Goal: Information Seeking & Learning: Check status

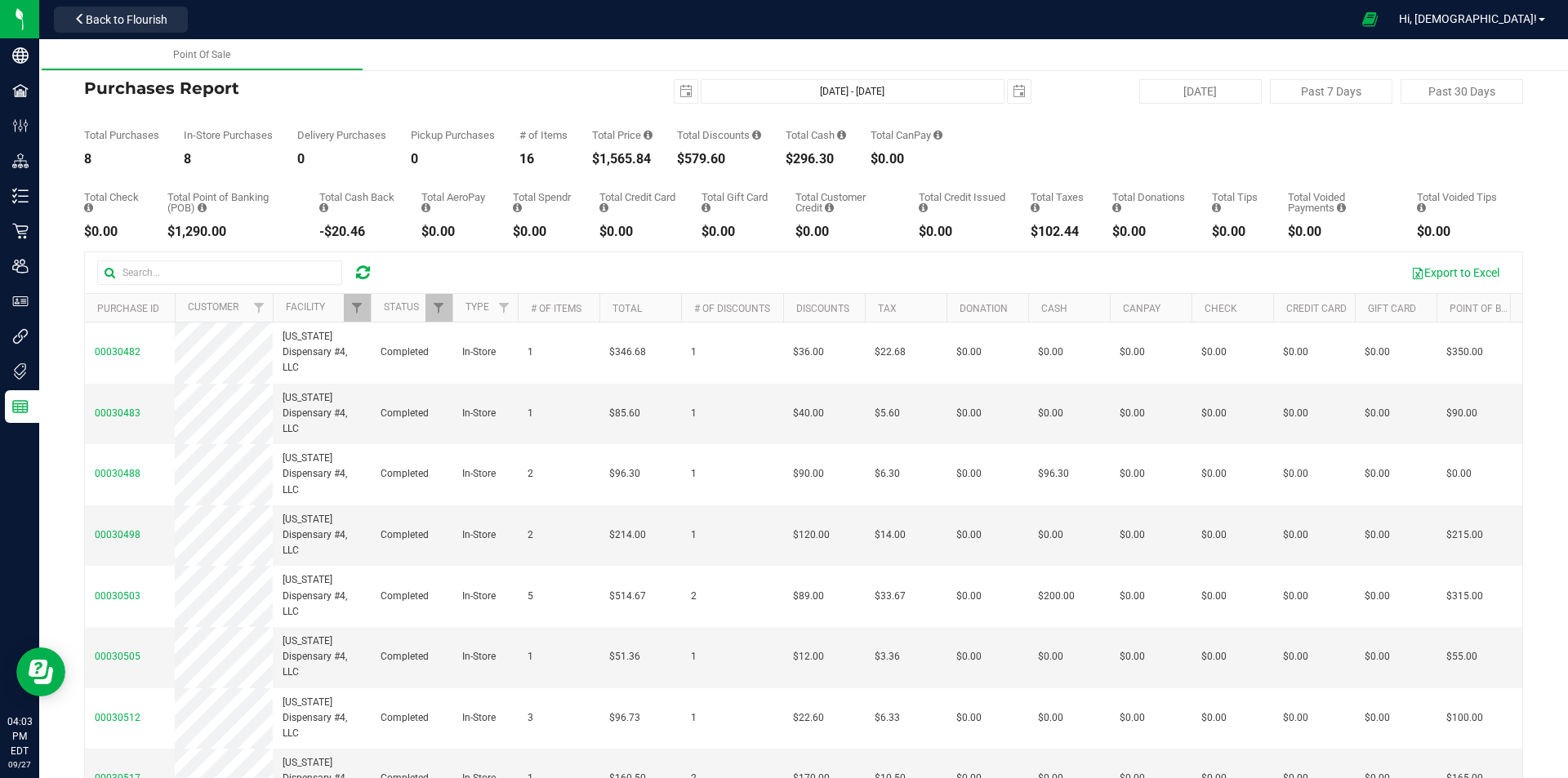
click at [353, 265] on div at bounding box center [362, 273] width 25 height 20
click at [362, 266] on icon at bounding box center [362, 273] width 14 height 16
click at [358, 315] on span "Filter" at bounding box center [356, 308] width 13 height 13
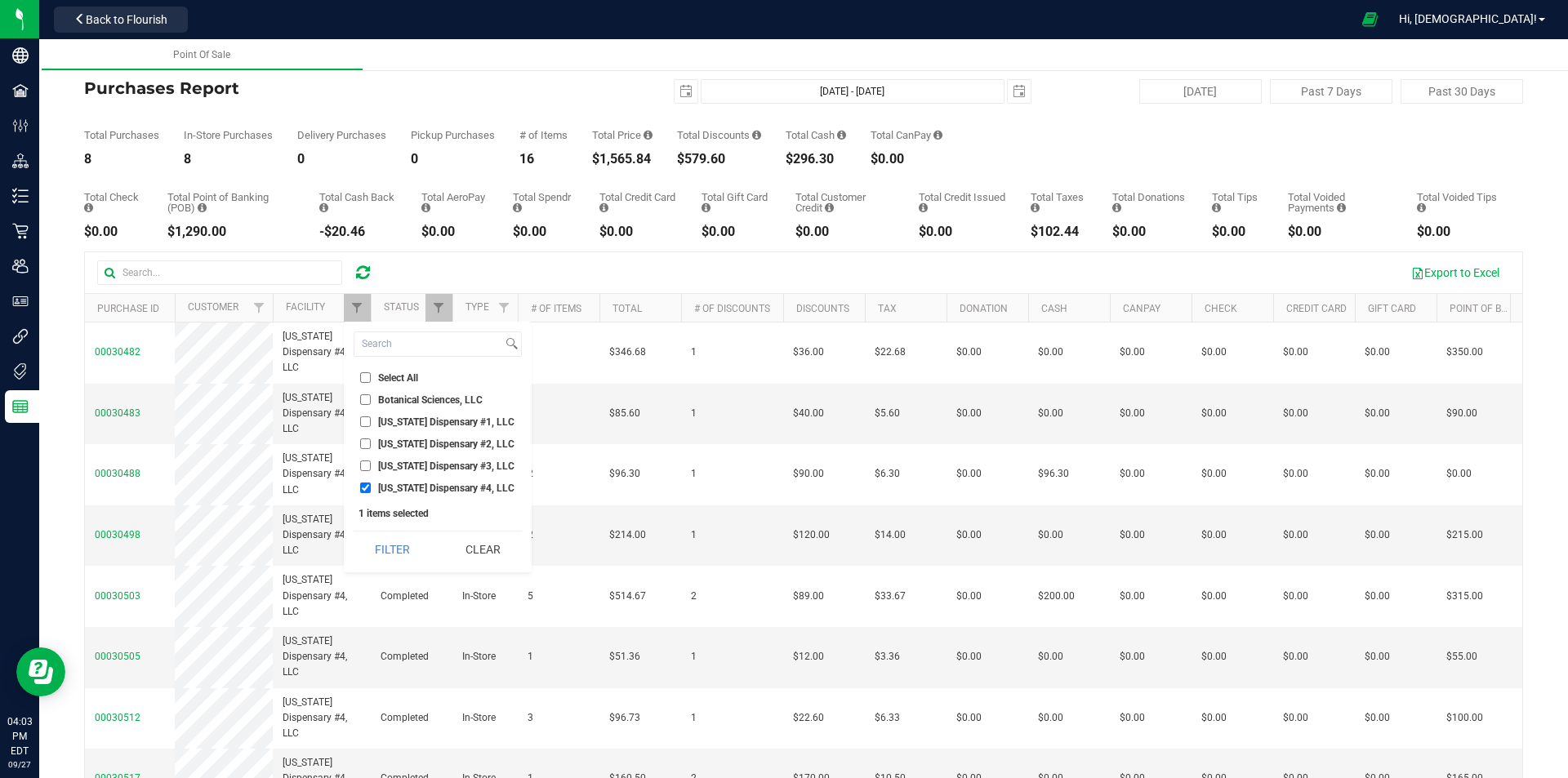
click at [398, 484] on span "[US_STATE] Dispensary #4, LLC" at bounding box center [446, 489] width 136 height 10
click at [370, 484] on input "[US_STATE] Dispensary #4, LLC" at bounding box center [365, 488] width 11 height 11
checkbox input "false"
click at [394, 465] on span "[US_STATE] Dispensary #3, LLC" at bounding box center [446, 467] width 136 height 10
click at [370, 465] on input "[US_STATE] Dispensary #3, LLC" at bounding box center [365, 466] width 11 height 11
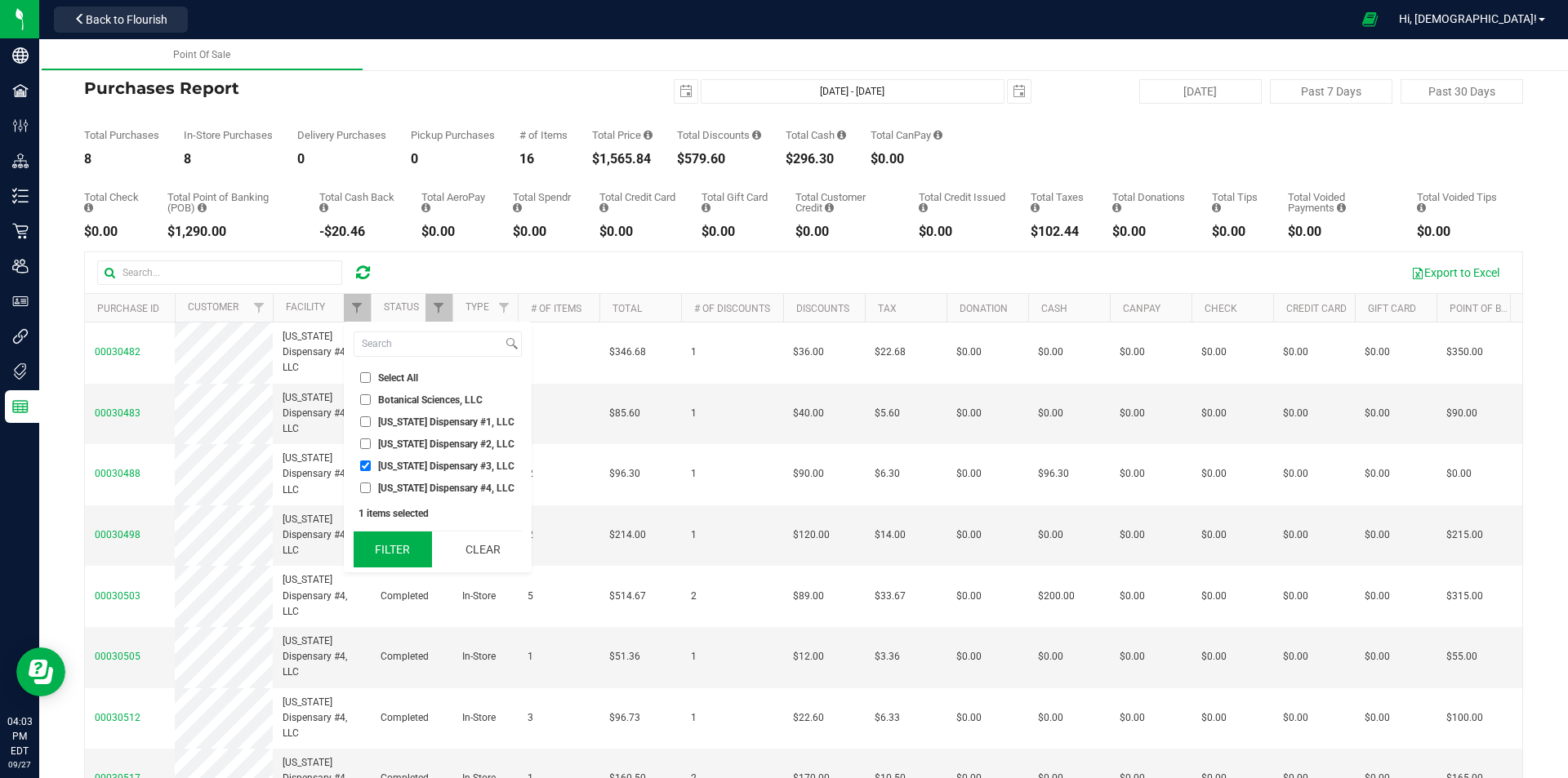
click at [402, 549] on button "Filter" at bounding box center [392, 550] width 78 height 36
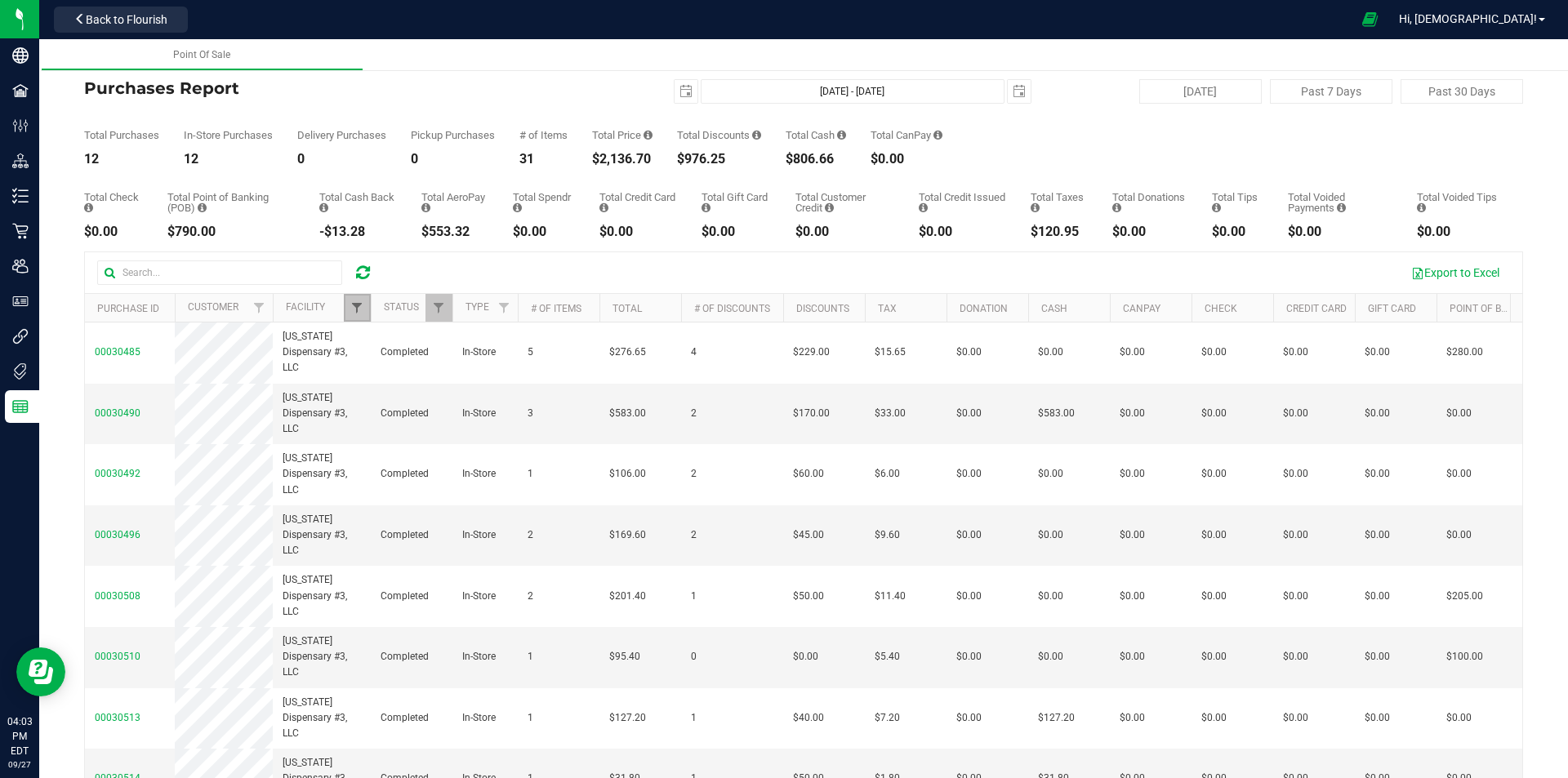
click at [352, 302] on span "Filter" at bounding box center [356, 308] width 13 height 13
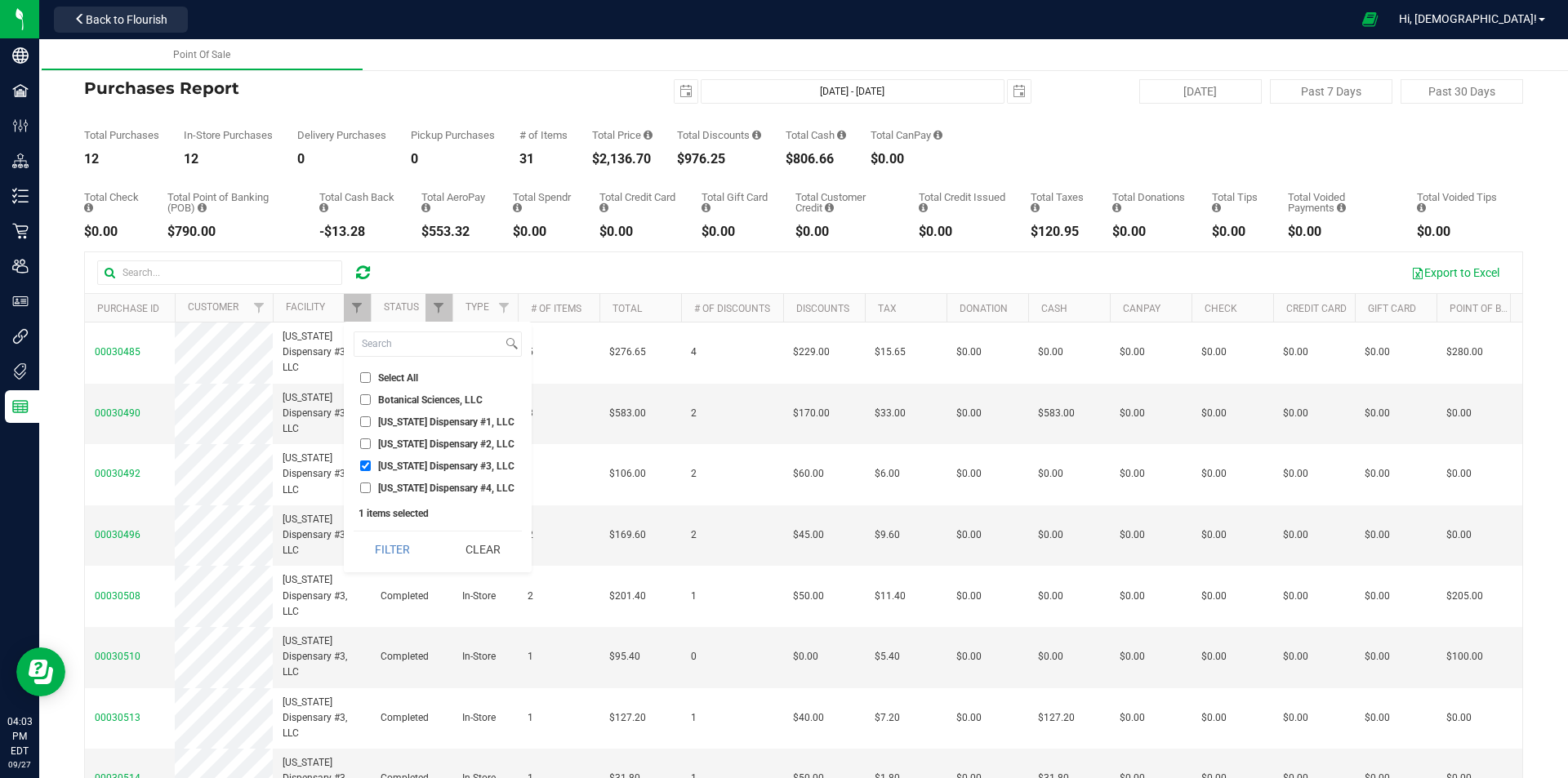
click at [384, 468] on span "[US_STATE] Dispensary #3, LLC" at bounding box center [446, 467] width 136 height 10
click at [370, 468] on input "[US_STATE] Dispensary #3, LLC" at bounding box center [365, 466] width 11 height 11
checkbox input "false"
click at [406, 444] on span "[US_STATE] Dispensary #2, LLC" at bounding box center [446, 444] width 136 height 10
click at [370, 444] on input "[US_STATE] Dispensary #2, LLC" at bounding box center [365, 444] width 11 height 11
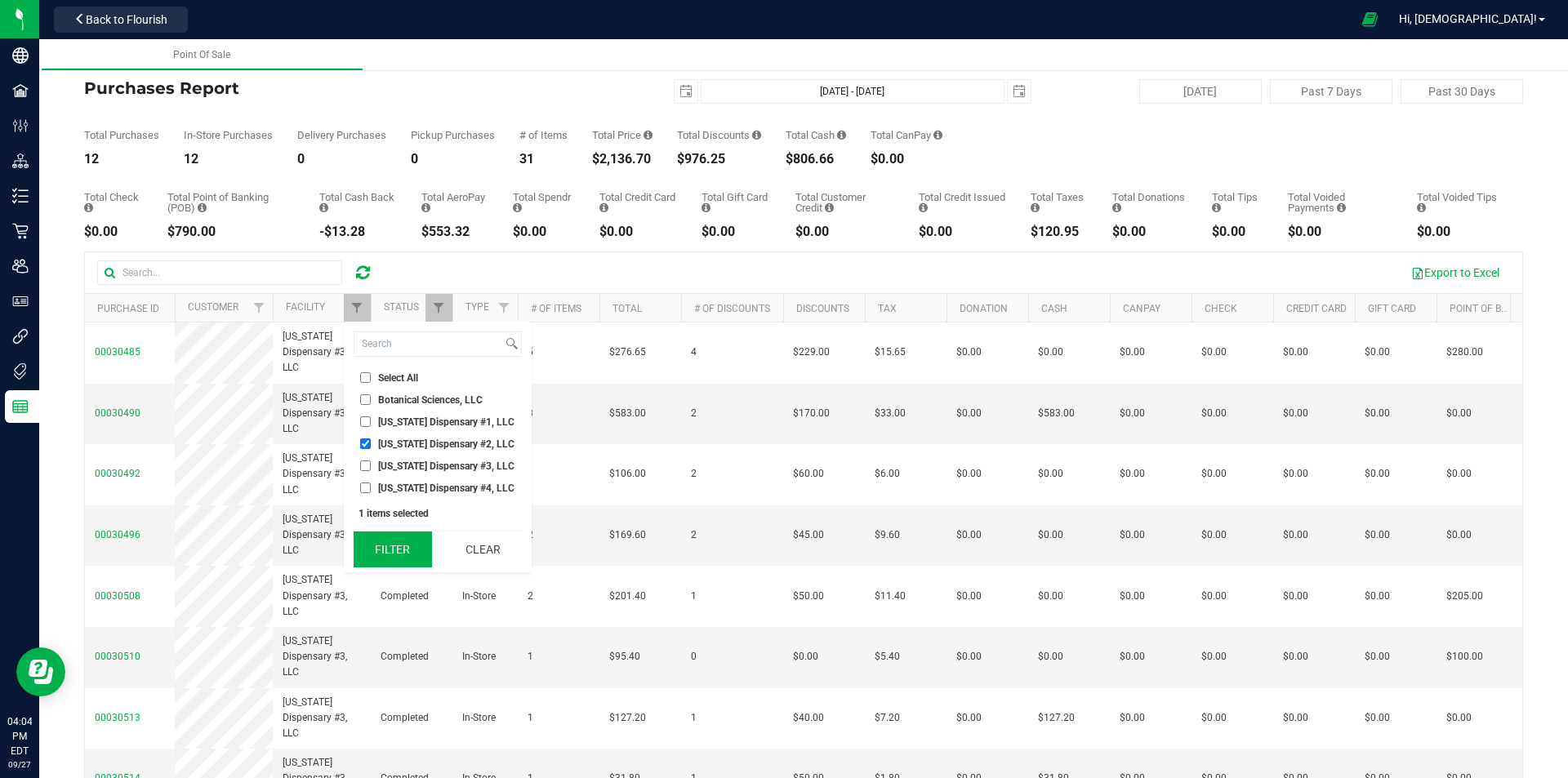
click at [394, 536] on button "Filter" at bounding box center [392, 550] width 78 height 36
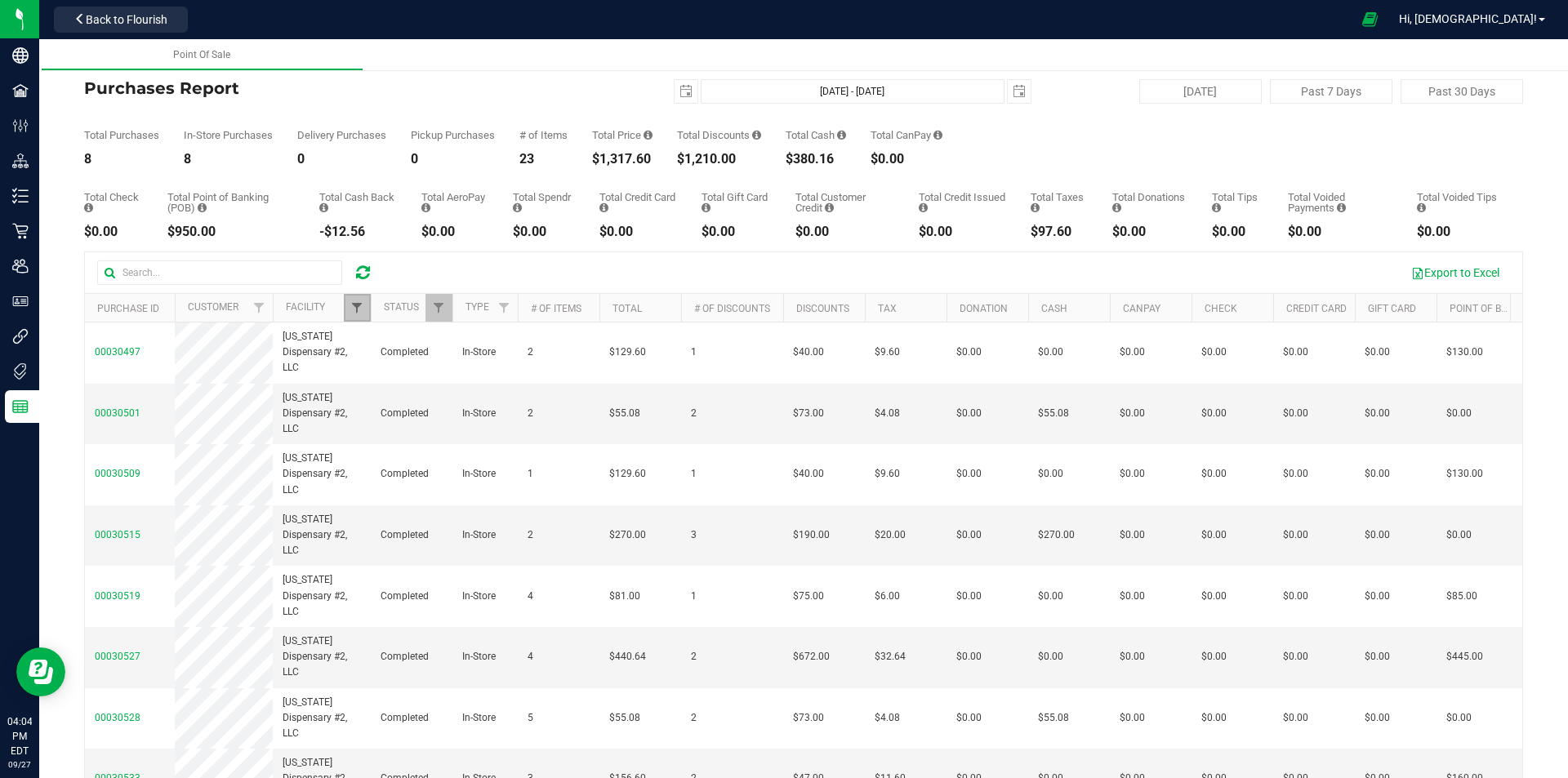
click at [363, 303] on span "Filter" at bounding box center [356, 308] width 13 height 13
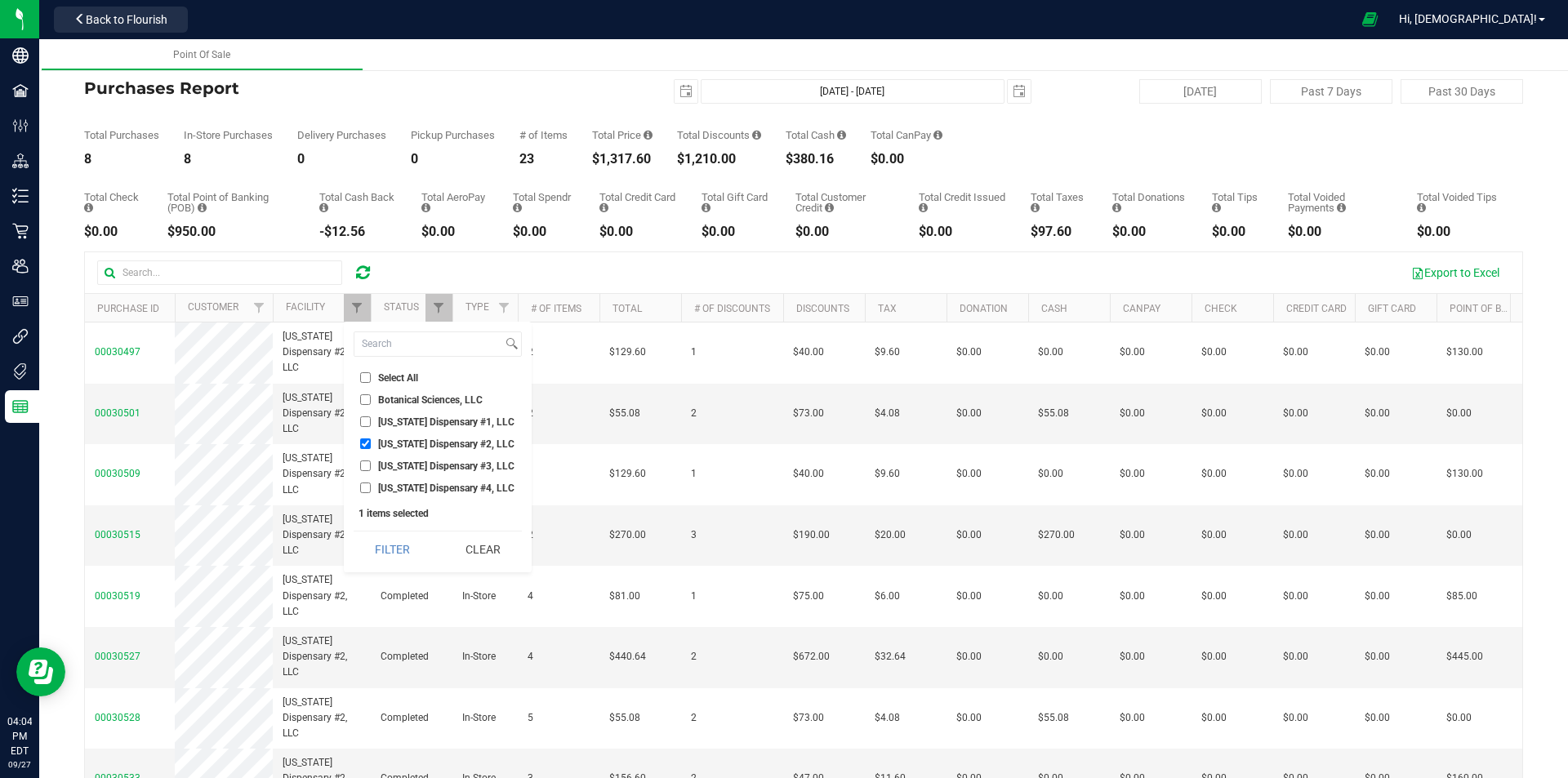
click at [425, 432] on ul "Select All Botanical Sciences, LLC [US_STATE] Dispensary #1, LLC [US_STATE] Dis…" at bounding box center [437, 432] width 168 height 127
drag, startPoint x: 429, startPoint y: 434, endPoint x: 435, endPoint y: 449, distance: 16.2
click at [431, 436] on ul "Select All Botanical Sciences, LLC [US_STATE] Dispensary #1, LLC [US_STATE] Dis…" at bounding box center [437, 432] width 168 height 127
click at [435, 449] on span "[US_STATE] Dispensary #2, LLC" at bounding box center [446, 444] width 136 height 10
click at [370, 449] on input "[US_STATE] Dispensary #2, LLC" at bounding box center [365, 444] width 11 height 11
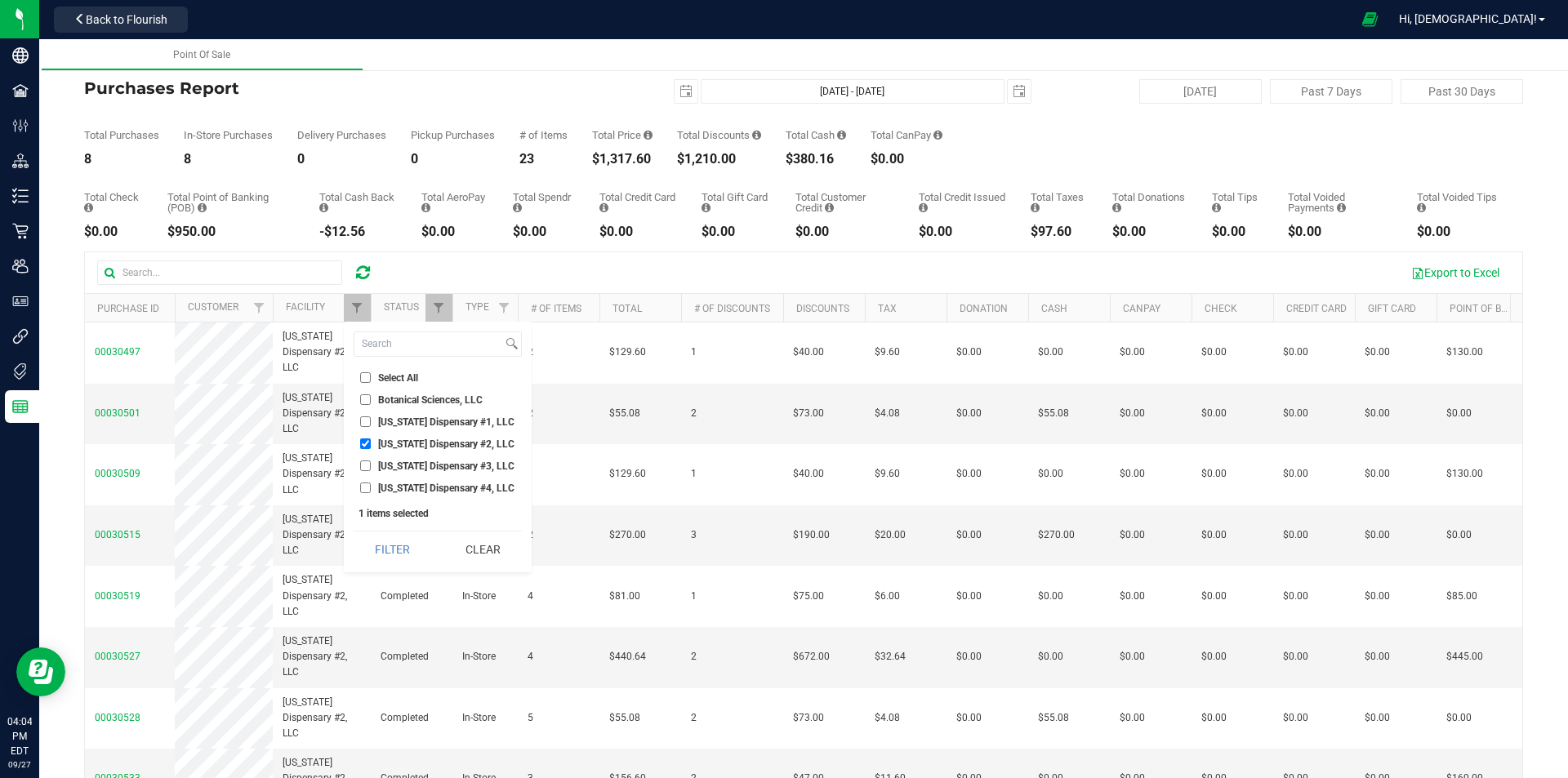
checkbox input "false"
click at [433, 433] on ul "Select All Botanical Sciences, LLC [US_STATE] Dispensary #1, LLC [US_STATE] Dis…" at bounding box center [437, 432] width 168 height 127
click at [430, 424] on span "[US_STATE] Dispensary #1, LLC" at bounding box center [446, 422] width 136 height 10
click at [370, 424] on input "[US_STATE] Dispensary #1, LLC" at bounding box center [365, 421] width 11 height 11
click at [398, 547] on button "Filter" at bounding box center [392, 550] width 78 height 36
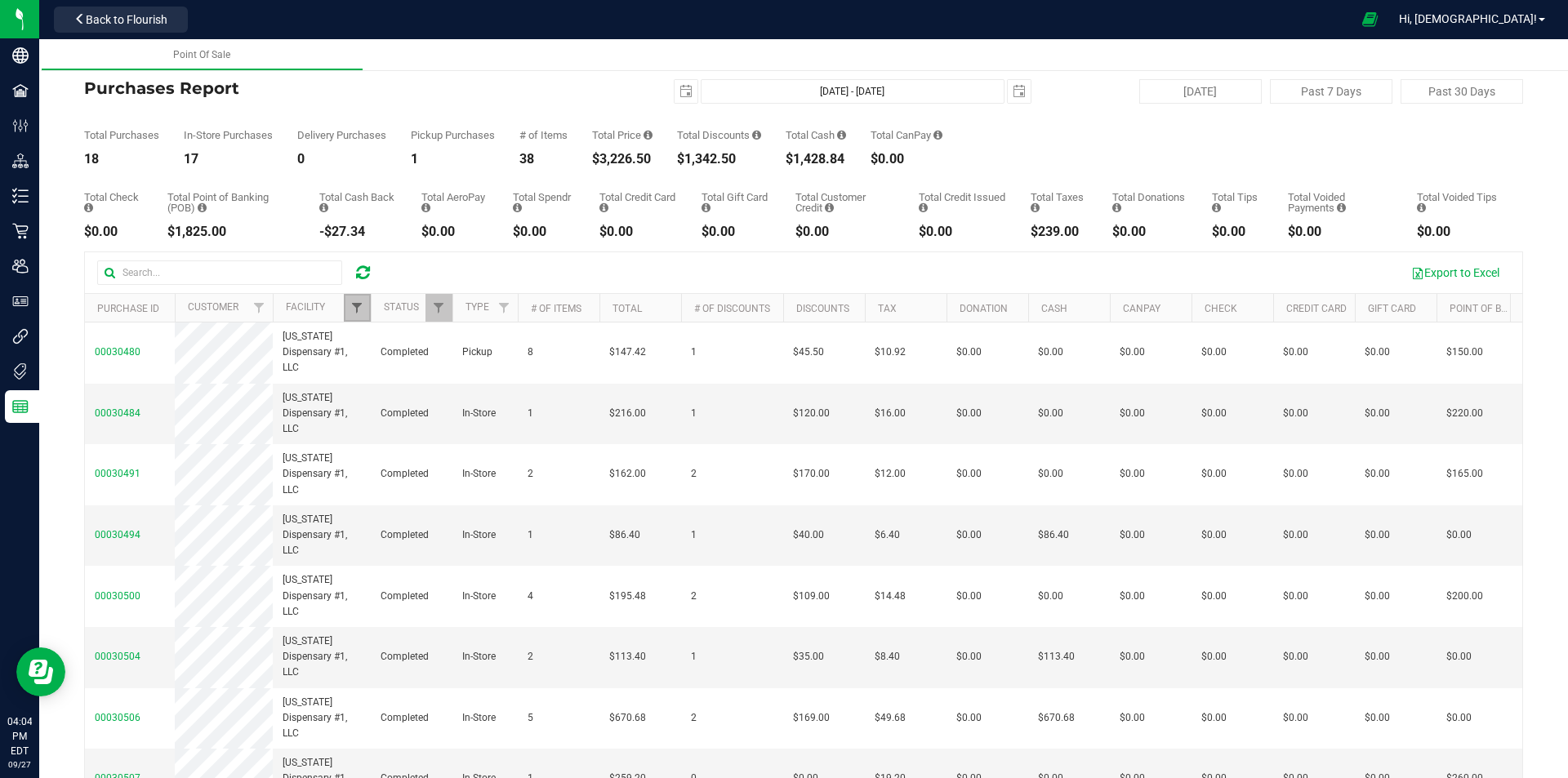
click at [352, 311] on span "Filter" at bounding box center [356, 308] width 13 height 13
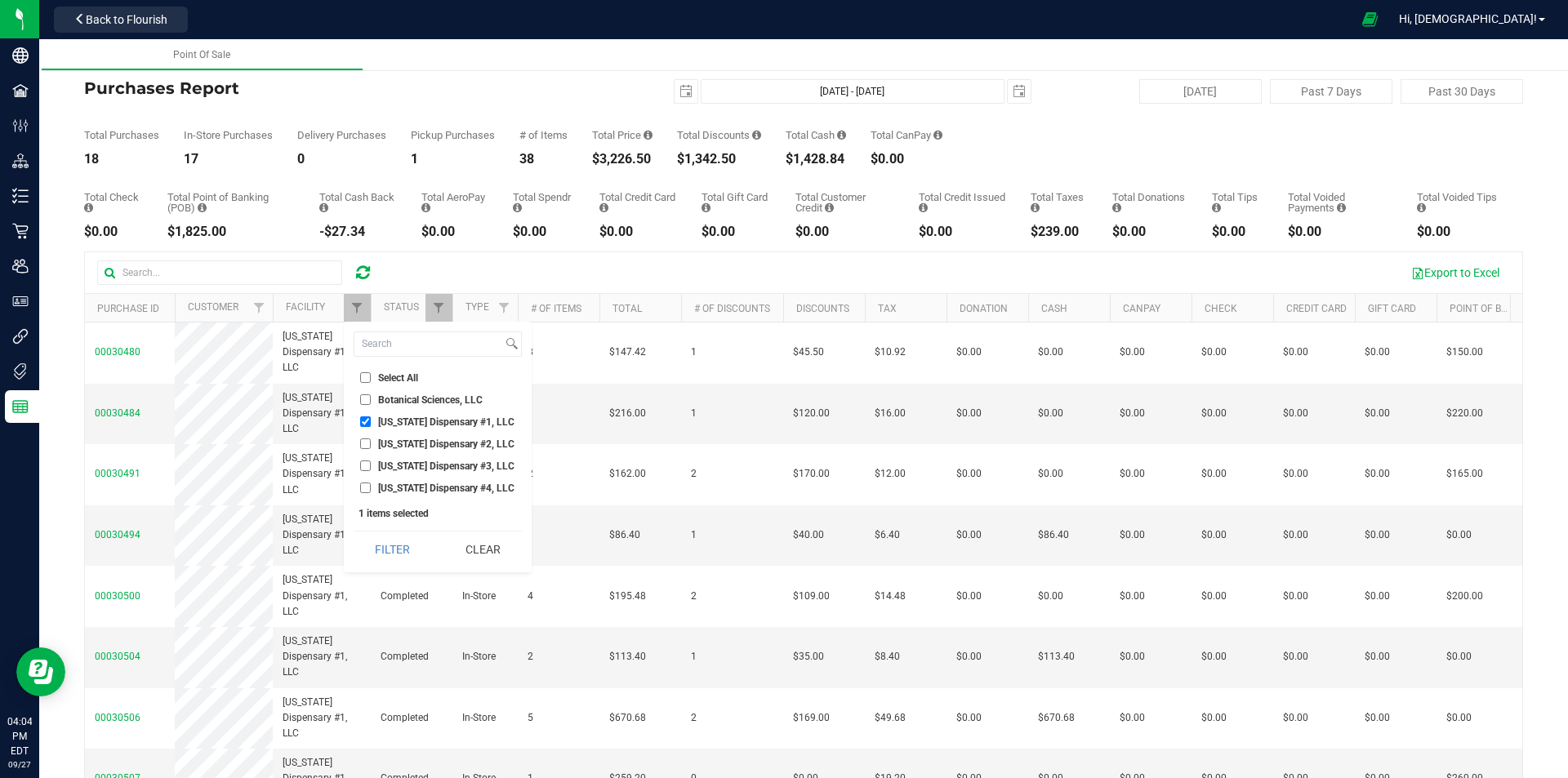
click at [407, 422] on span "[US_STATE] Dispensary #1, LLC" at bounding box center [446, 422] width 136 height 10
click at [370, 422] on input "[US_STATE] Dispensary #1, LLC" at bounding box center [365, 421] width 11 height 11
checkbox input "false"
click at [394, 488] on span "[US_STATE] Dispensary #4, LLC" at bounding box center [446, 489] width 136 height 10
click at [370, 488] on input "[US_STATE] Dispensary #4, LLC" at bounding box center [365, 488] width 11 height 11
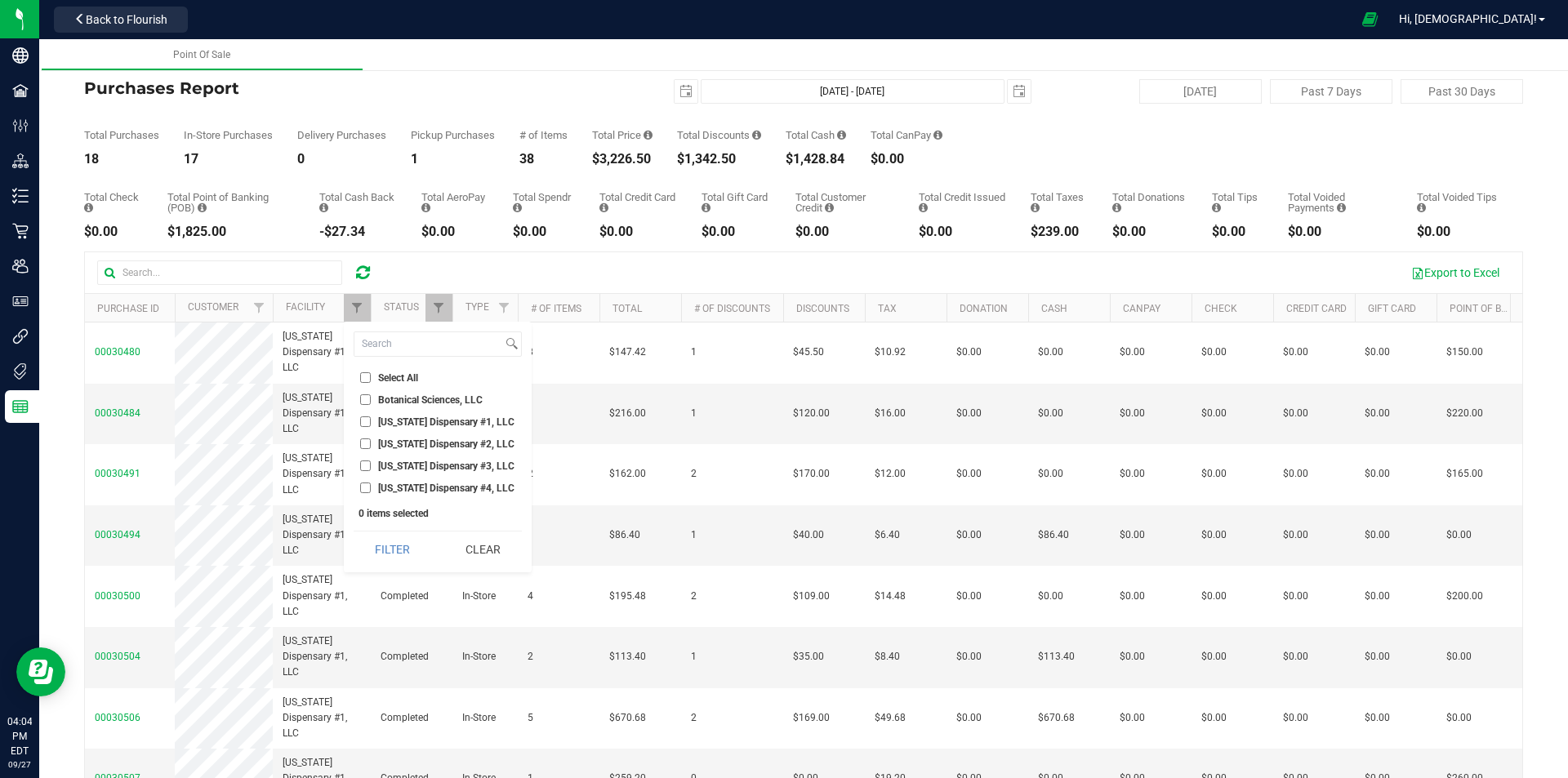
checkbox input "true"
click at [402, 546] on button "Filter" at bounding box center [392, 550] width 78 height 36
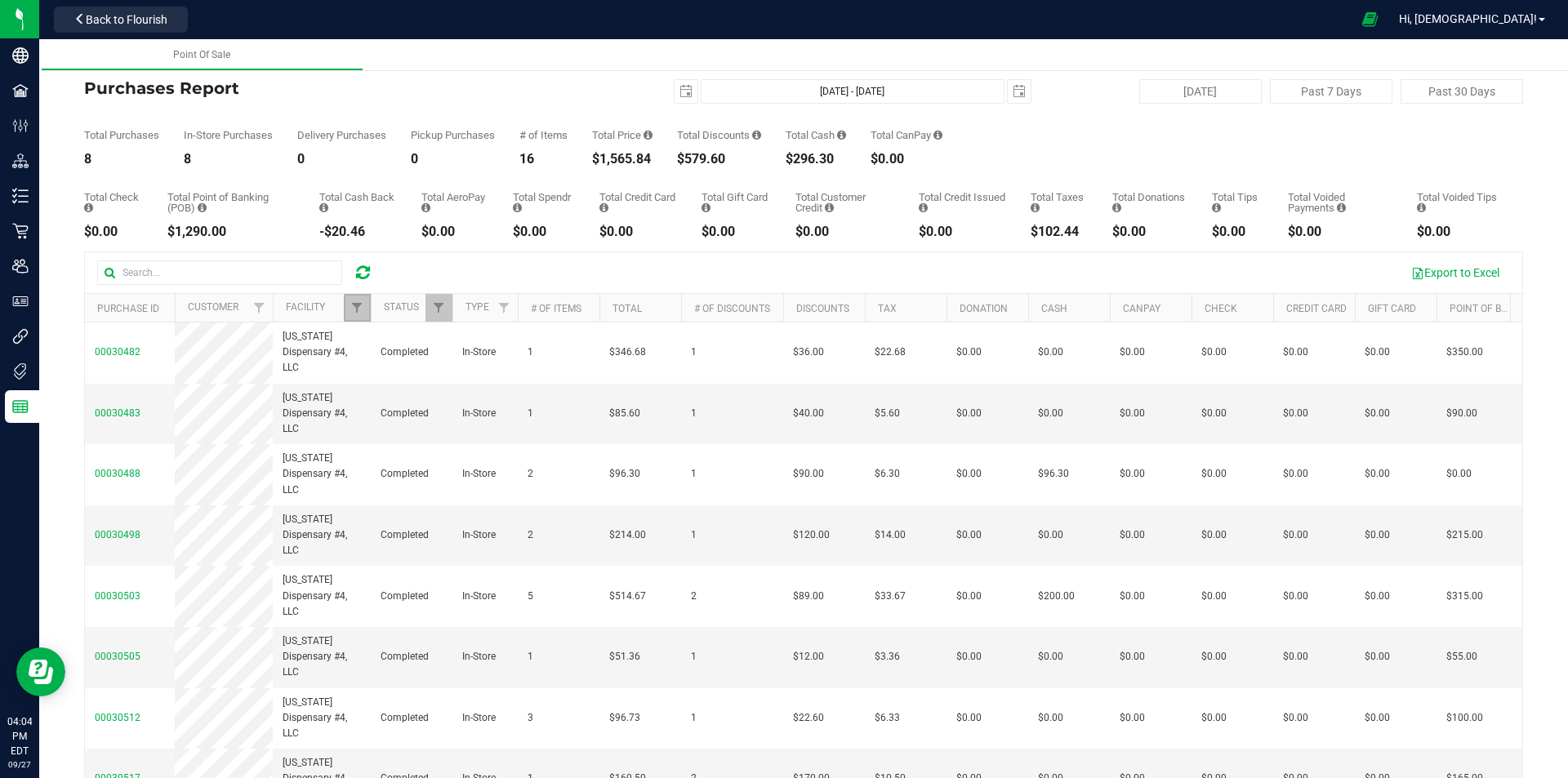
click at [365, 308] on link "Filter" at bounding box center [357, 308] width 27 height 28
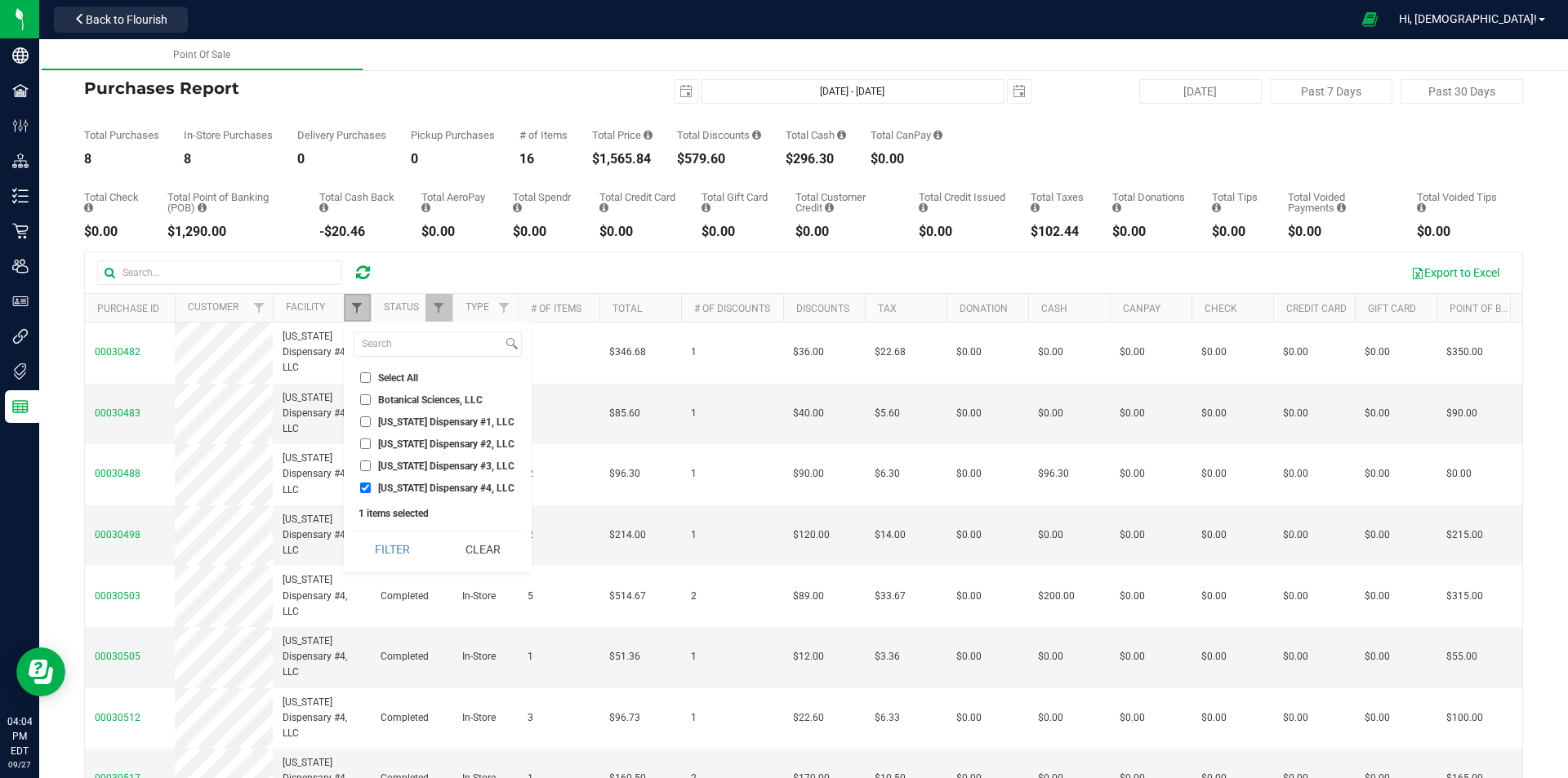
click at [353, 311] on span "Filter" at bounding box center [356, 308] width 13 height 13
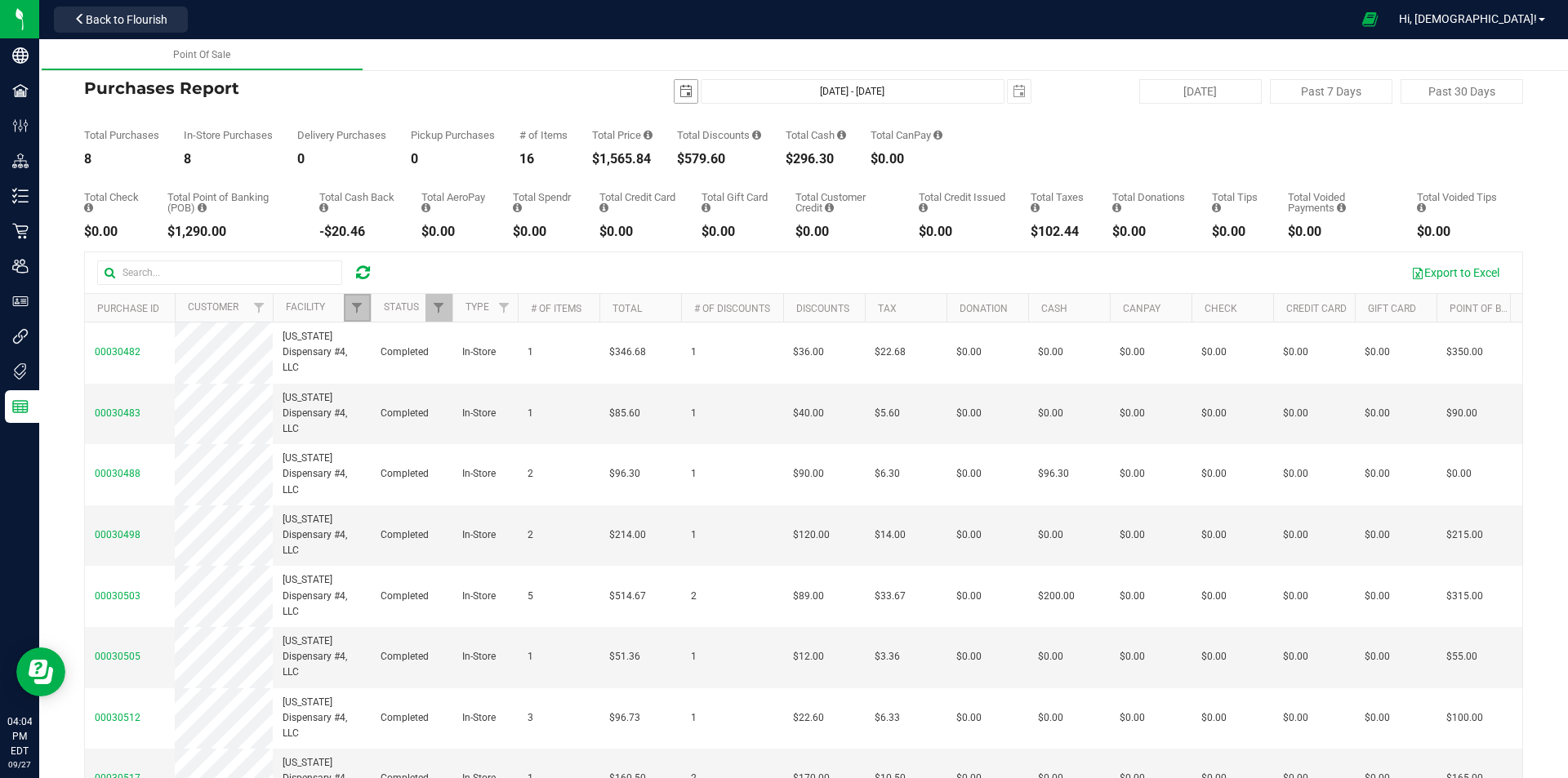
click at [679, 96] on span "select" at bounding box center [686, 91] width 13 height 13
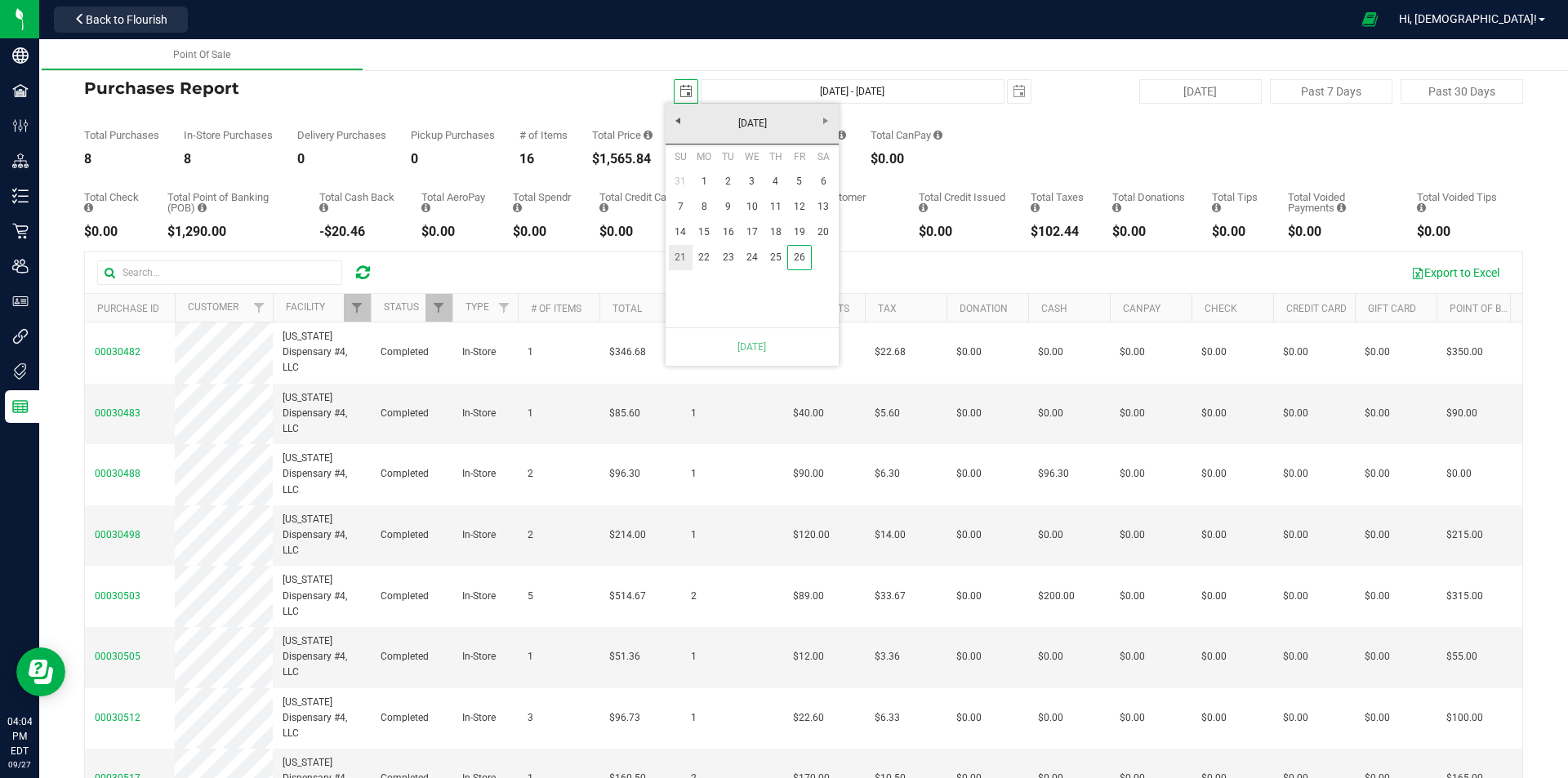
click at [675, 256] on link "21" at bounding box center [680, 257] width 24 height 25
type input "[DATE]"
type input "[DATE] - [DATE]"
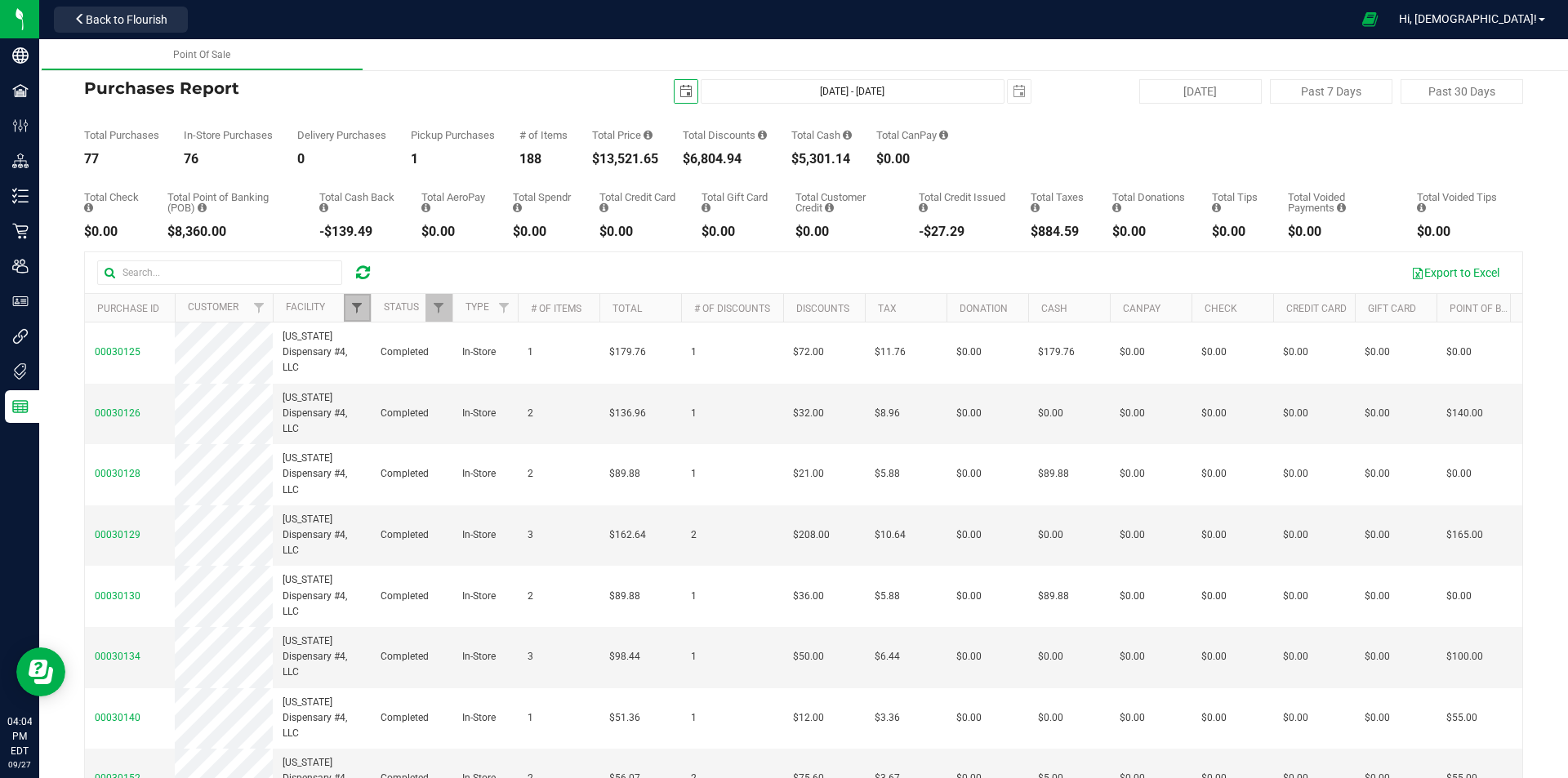
click at [360, 309] on span "Filter" at bounding box center [356, 308] width 13 height 13
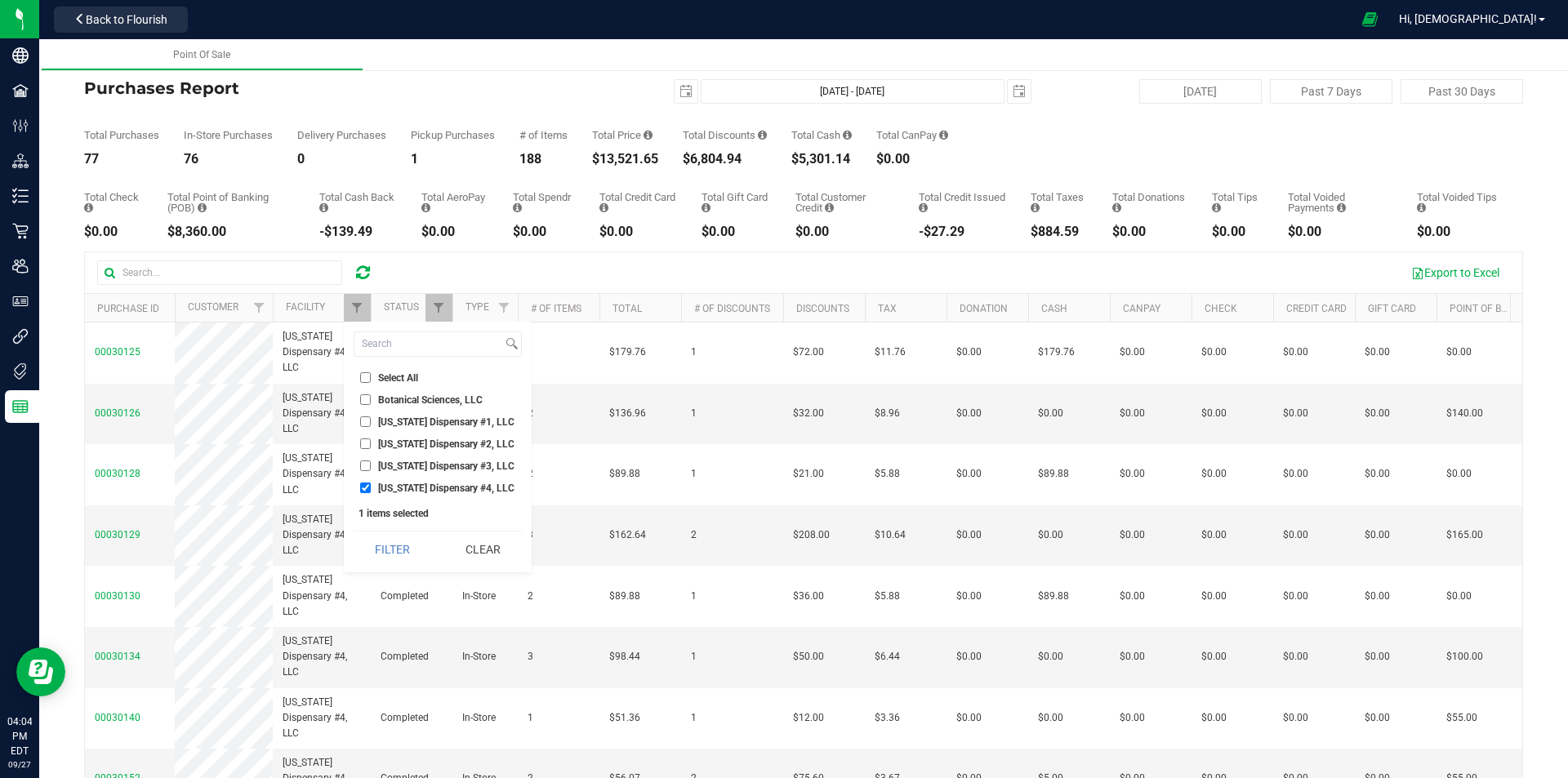
click at [397, 484] on span "[US_STATE] Dispensary #4, LLC" at bounding box center [446, 489] width 136 height 10
click at [370, 484] on input "[US_STATE] Dispensary #4, LLC" at bounding box center [365, 488] width 11 height 11
checkbox input "false"
click at [394, 469] on span "[US_STATE] Dispensary #3, LLC" at bounding box center [446, 467] width 136 height 10
click at [370, 469] on input "[US_STATE] Dispensary #3, LLC" at bounding box center [365, 466] width 11 height 11
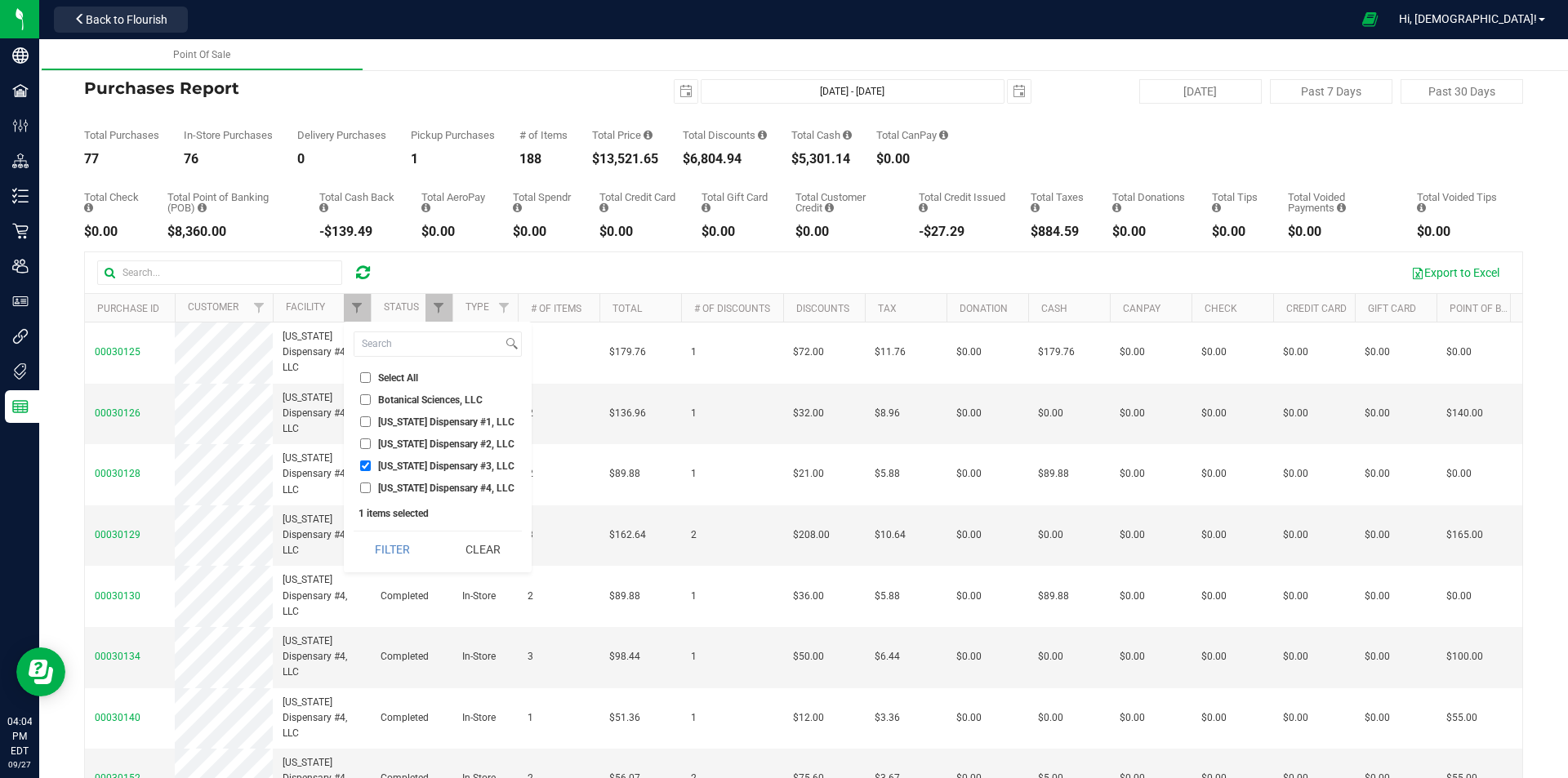
drag, startPoint x: 391, startPoint y: 549, endPoint x: 381, endPoint y: 527, distance: 24.2
click at [389, 549] on button "Filter" at bounding box center [392, 550] width 78 height 36
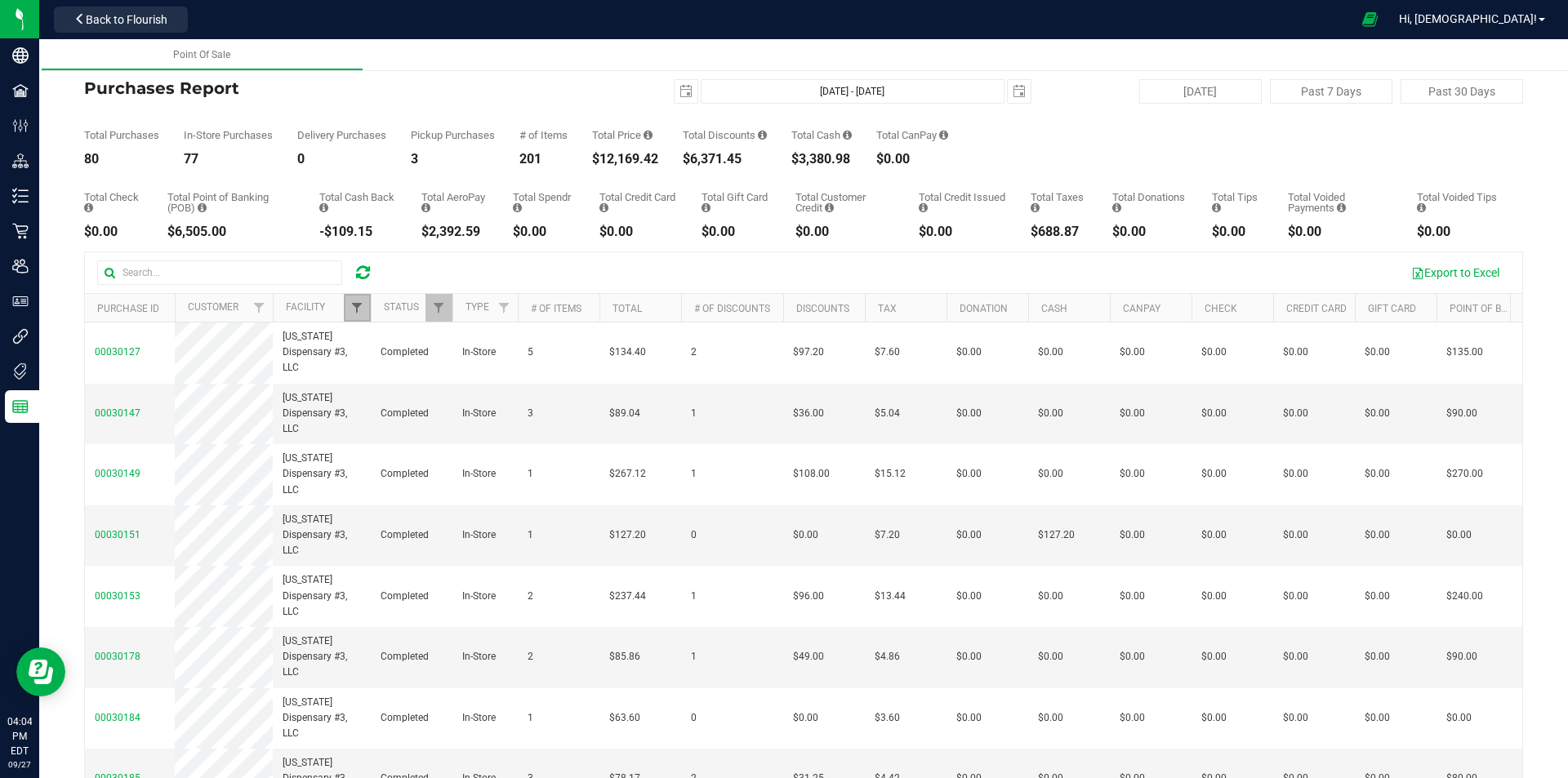
click at [354, 306] on span "Filter" at bounding box center [356, 308] width 13 height 13
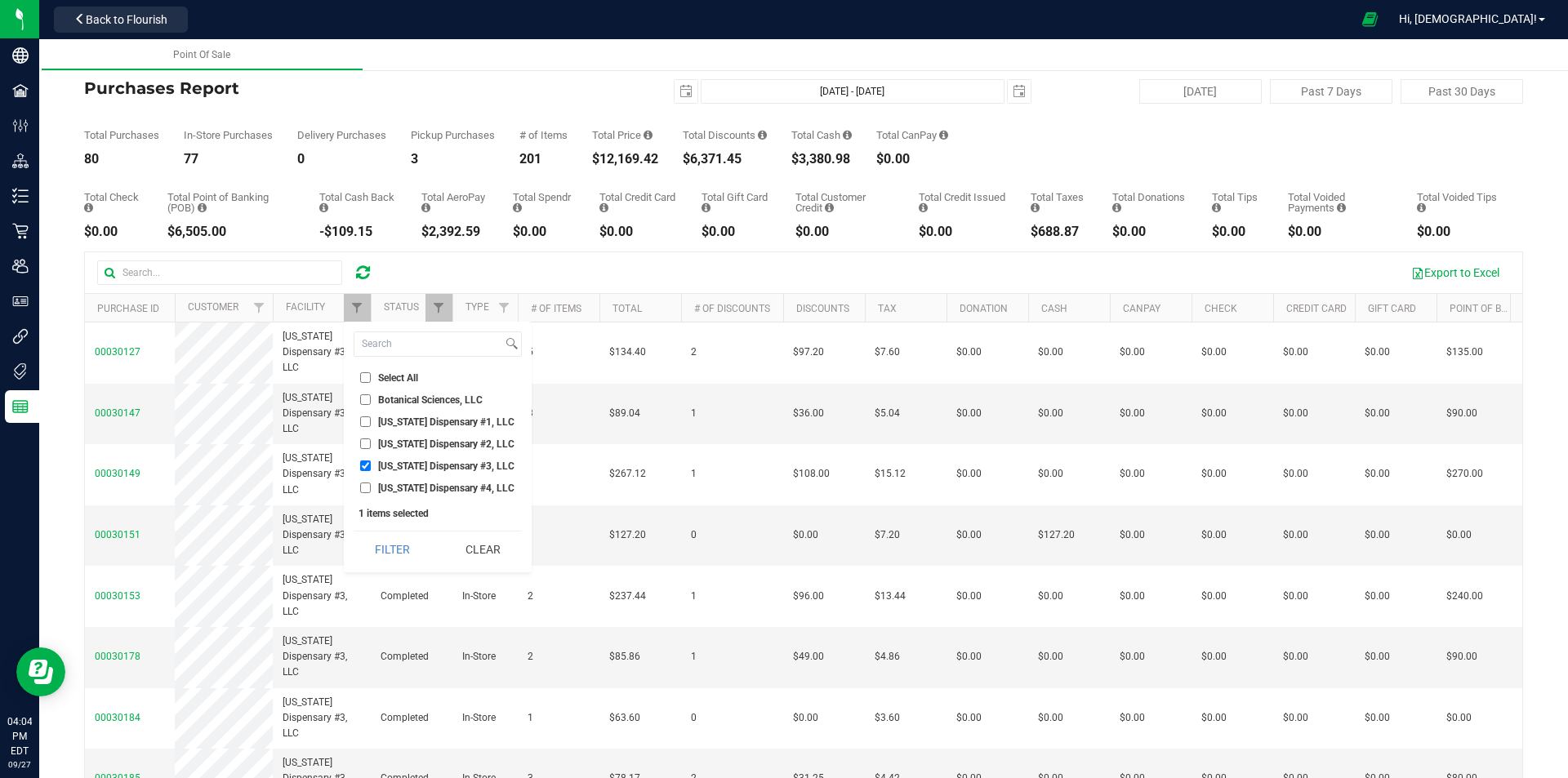
click at [411, 466] on span "[US_STATE] Dispensary #3, LLC" at bounding box center [446, 467] width 136 height 10
click at [370, 466] on input "[US_STATE] Dispensary #3, LLC" at bounding box center [365, 466] width 11 height 11
checkbox input "false"
click at [421, 447] on span "[US_STATE] Dispensary #2, LLC" at bounding box center [446, 444] width 136 height 10
click at [370, 447] on input "[US_STATE] Dispensary #2, LLC" at bounding box center [365, 444] width 11 height 11
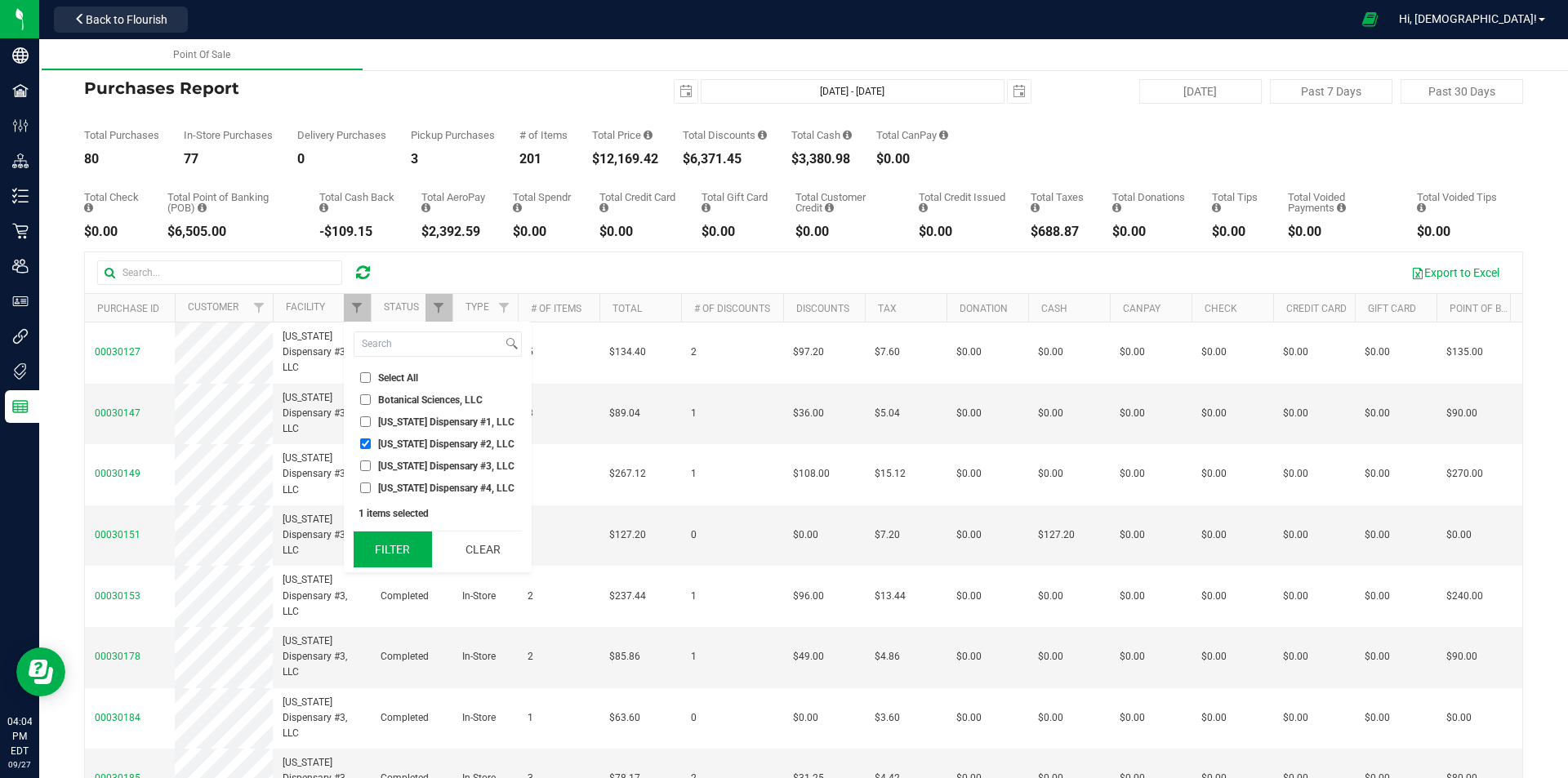
click at [408, 549] on button "Filter" at bounding box center [392, 550] width 78 height 36
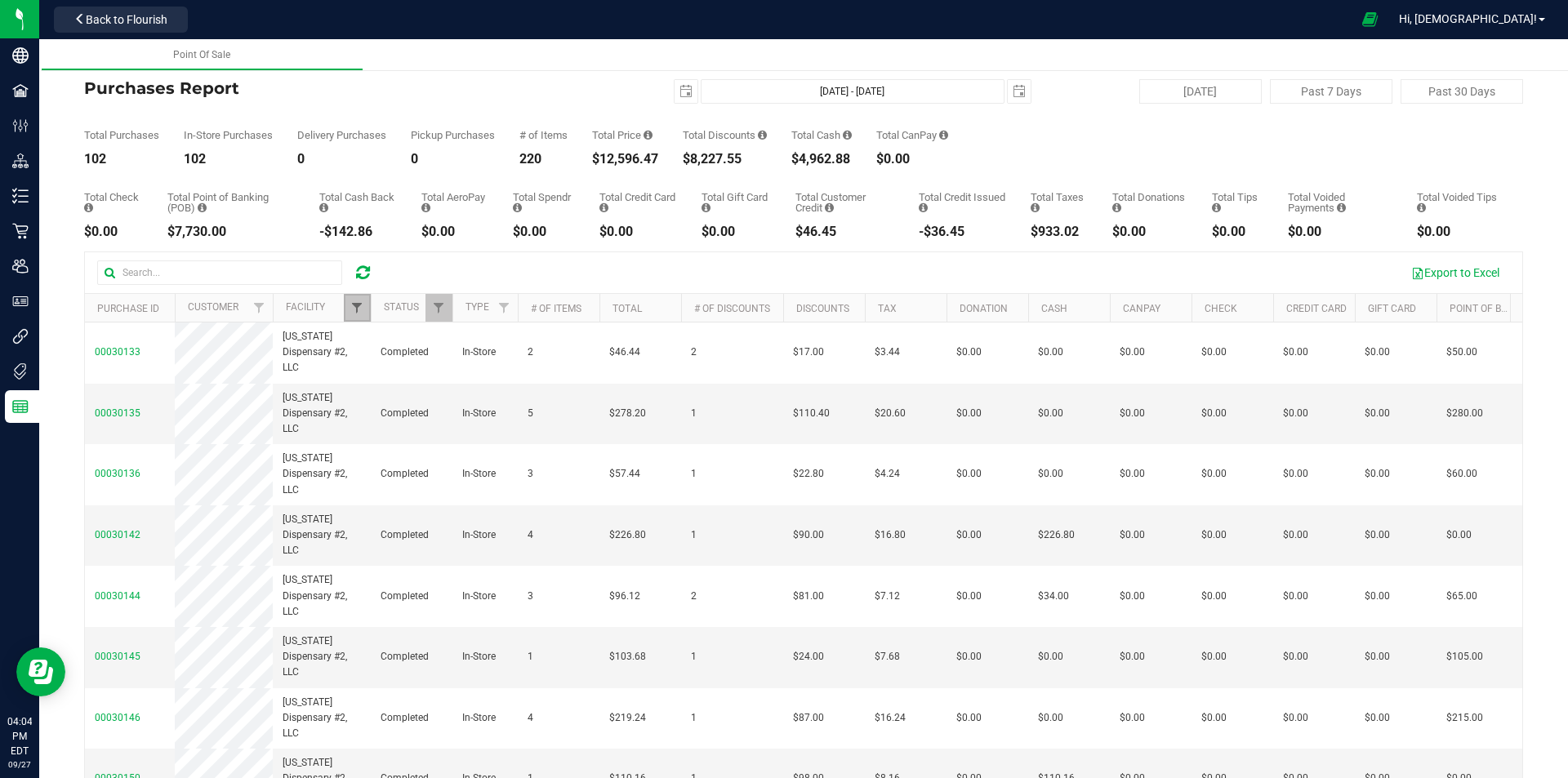
click at [355, 312] on span "Filter" at bounding box center [356, 308] width 13 height 13
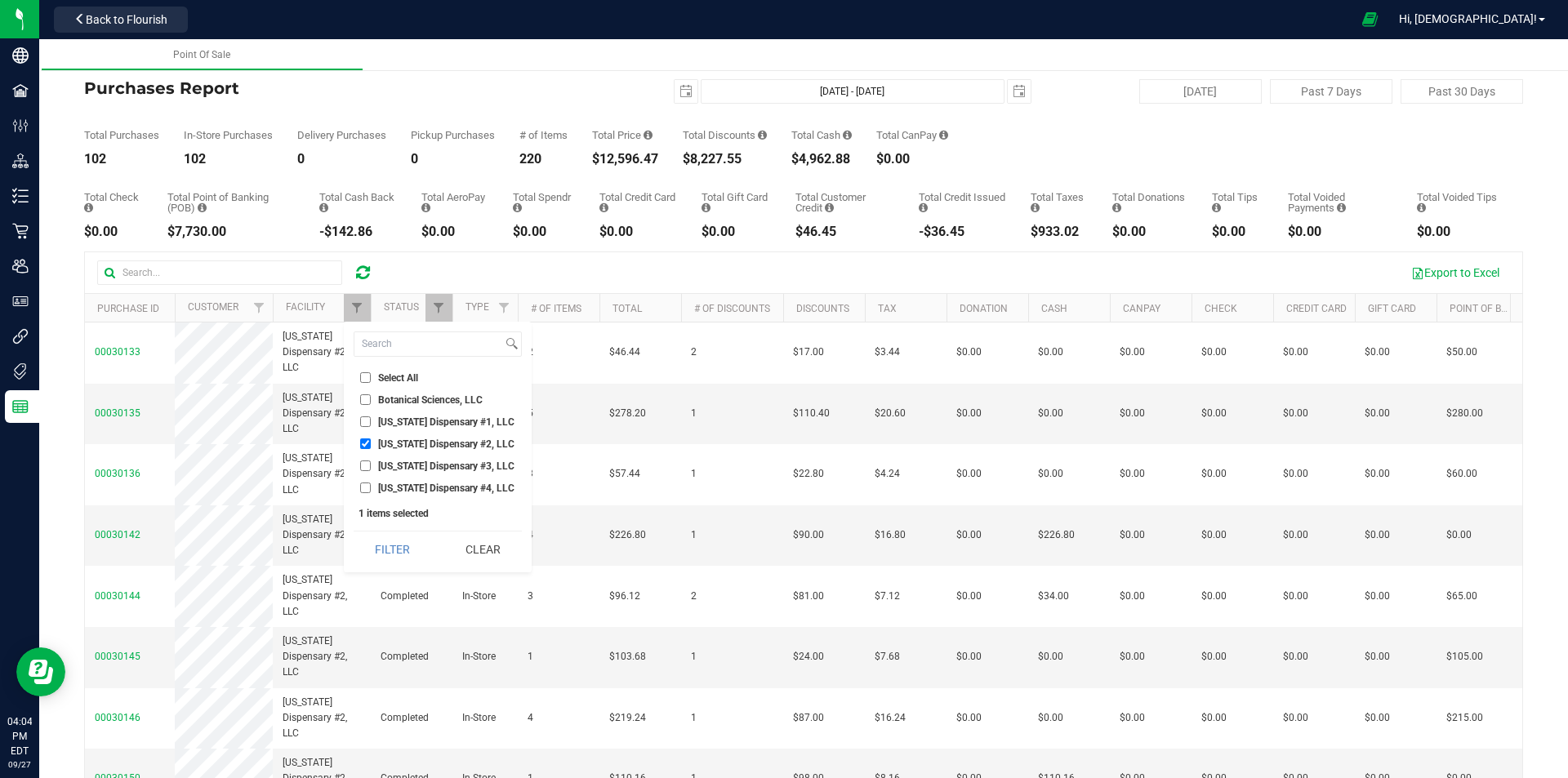
click at [402, 440] on span "[US_STATE] Dispensary #2, LLC" at bounding box center [446, 444] width 136 height 10
click at [370, 440] on input "[US_STATE] Dispensary #2, LLC" at bounding box center [365, 444] width 11 height 11
checkbox input "false"
click at [407, 429] on li "[US_STATE] Dispensary #1, LLC" at bounding box center [437, 421] width 168 height 17
click at [407, 425] on span "[US_STATE] Dispensary #1, LLC" at bounding box center [446, 422] width 136 height 10
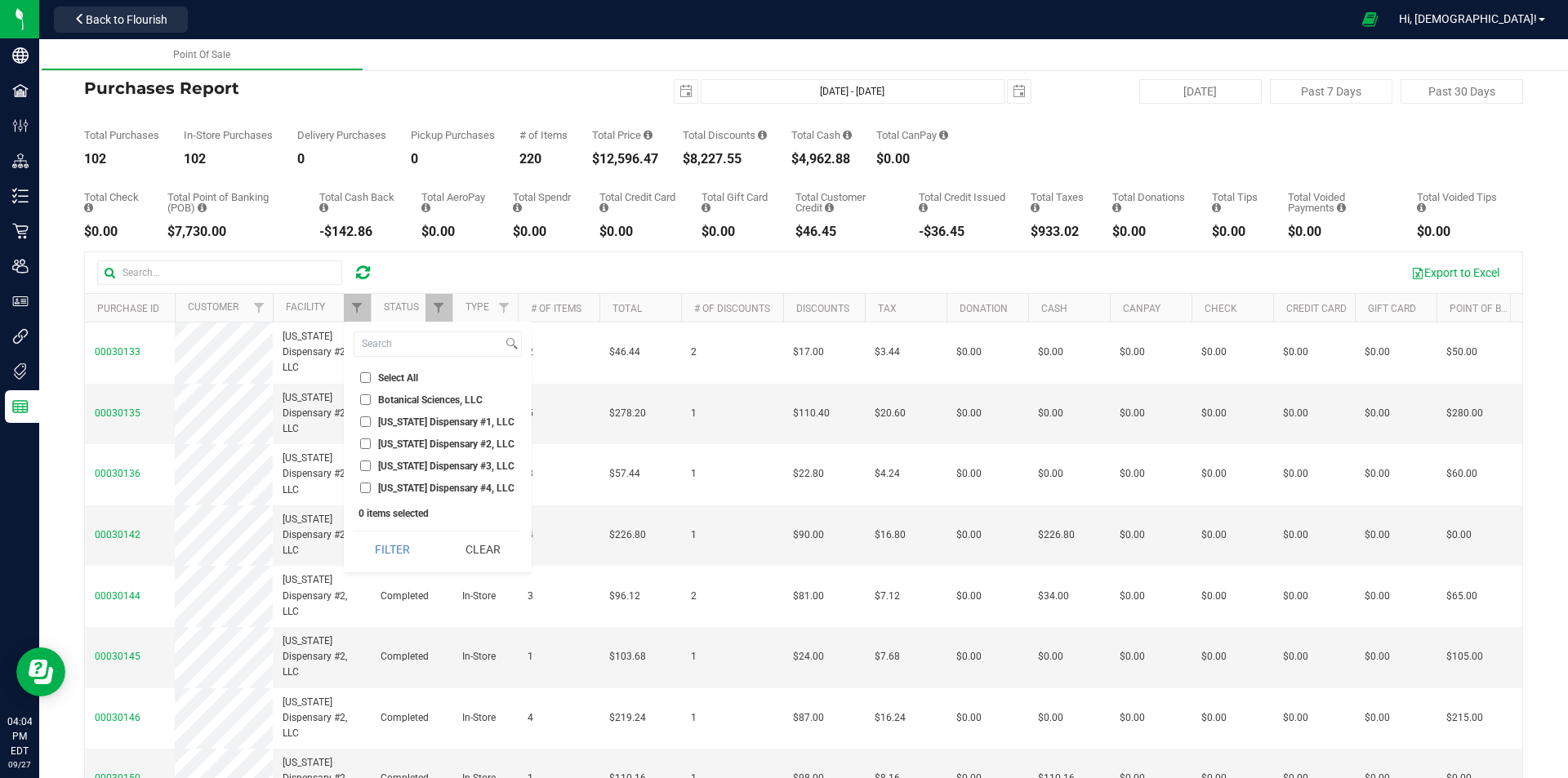
click at [370, 425] on input "[US_STATE] Dispensary #1, LLC" at bounding box center [365, 421] width 11 height 11
click at [402, 546] on button "Filter" at bounding box center [392, 550] width 78 height 36
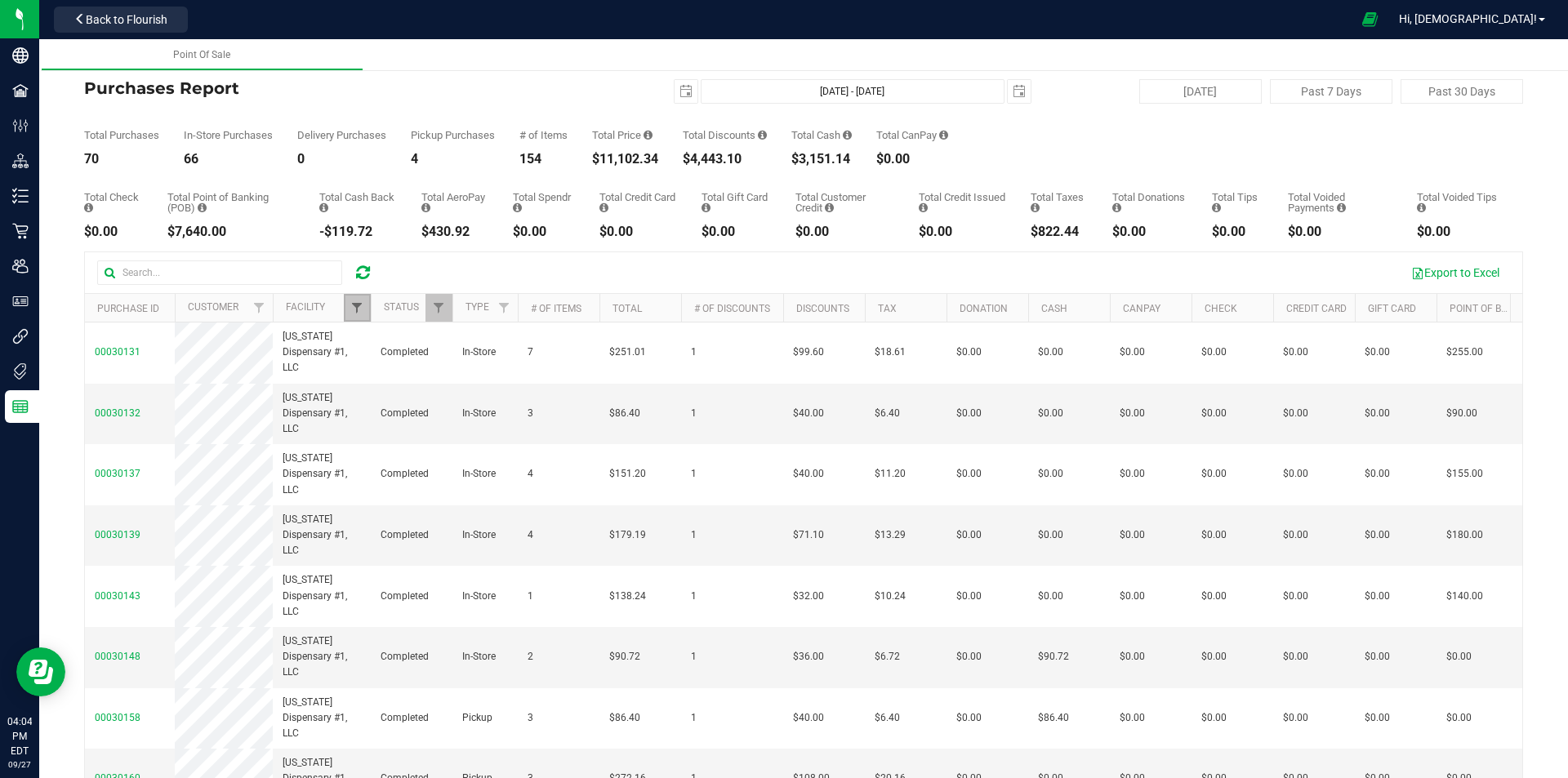
click at [358, 308] on span "Filter" at bounding box center [356, 308] width 13 height 13
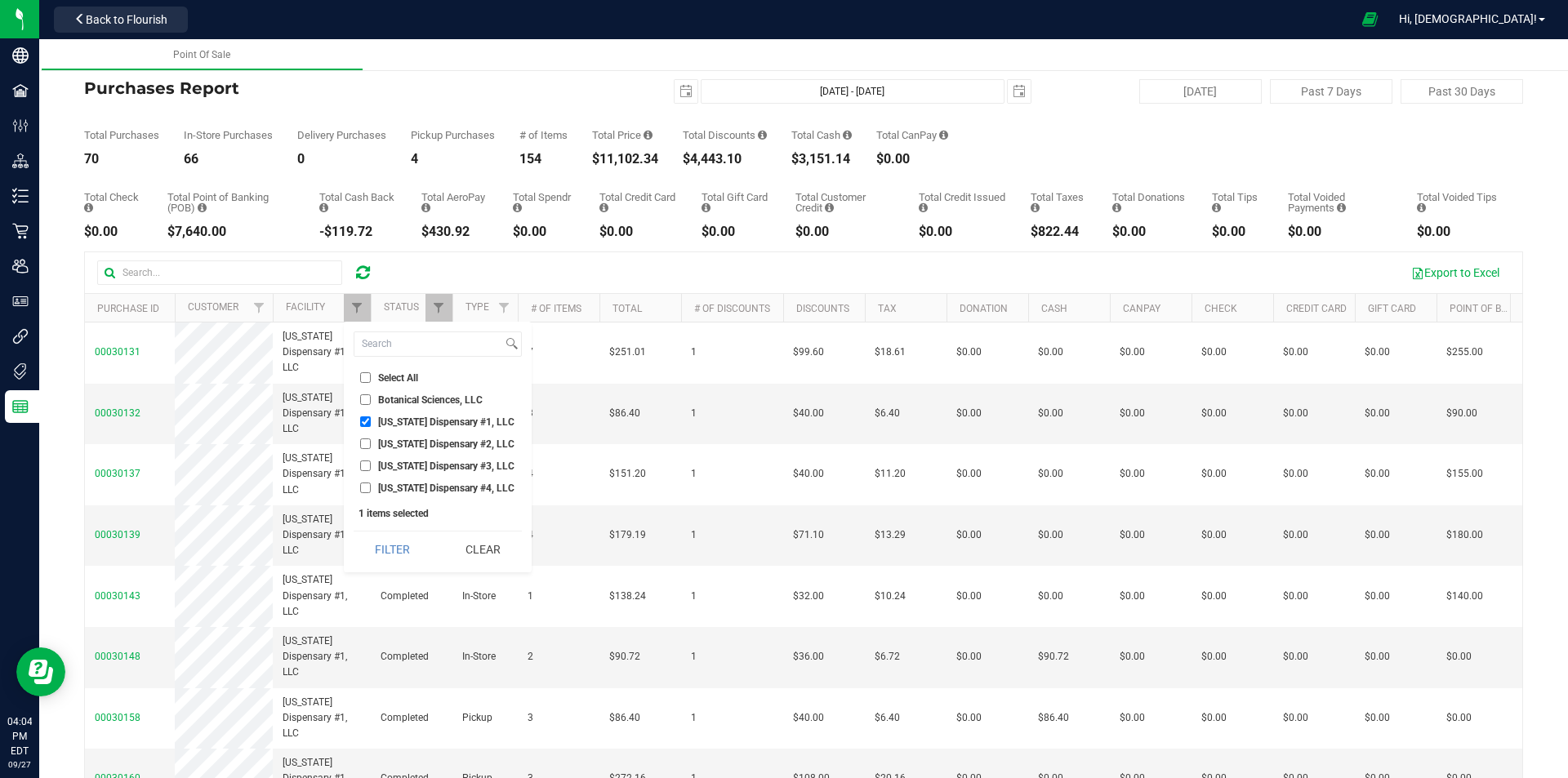
click at [378, 426] on span "[US_STATE] Dispensary #1, LLC" at bounding box center [446, 422] width 136 height 10
click at [370, 426] on input "[US_STATE] Dispensary #1, LLC" at bounding box center [365, 421] width 11 height 11
checkbox input "false"
click at [390, 494] on li "[US_STATE] Dispensary #4, LLC" at bounding box center [437, 488] width 168 height 17
click at [389, 490] on span "[US_STATE] Dispensary #4, LLC" at bounding box center [446, 489] width 136 height 10
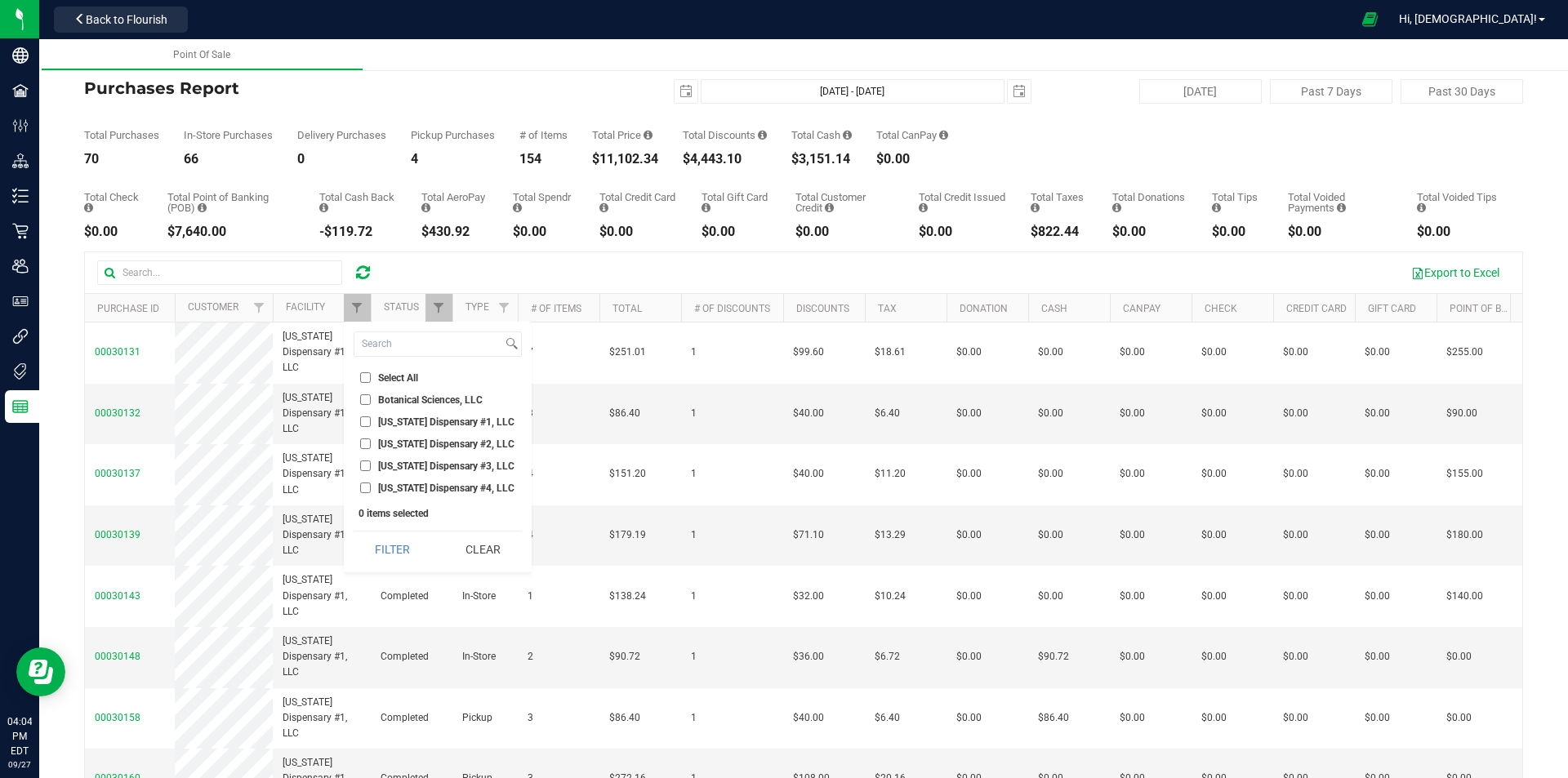
click at [370, 490] on input "[US_STATE] Dispensary #4, LLC" at bounding box center [365, 488] width 11 height 11
checkbox input "true"
click at [394, 533] on button "Filter" at bounding box center [392, 550] width 78 height 36
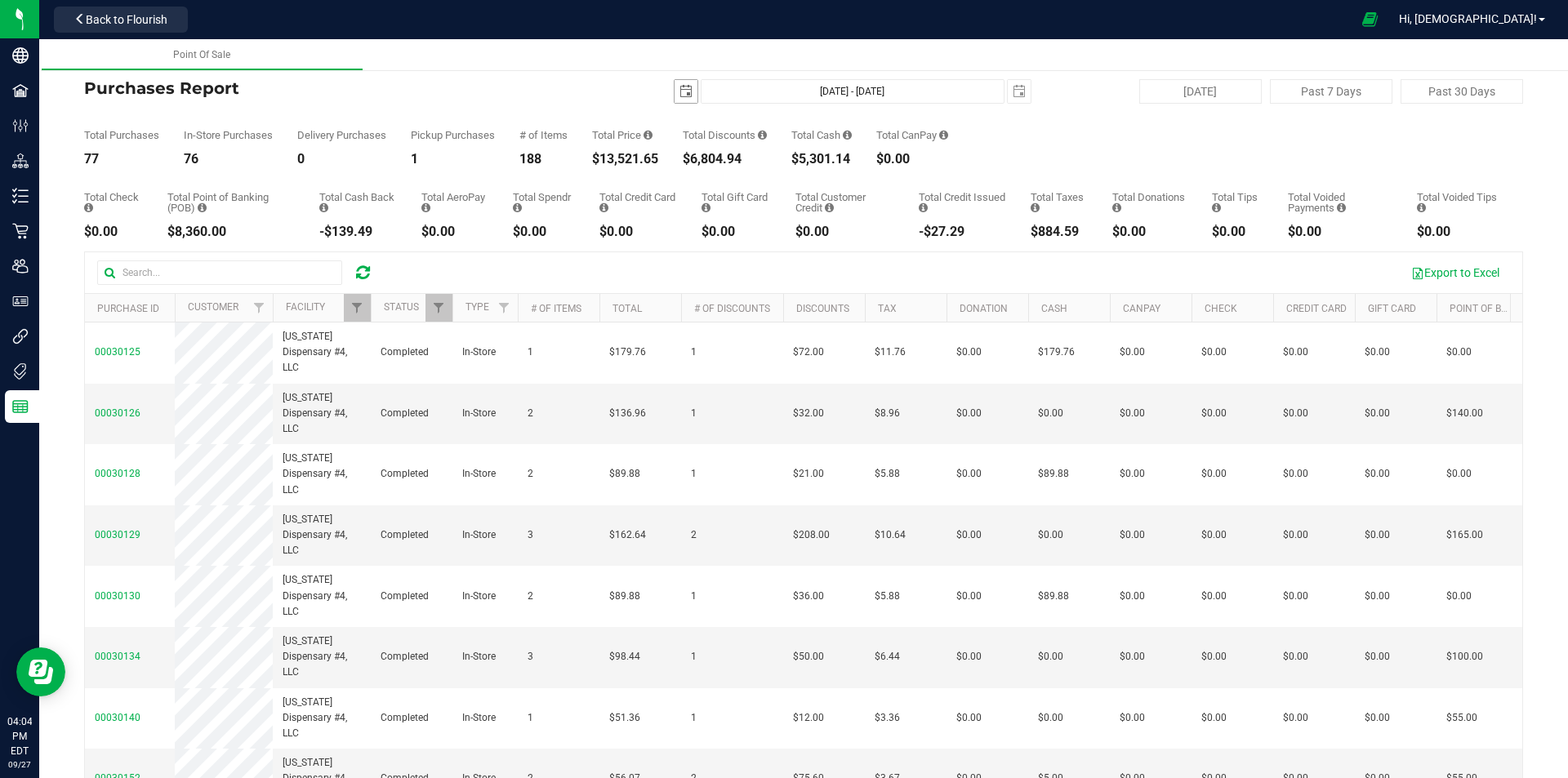
click at [687, 89] on span "select" at bounding box center [686, 91] width 23 height 23
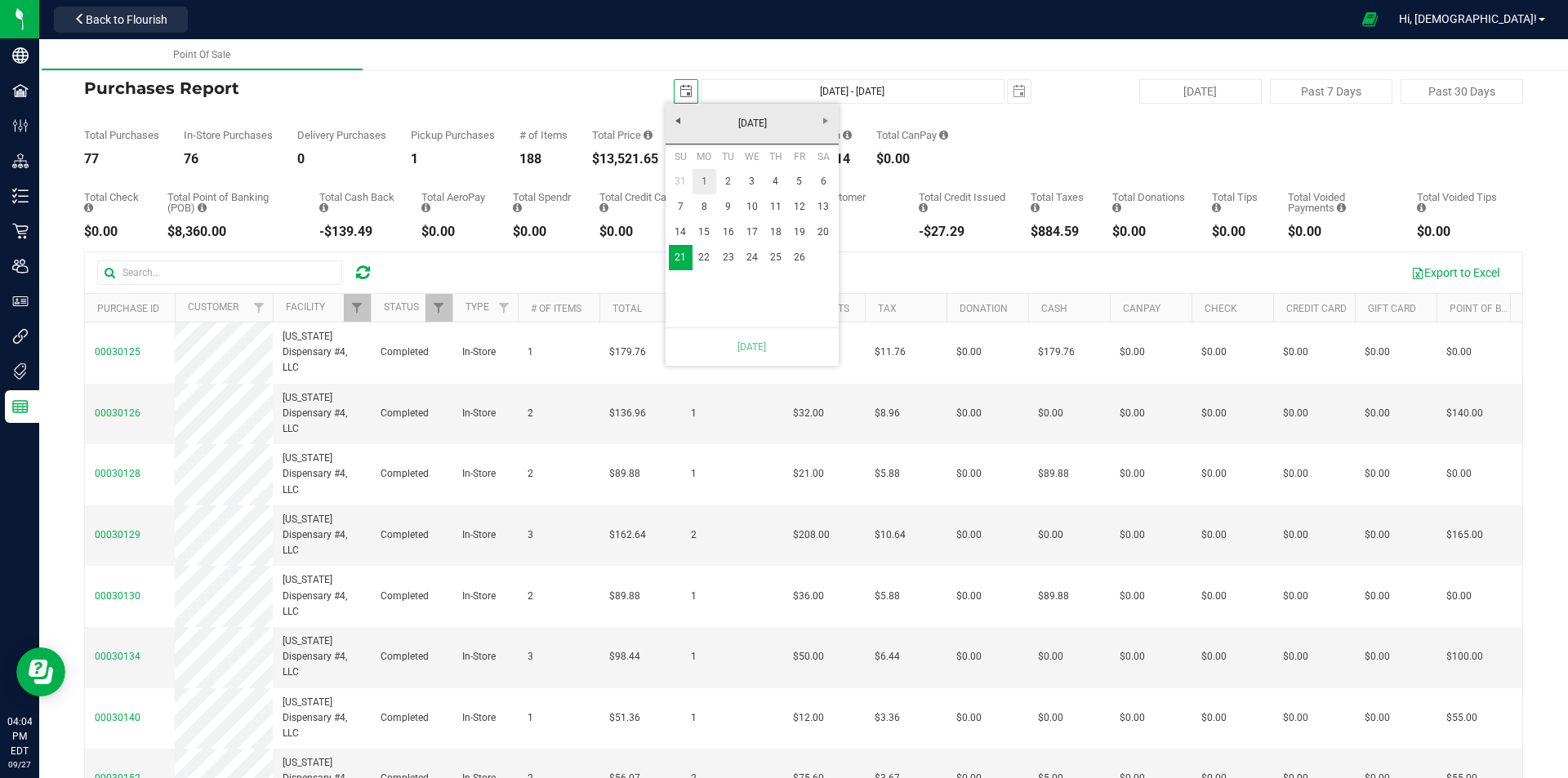
click at [697, 177] on link "1" at bounding box center [704, 182] width 24 height 25
type input "[DATE]"
type input "[DATE] - [DATE]"
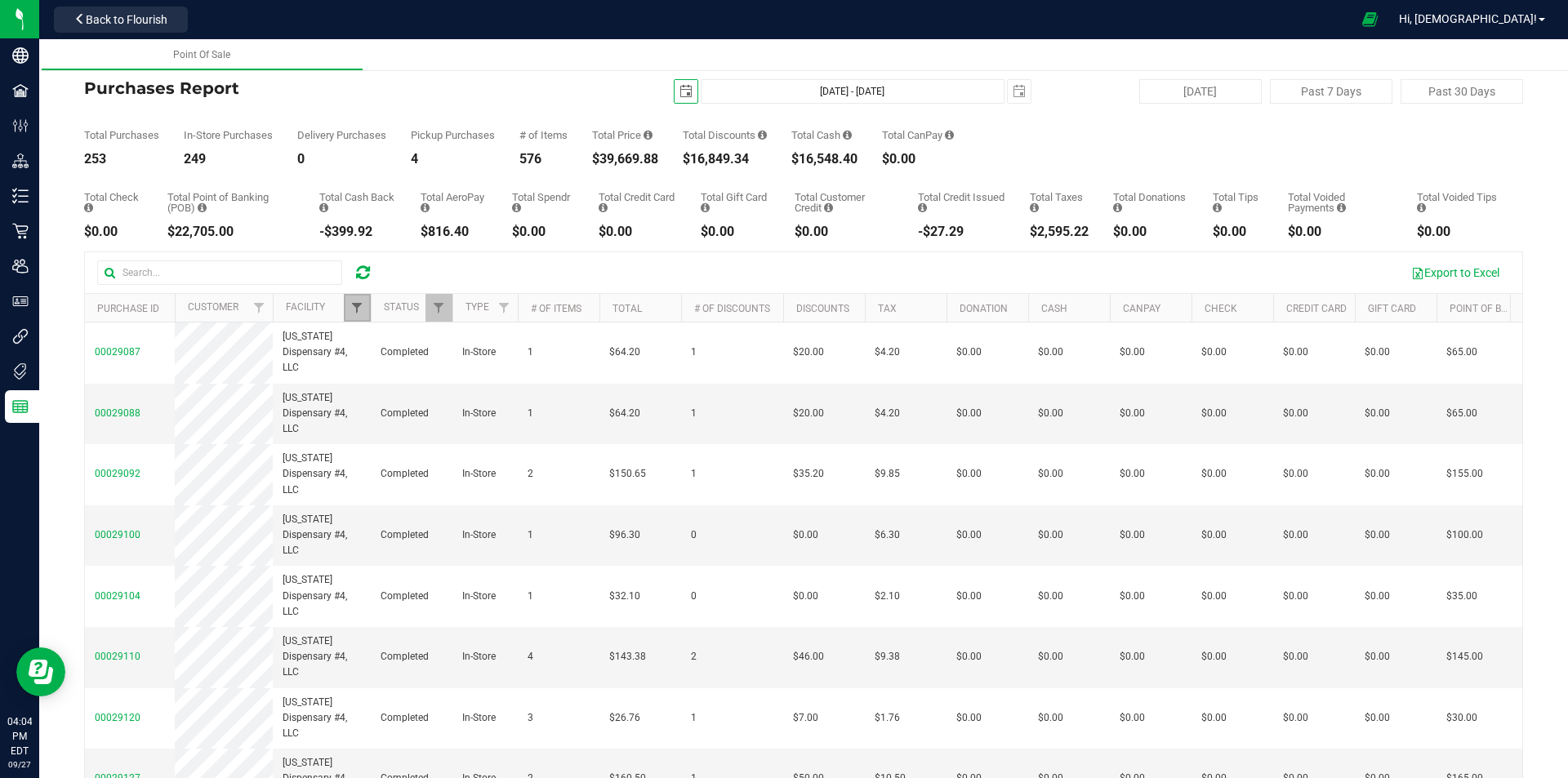
click at [361, 305] on span "Filter" at bounding box center [356, 308] width 13 height 13
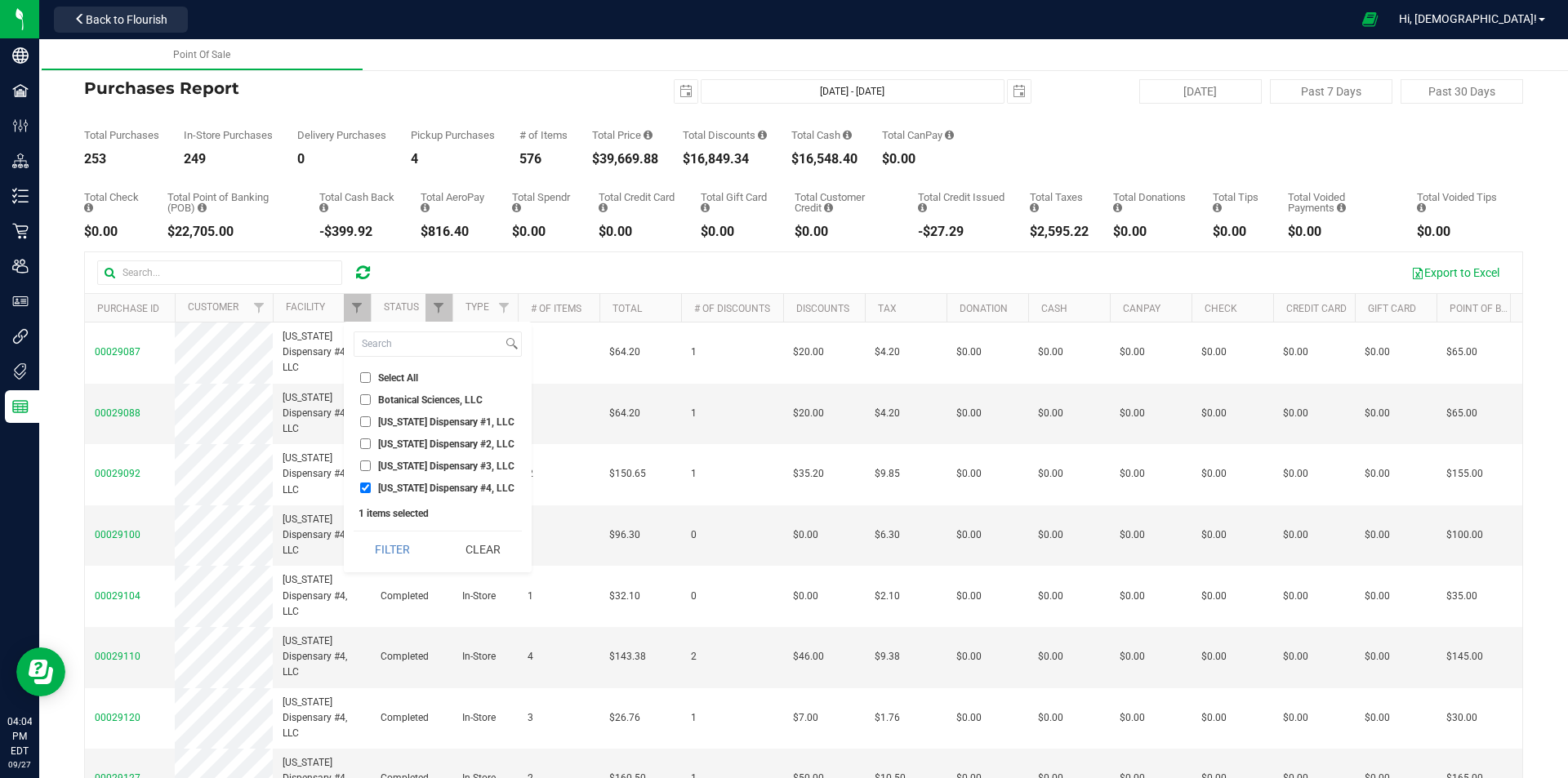
click at [380, 490] on span "[US_STATE] Dispensary #4, LLC" at bounding box center [446, 489] width 136 height 10
click at [370, 490] on input "[US_STATE] Dispensary #4, LLC" at bounding box center [365, 488] width 11 height 11
checkbox input "false"
click at [412, 473] on li "[US_STATE] Dispensary #3, LLC" at bounding box center [437, 466] width 168 height 17
click at [405, 467] on span "[US_STATE] Dispensary #3, LLC" at bounding box center [446, 467] width 136 height 10
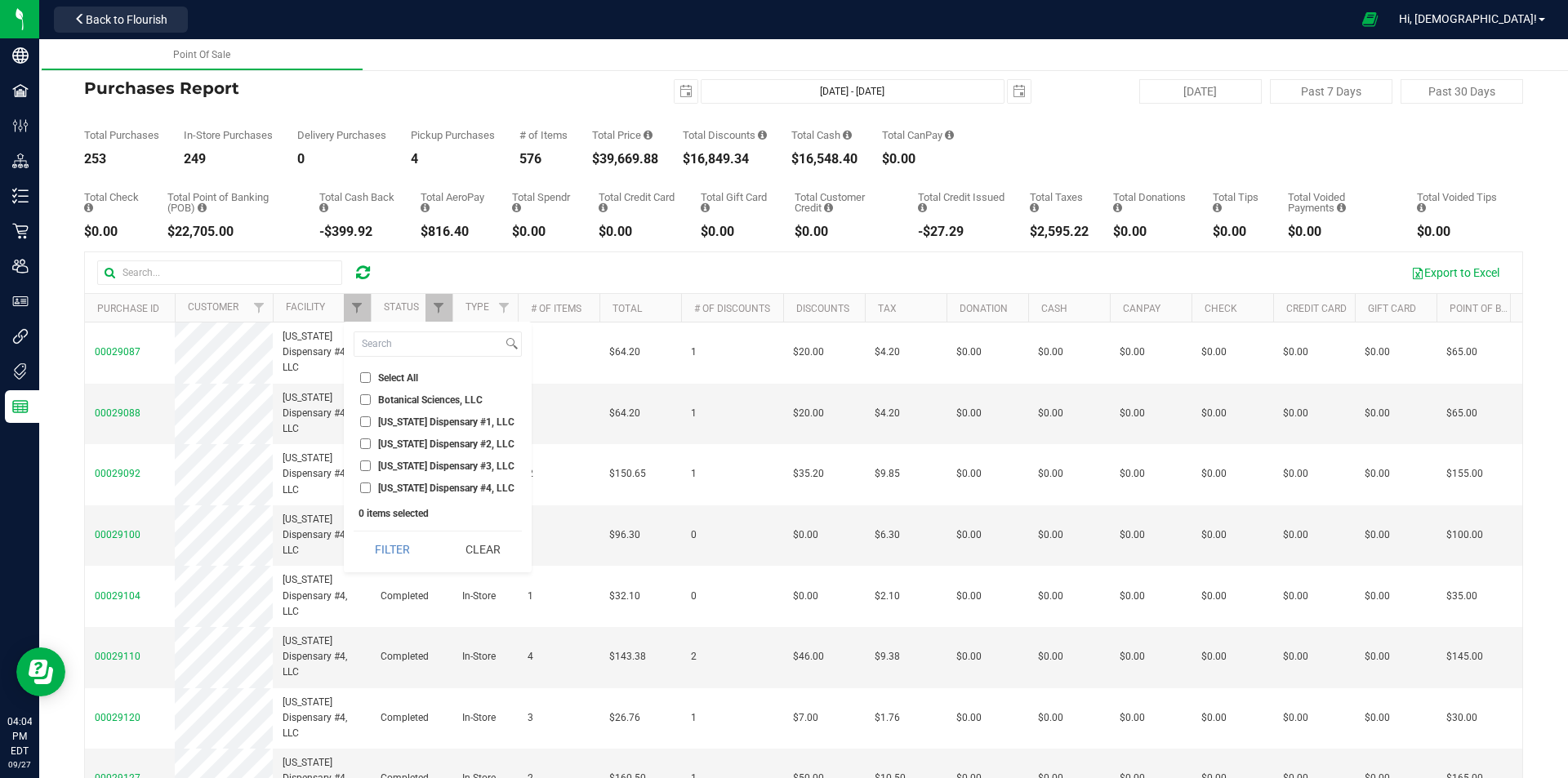
click at [370, 467] on input "[US_STATE] Dispensary #3, LLC" at bounding box center [365, 466] width 11 height 11
checkbox input "true"
click at [398, 542] on button "Filter" at bounding box center [392, 550] width 78 height 36
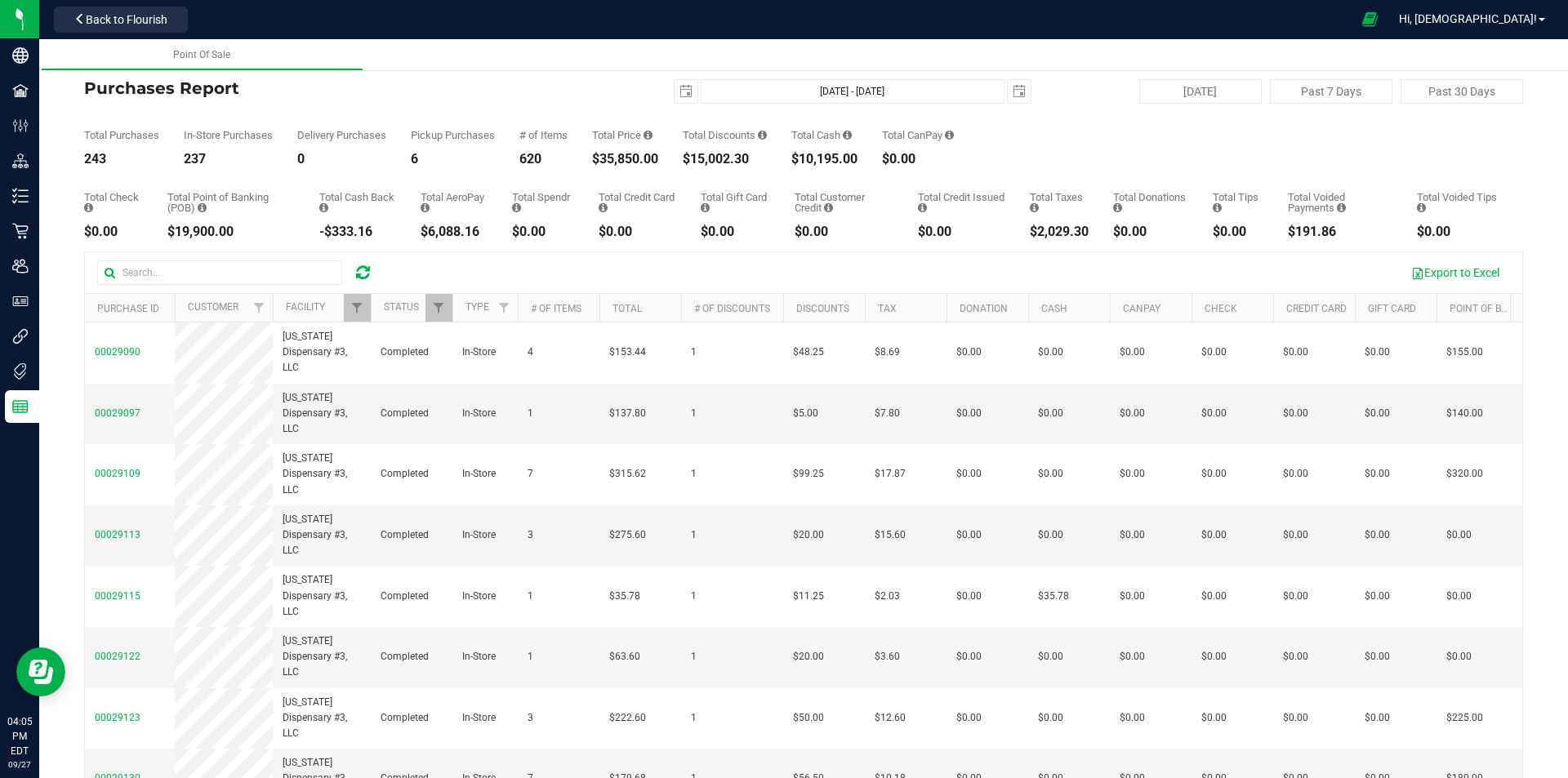
click at [366, 276] on icon at bounding box center [362, 273] width 14 height 16
click at [347, 306] on link "Filter" at bounding box center [357, 308] width 27 height 28
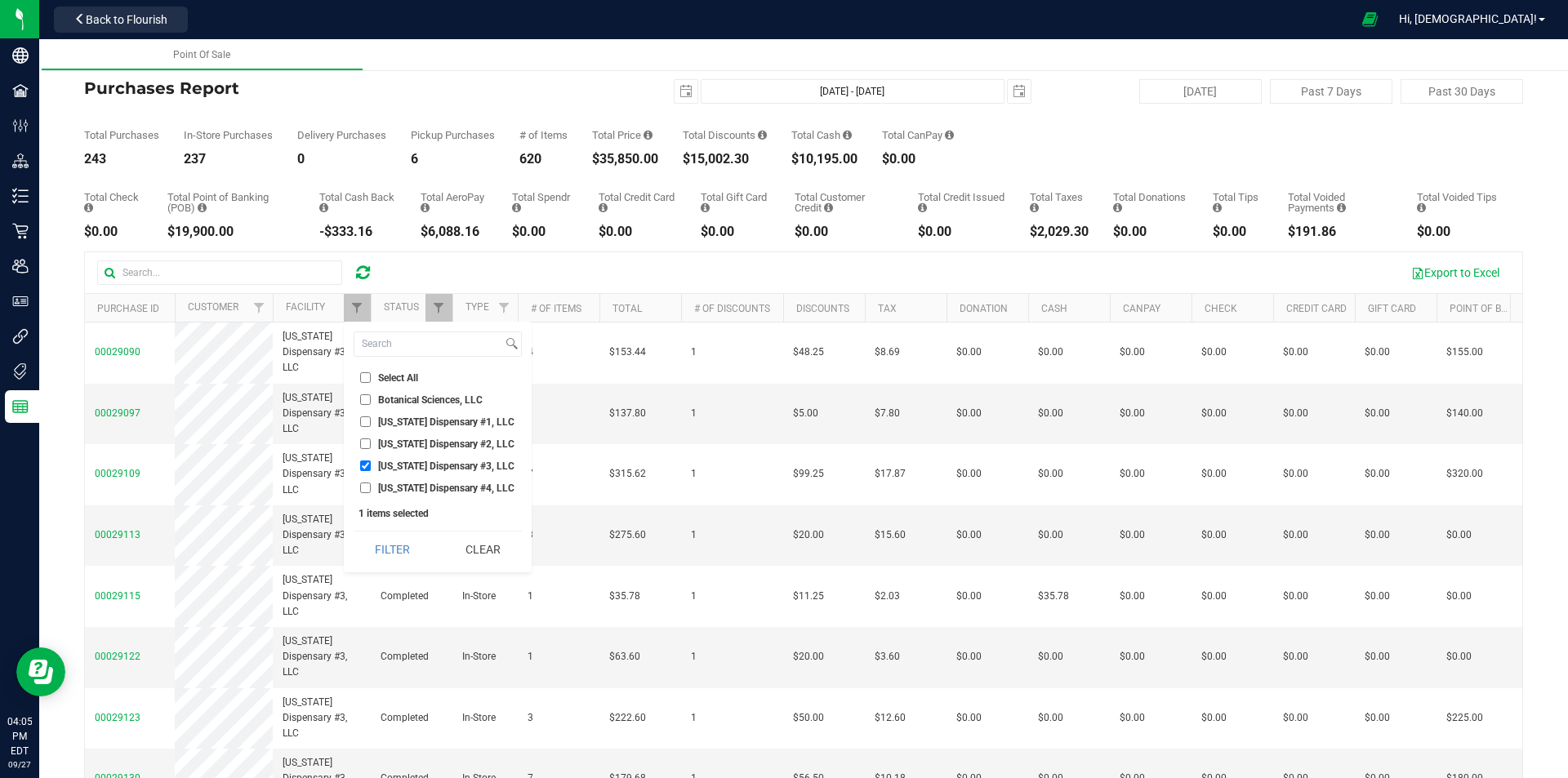
click at [389, 459] on li "[US_STATE] Dispensary #3, LLC" at bounding box center [437, 466] width 168 height 17
click at [390, 462] on span "[US_STATE] Dispensary #3, LLC" at bounding box center [446, 467] width 136 height 10
click at [370, 461] on input "[US_STATE] Dispensary #3, LLC" at bounding box center [365, 466] width 11 height 11
checkbox input "false"
click at [392, 441] on span "[US_STATE] Dispensary #2, LLC" at bounding box center [446, 444] width 136 height 10
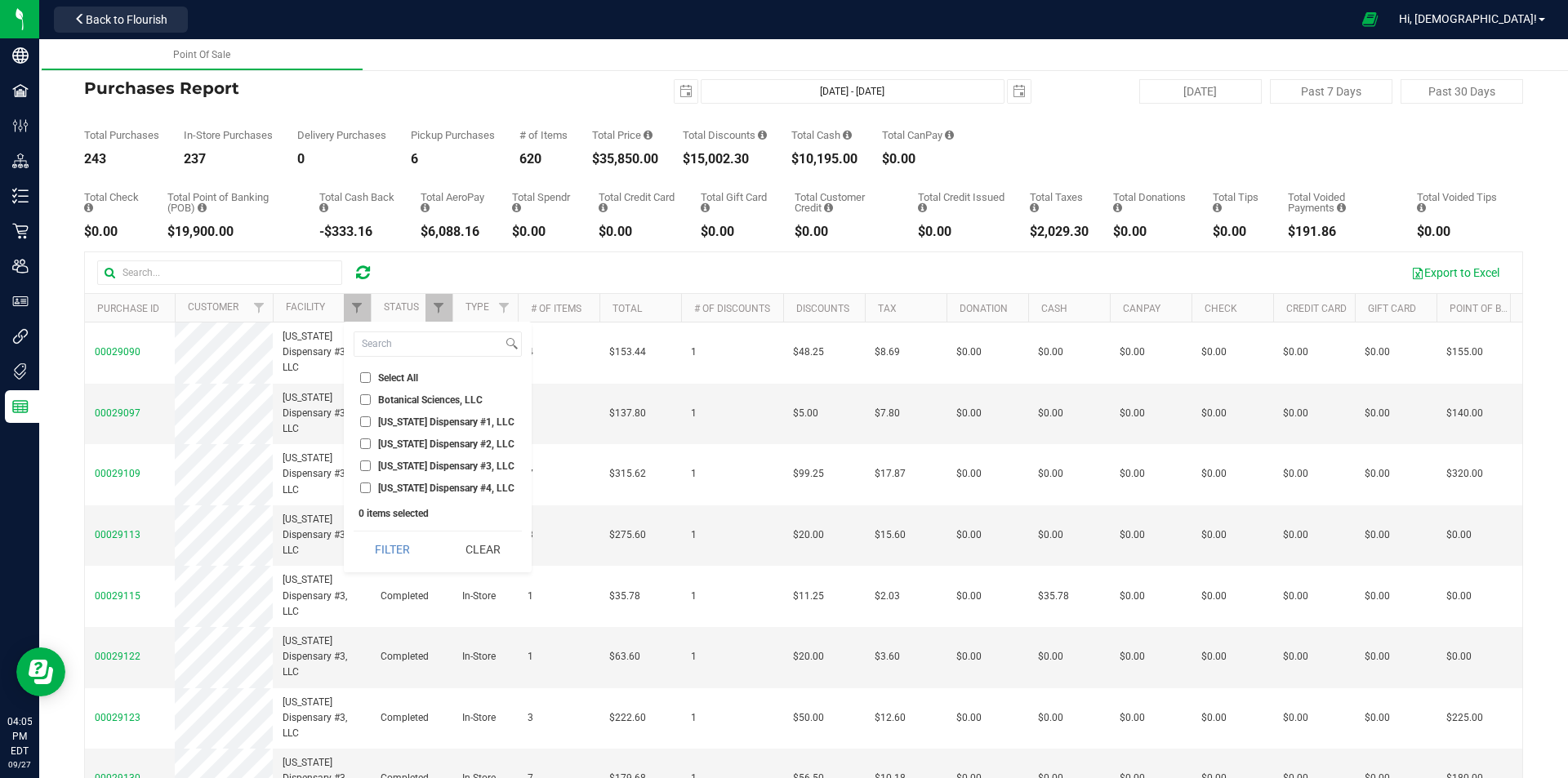
click at [370, 441] on input "[US_STATE] Dispensary #2, LLC" at bounding box center [365, 444] width 11 height 11
click at [393, 531] on div "Filter Clear" at bounding box center [437, 549] width 168 height 37
click at [396, 539] on button "Filter" at bounding box center [392, 550] width 78 height 36
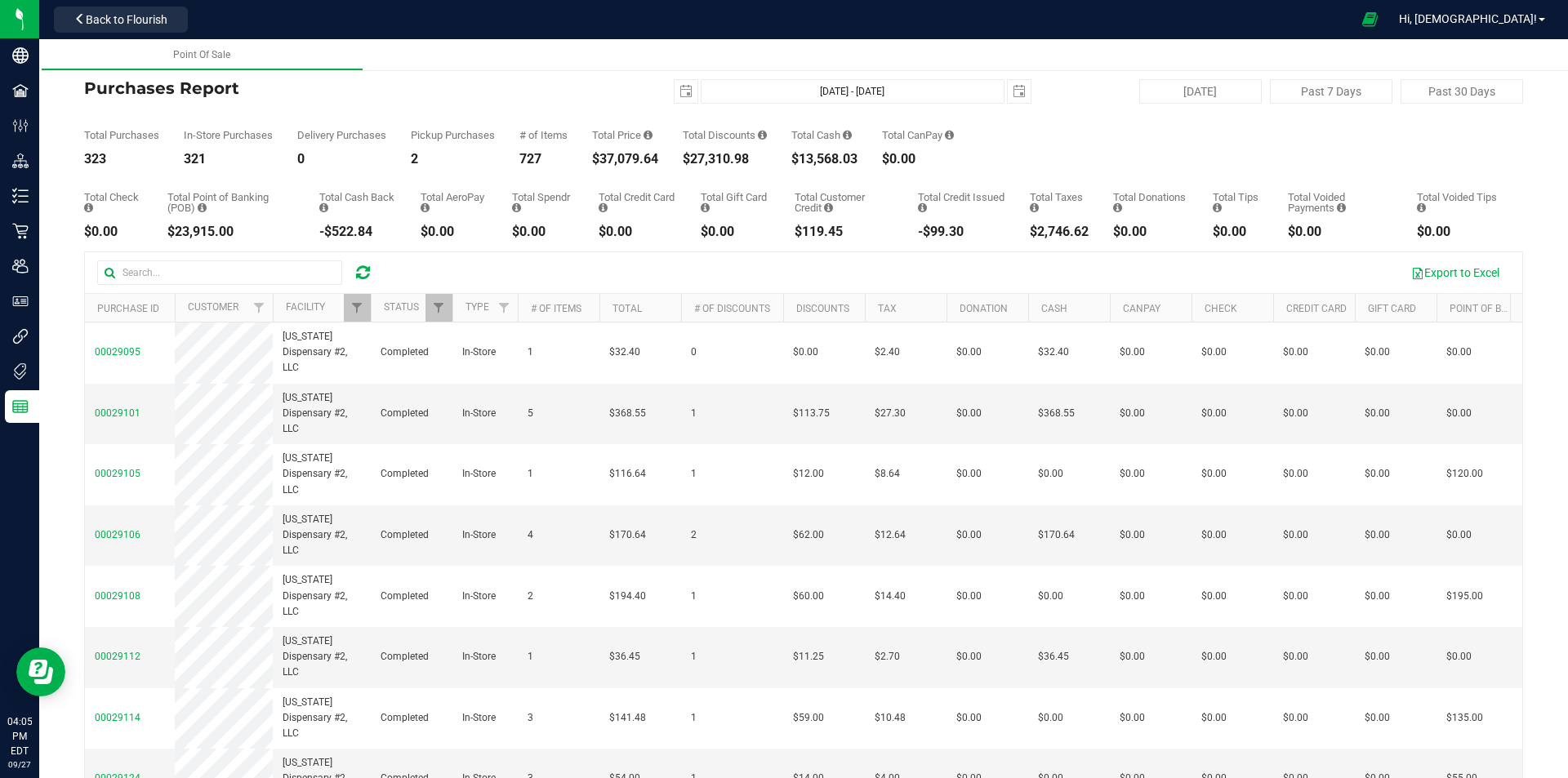
click at [365, 289] on div "Export to Excel" at bounding box center [803, 273] width 1437 height 41
click at [361, 306] on span "Filter" at bounding box center [356, 308] width 13 height 13
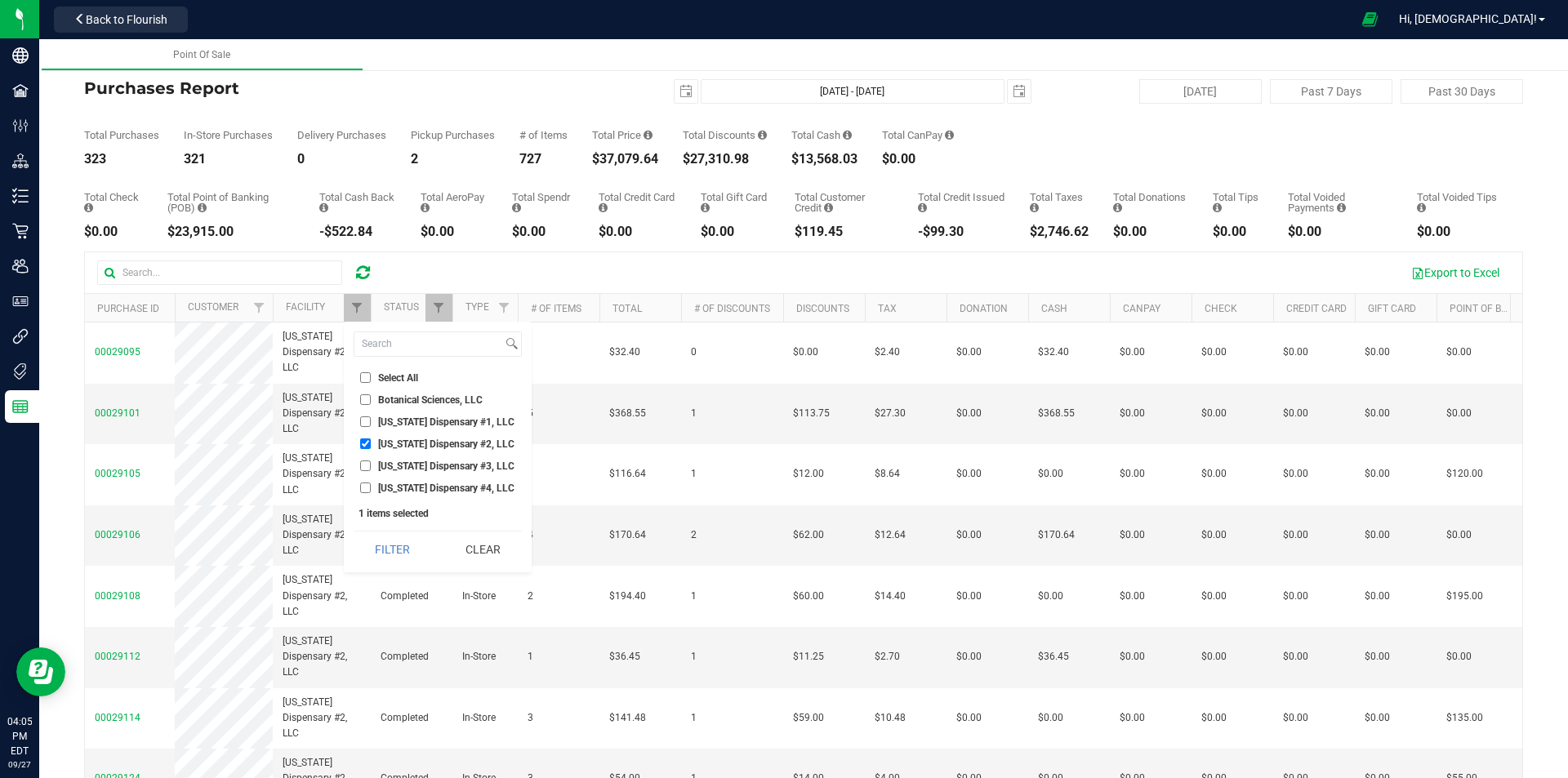
click at [381, 446] on span "[US_STATE] Dispensary #2, LLC" at bounding box center [446, 444] width 136 height 10
click at [370, 446] on input "[US_STATE] Dispensary #2, LLC" at bounding box center [365, 444] width 11 height 11
checkbox input "false"
click at [388, 421] on span "[US_STATE] Dispensary #1, LLC" at bounding box center [446, 422] width 136 height 10
click at [370, 421] on input "[US_STATE] Dispensary #1, LLC" at bounding box center [365, 421] width 11 height 11
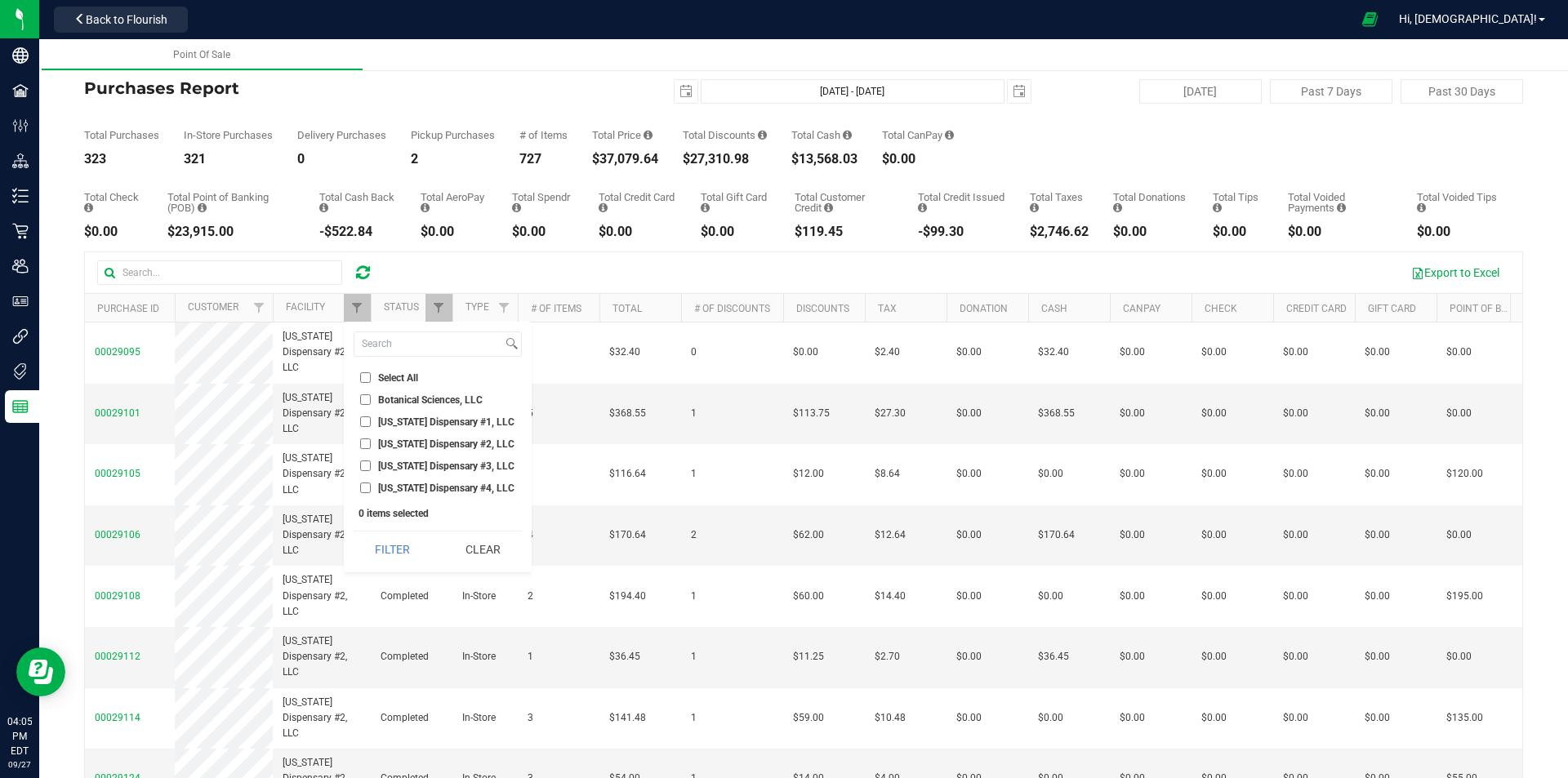
checkbox input "true"
click at [393, 541] on button "Filter" at bounding box center [392, 550] width 78 height 36
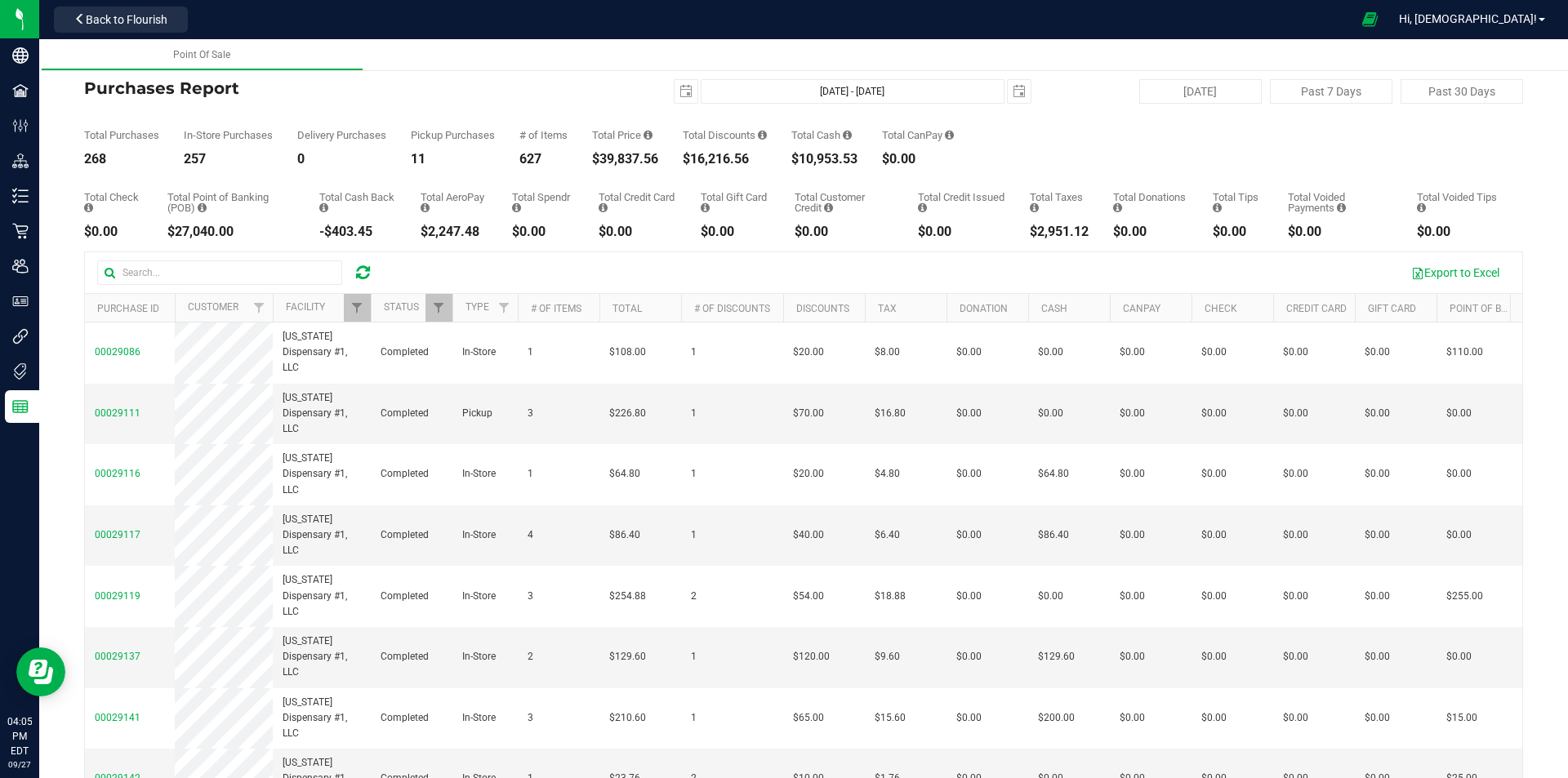
click at [375, 297] on th "Status" at bounding box center [411, 308] width 81 height 29
click at [356, 305] on span "Filter" at bounding box center [356, 308] width 13 height 13
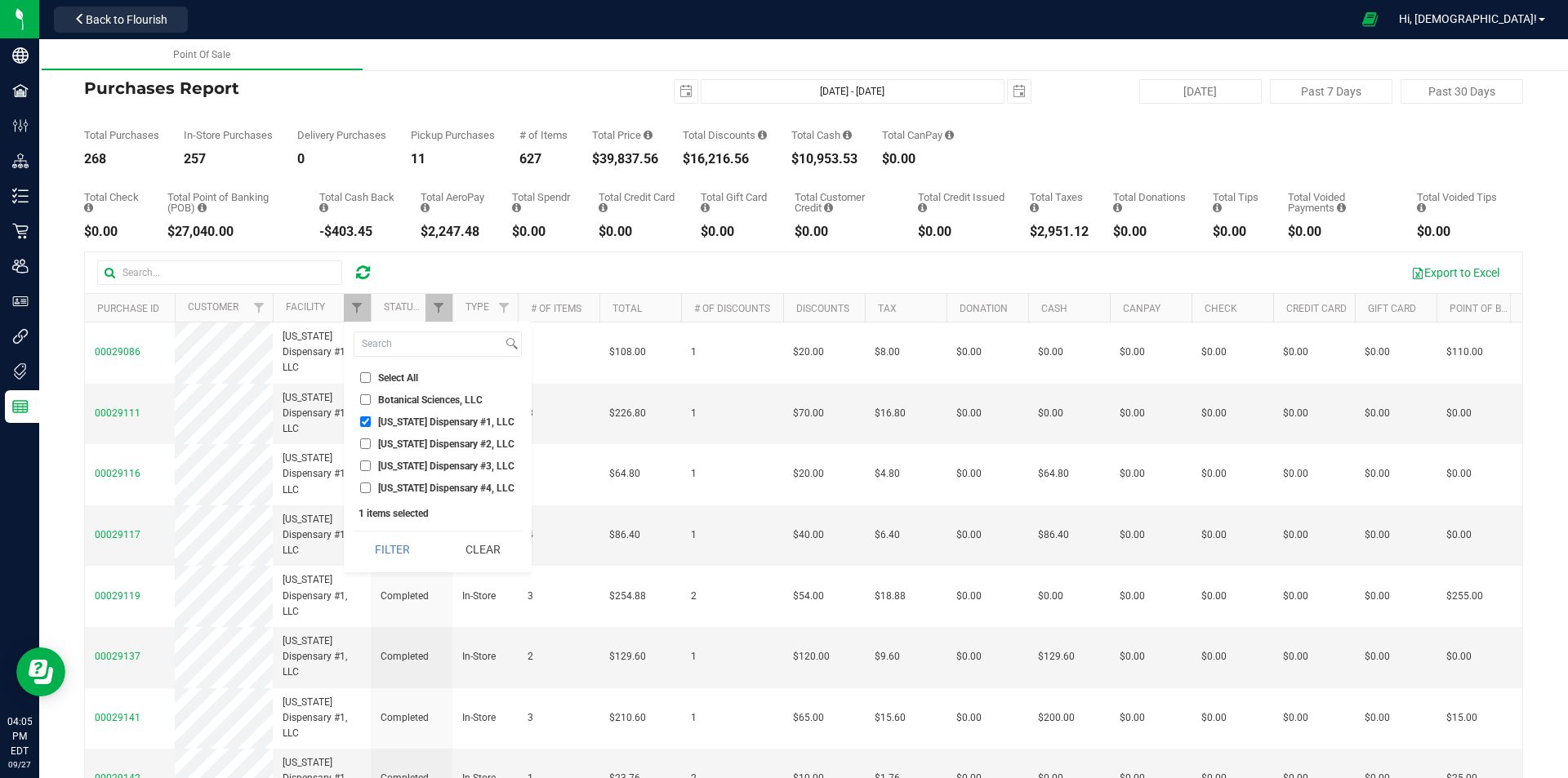
click at [373, 490] on label "[US_STATE] Dispensary #4, LLC" at bounding box center [437, 488] width 154 height 11
click at [370, 490] on input "[US_STATE] Dispensary #4, LLC" at bounding box center [365, 488] width 11 height 11
checkbox input "true"
click at [391, 427] on span "[US_STATE] Dispensary #1, LLC" at bounding box center [446, 422] width 136 height 10
click at [370, 427] on input "[US_STATE] Dispensary #1, LLC" at bounding box center [365, 421] width 11 height 11
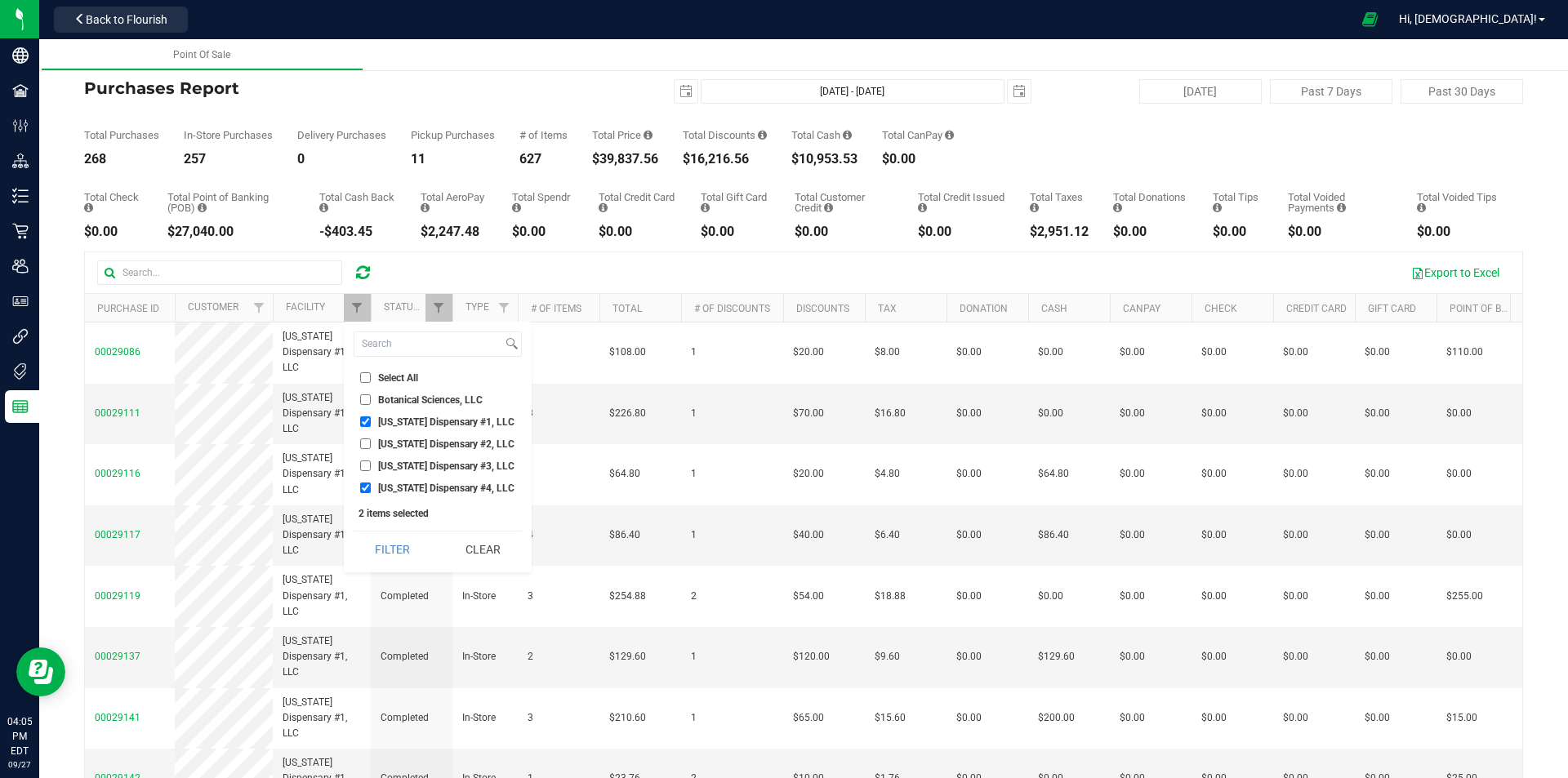
checkbox input "false"
click at [393, 550] on button "Filter" at bounding box center [392, 550] width 78 height 36
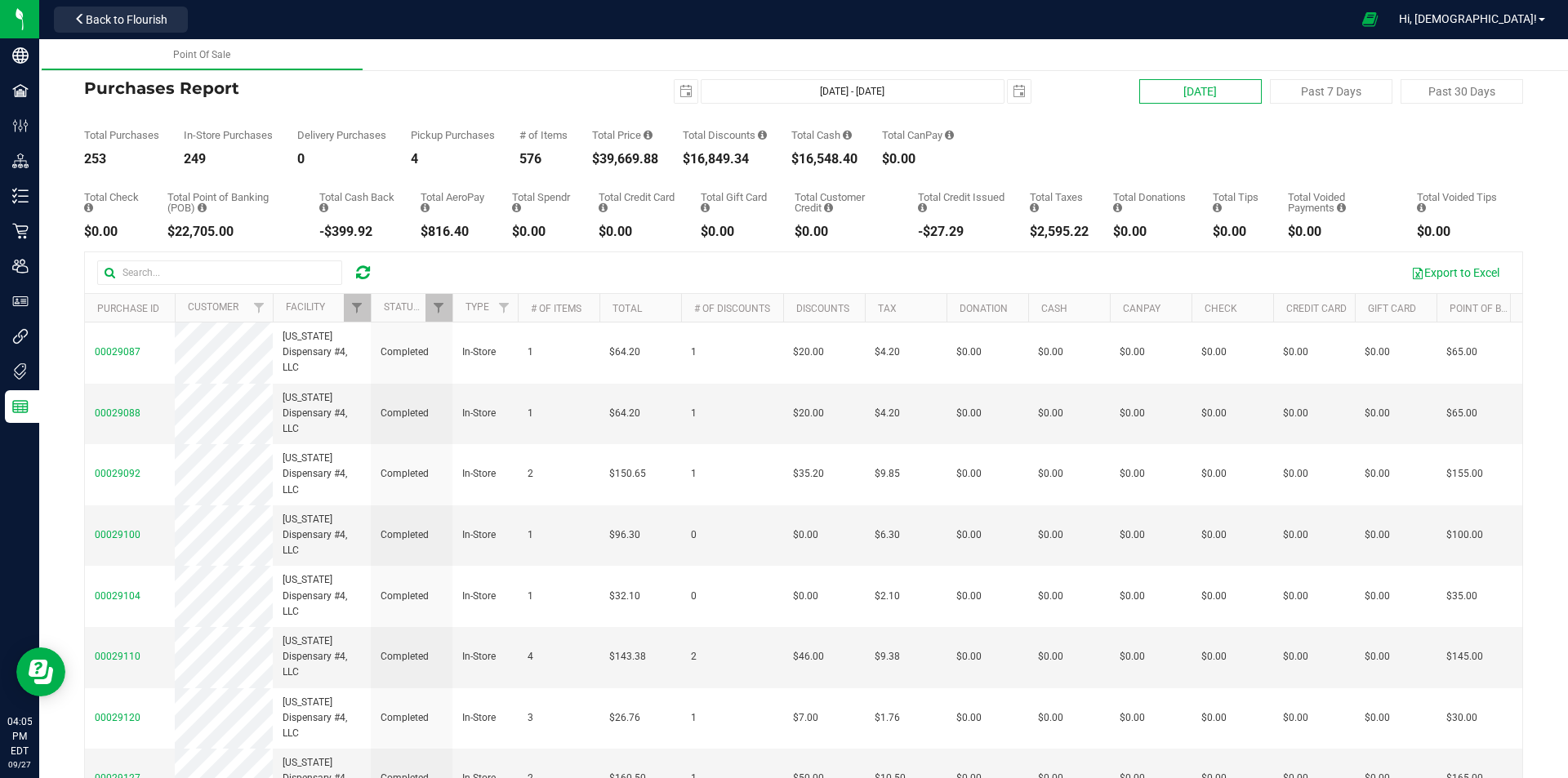
click at [1186, 90] on button "[DATE]" at bounding box center [1200, 91] width 122 height 25
type input "[DATE]"
type input "[DATE] - [DATE]"
click at [358, 278] on icon at bounding box center [362, 273] width 14 height 16
click at [370, 271] on icon at bounding box center [362, 273] width 14 height 16
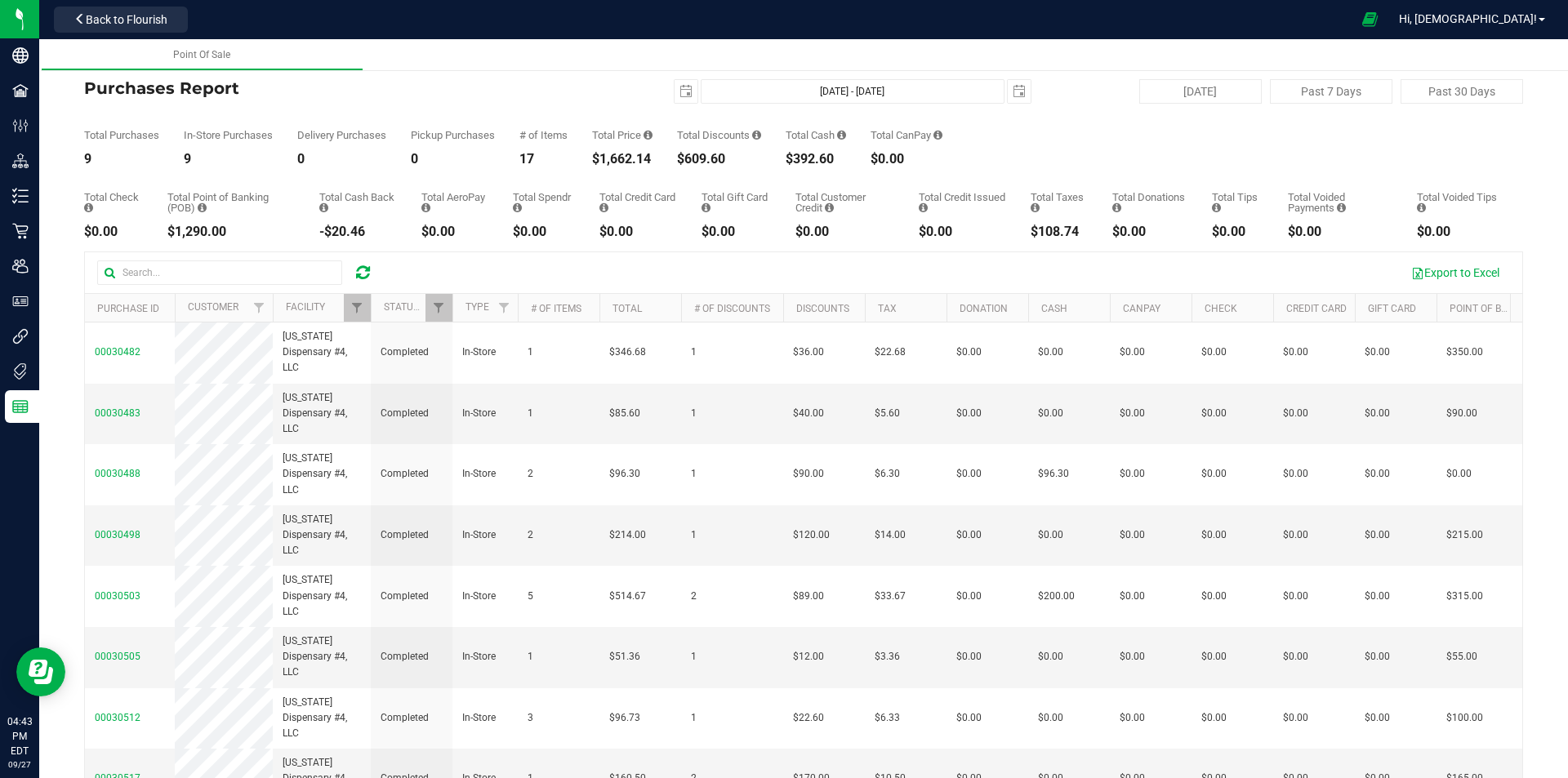
click at [362, 275] on icon at bounding box center [362, 273] width 14 height 16
click at [352, 315] on link "Filter" at bounding box center [357, 308] width 27 height 28
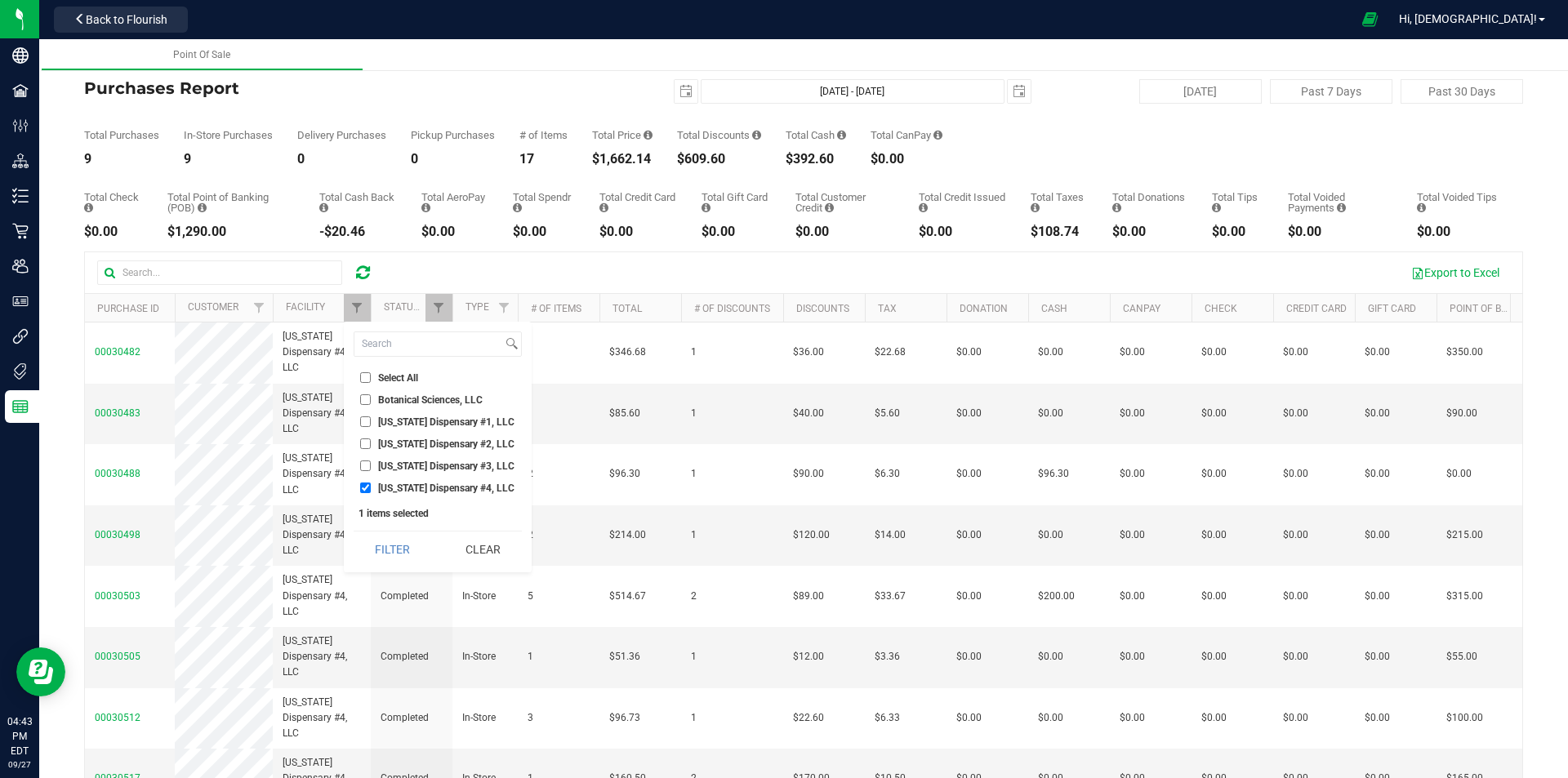
click at [364, 467] on input "[US_STATE] Dispensary #3, LLC" at bounding box center [365, 466] width 11 height 11
checkbox input "true"
click at [367, 482] on li "[US_STATE] Dispensary #4, LLC" at bounding box center [437, 488] width 168 height 17
click at [386, 491] on span "[US_STATE] Dispensary #4, LLC" at bounding box center [446, 489] width 136 height 10
click at [370, 491] on input "[US_STATE] Dispensary #4, LLC" at bounding box center [365, 488] width 11 height 11
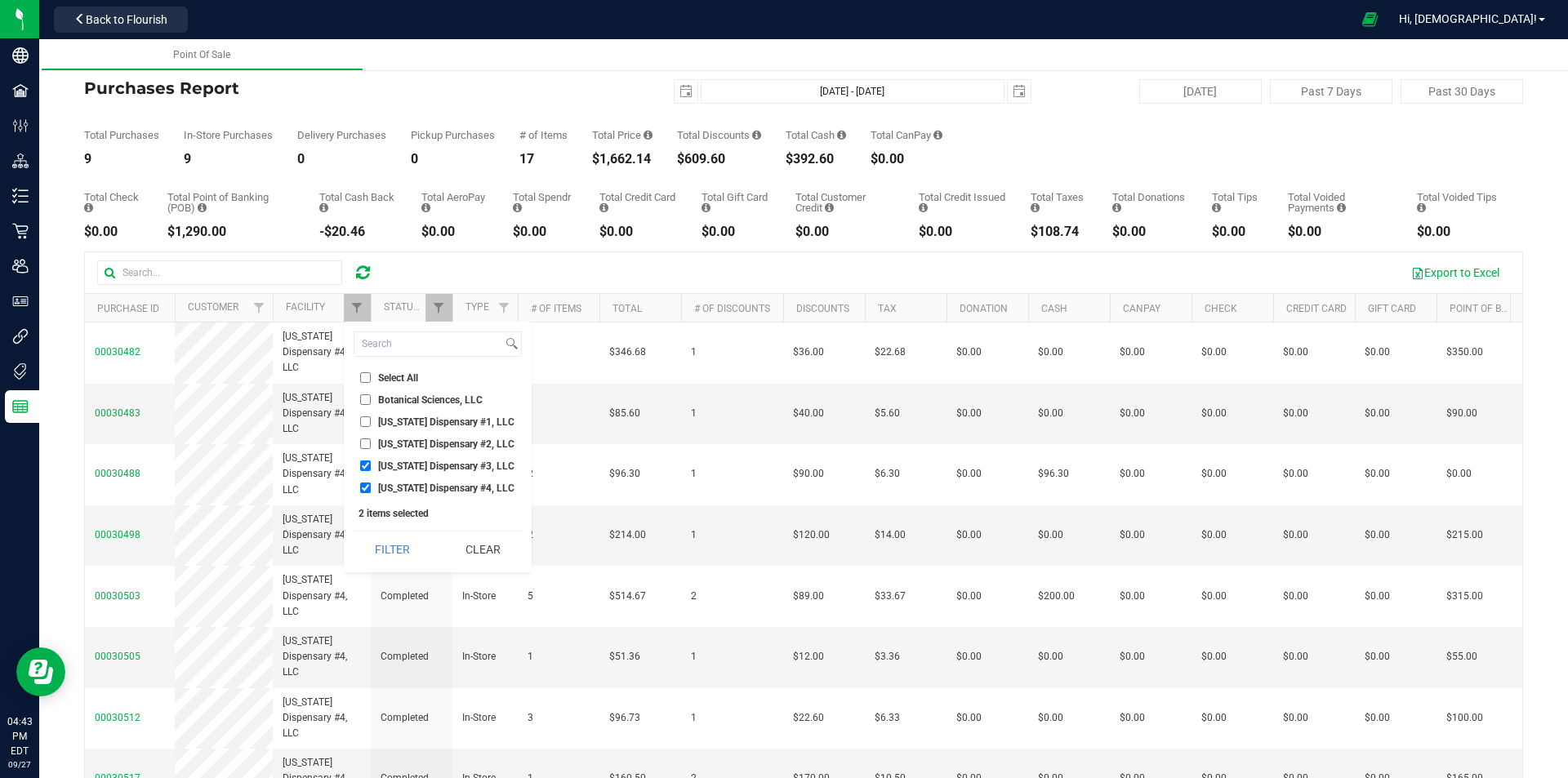
checkbox input "false"
click at [411, 546] on button "Filter" at bounding box center [392, 550] width 78 height 36
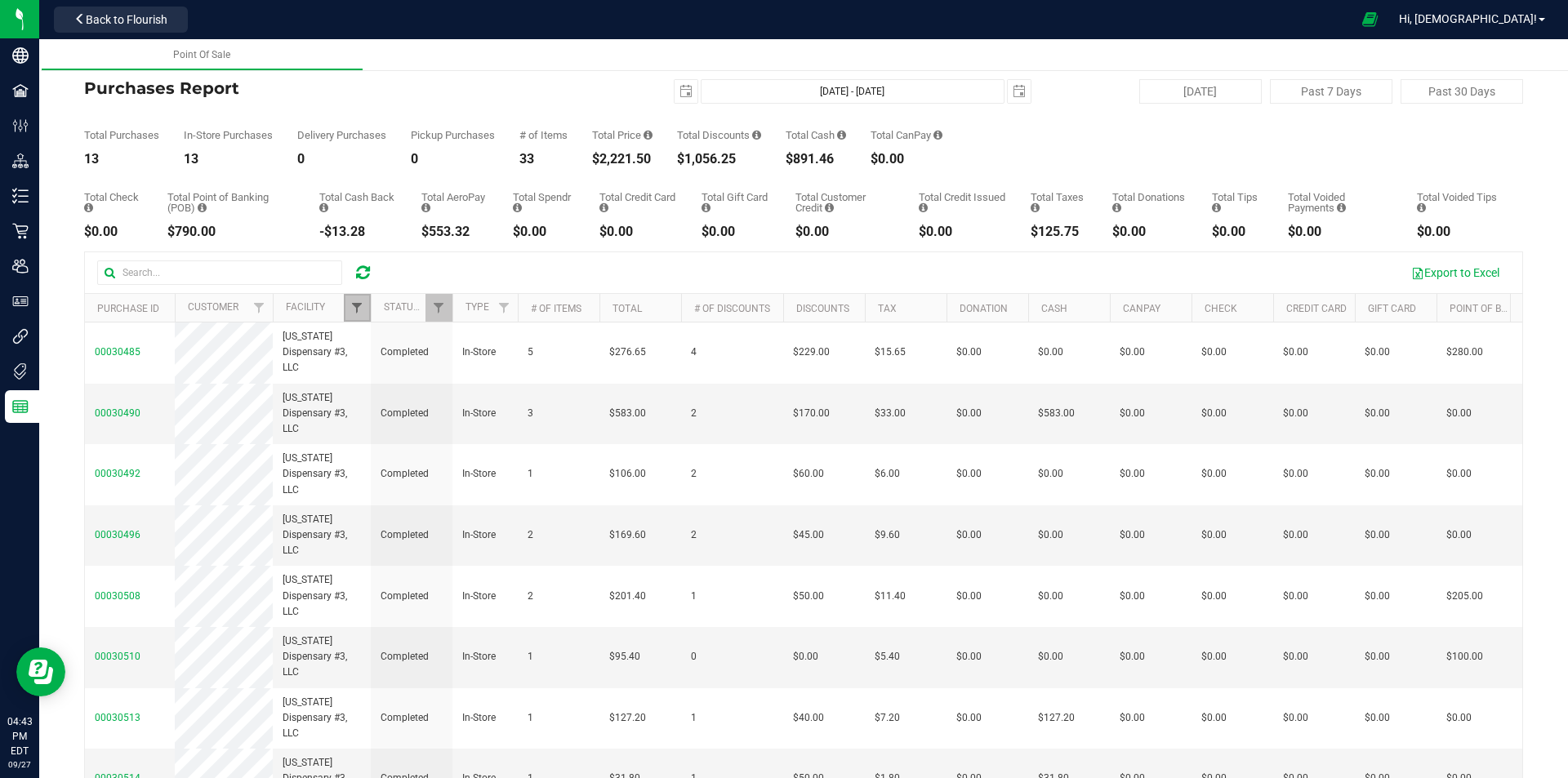
click at [352, 307] on span "Filter" at bounding box center [356, 308] width 13 height 13
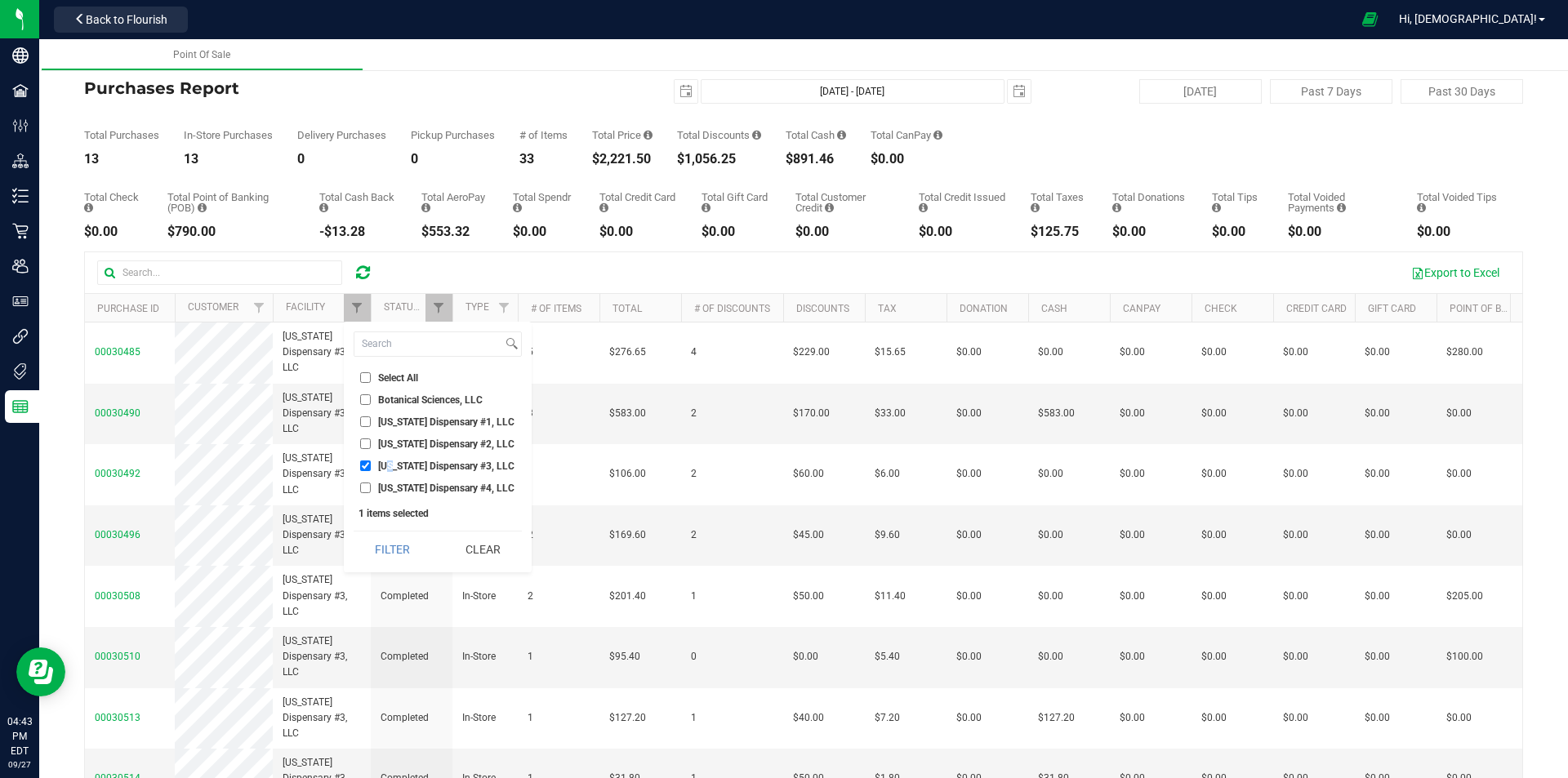
click at [390, 468] on li "[US_STATE] Dispensary #3, LLC" at bounding box center [437, 466] width 168 height 17
click at [390, 465] on span "[US_STATE] Dispensary #3, LLC" at bounding box center [446, 467] width 136 height 10
click at [370, 465] on input "[US_STATE] Dispensary #3, LLC" at bounding box center [365, 466] width 11 height 11
checkbox input "false"
click at [392, 444] on span "[US_STATE] Dispensary #2, LLC" at bounding box center [446, 444] width 136 height 10
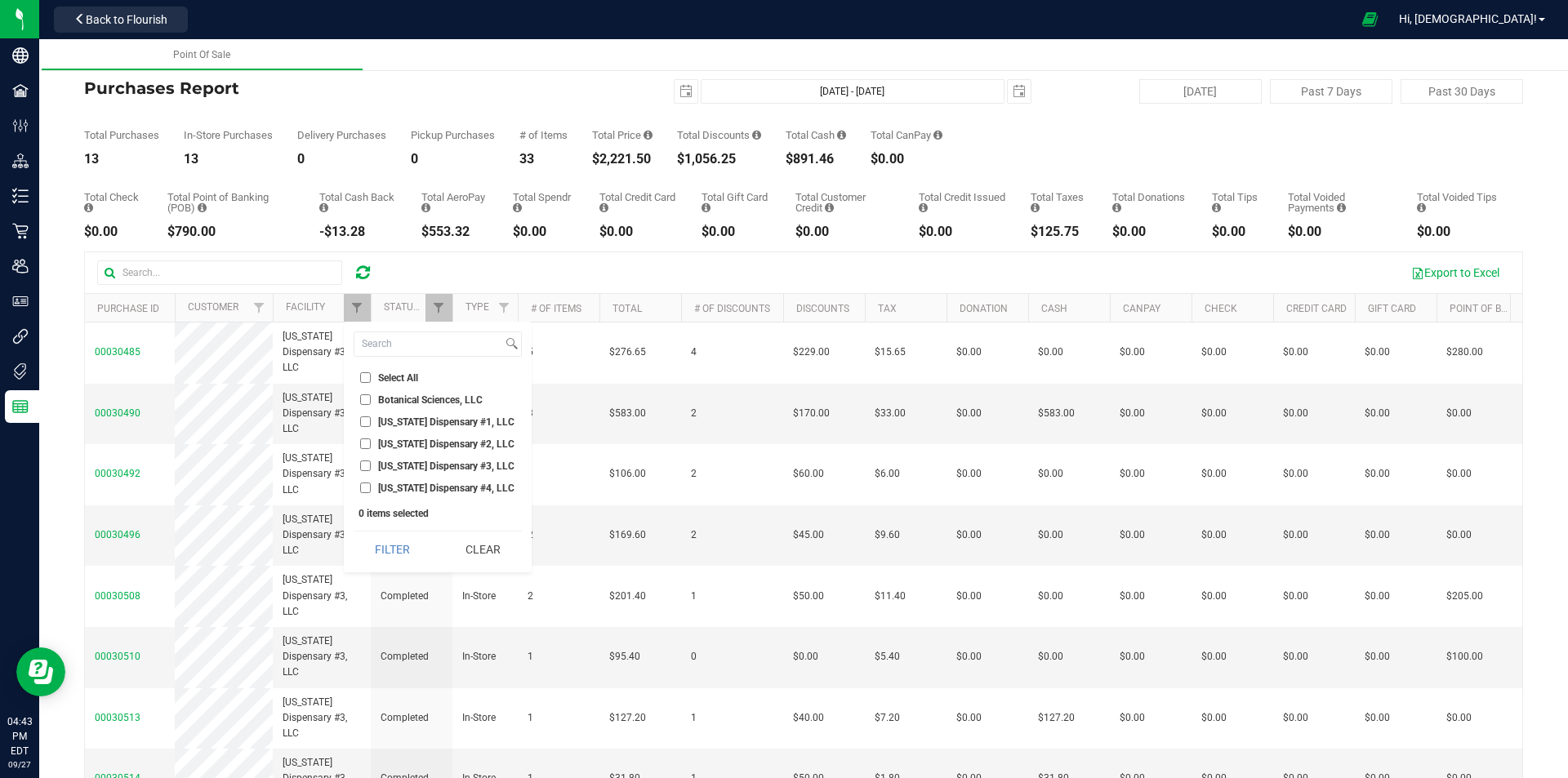
click at [370, 444] on input "[US_STATE] Dispensary #2, LLC" at bounding box center [365, 444] width 11 height 11
checkbox input "true"
click at [406, 541] on button "Filter" at bounding box center [392, 550] width 78 height 36
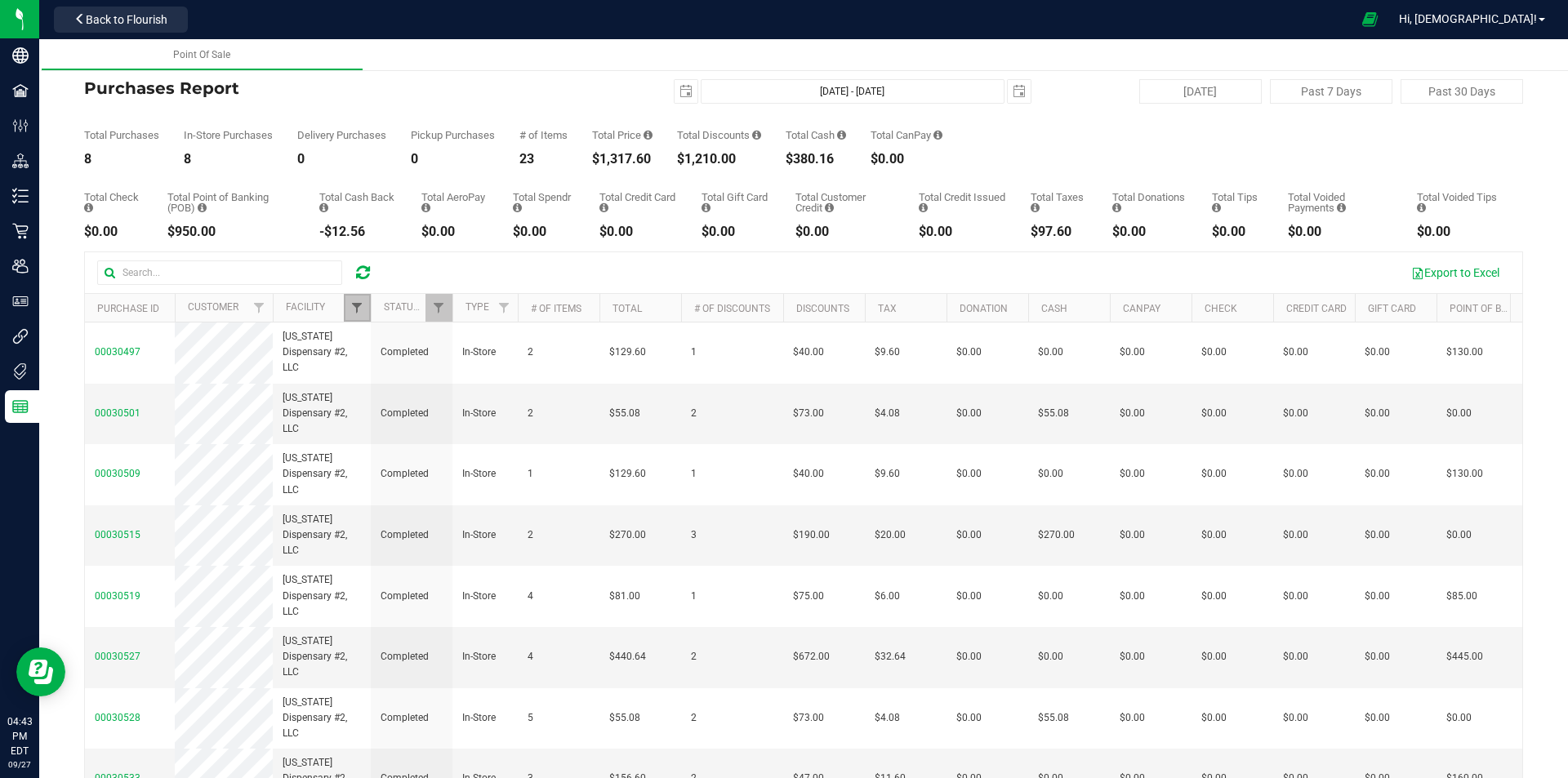
click at [358, 311] on span "Filter" at bounding box center [356, 308] width 13 height 13
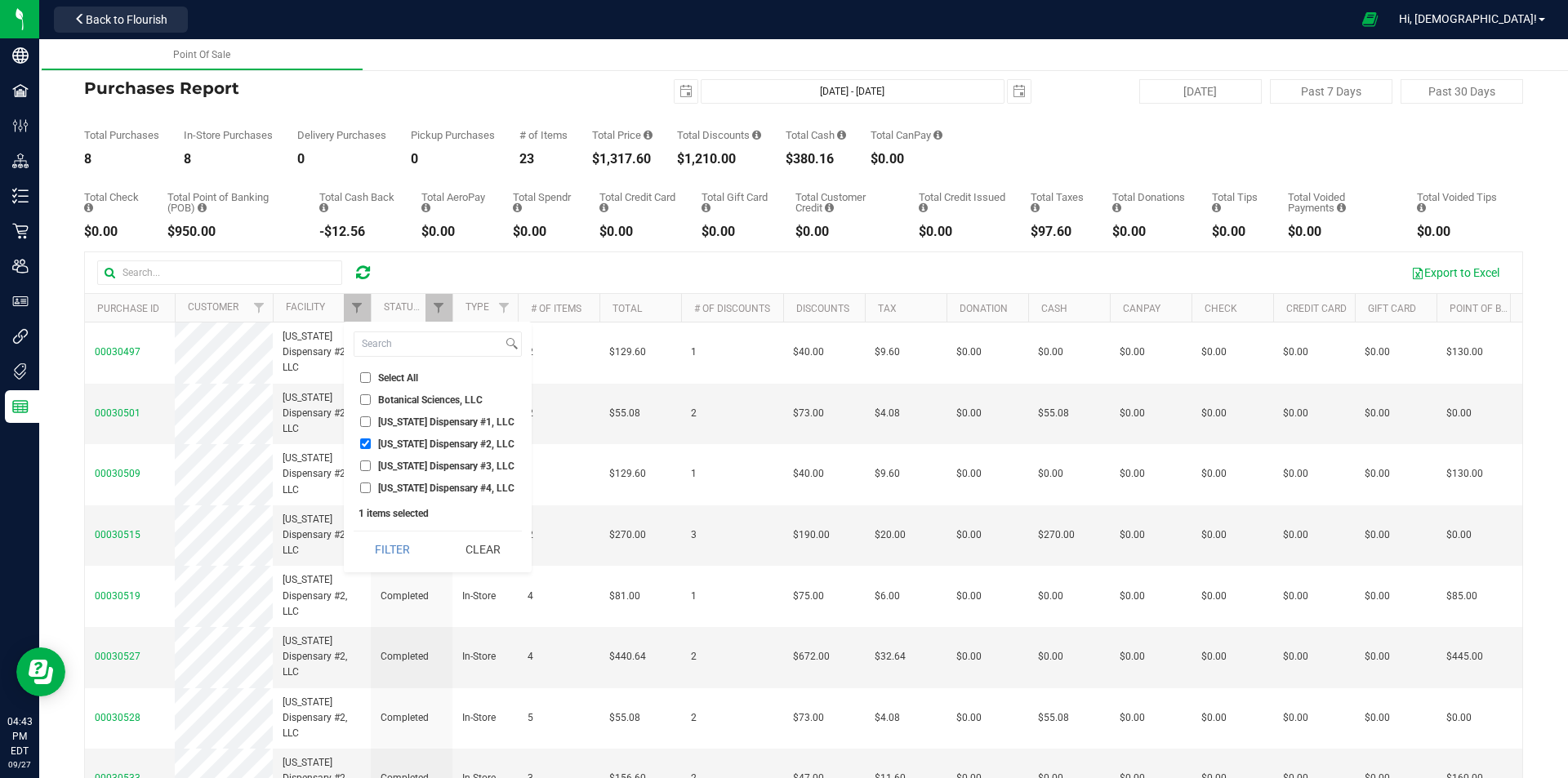
click at [393, 421] on span "[US_STATE] Dispensary #1, LLC" at bounding box center [446, 422] width 136 height 10
click at [370, 421] on input "[US_STATE] Dispensary #1, LLC" at bounding box center [365, 421] width 11 height 11
checkbox input "true"
click at [402, 446] on span "[US_STATE] Dispensary #2, LLC" at bounding box center [446, 444] width 136 height 10
click at [370, 446] on input "[US_STATE] Dispensary #2, LLC" at bounding box center [365, 444] width 11 height 11
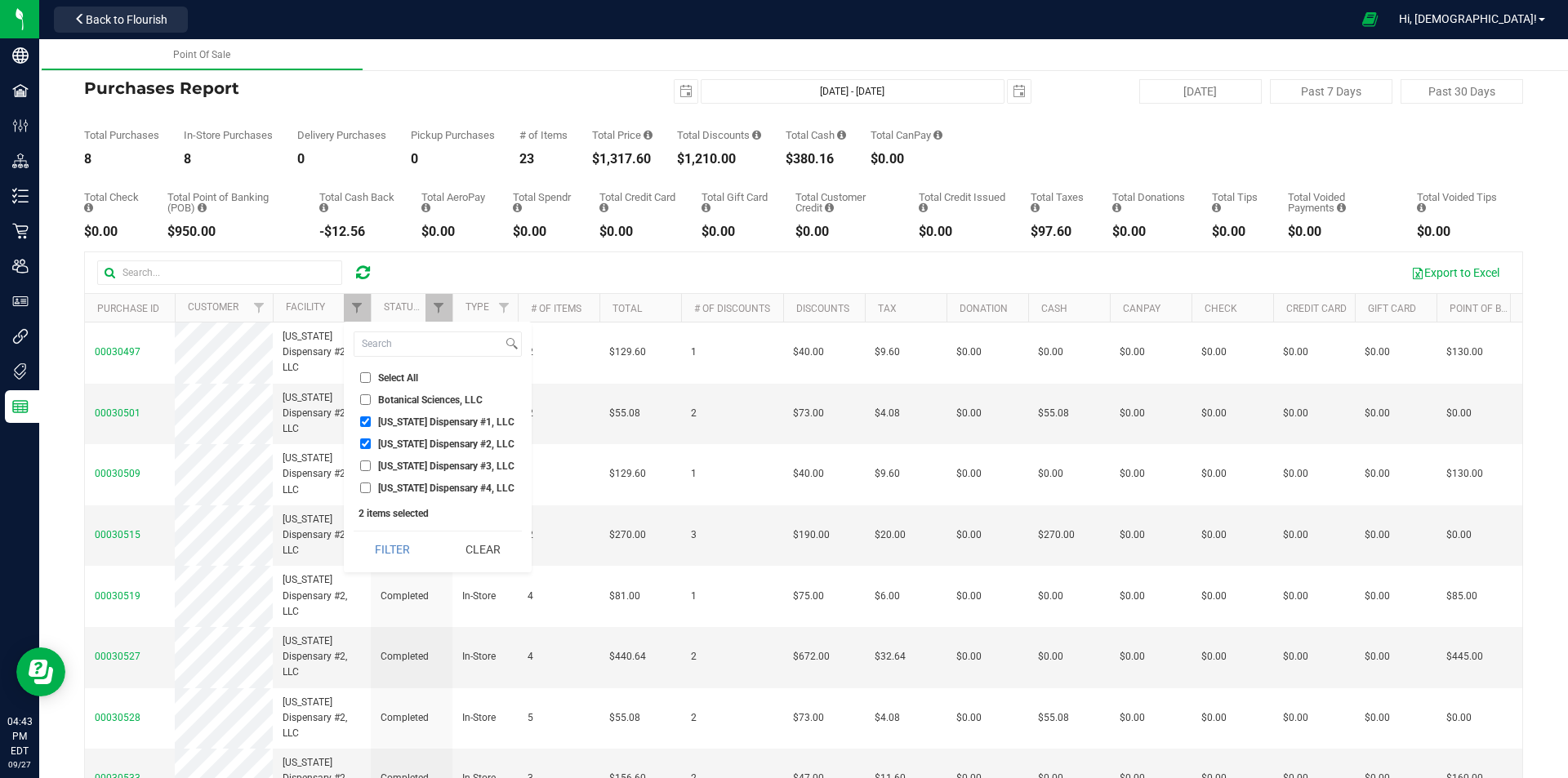
checkbox input "false"
click at [414, 551] on button "Filter" at bounding box center [392, 550] width 78 height 36
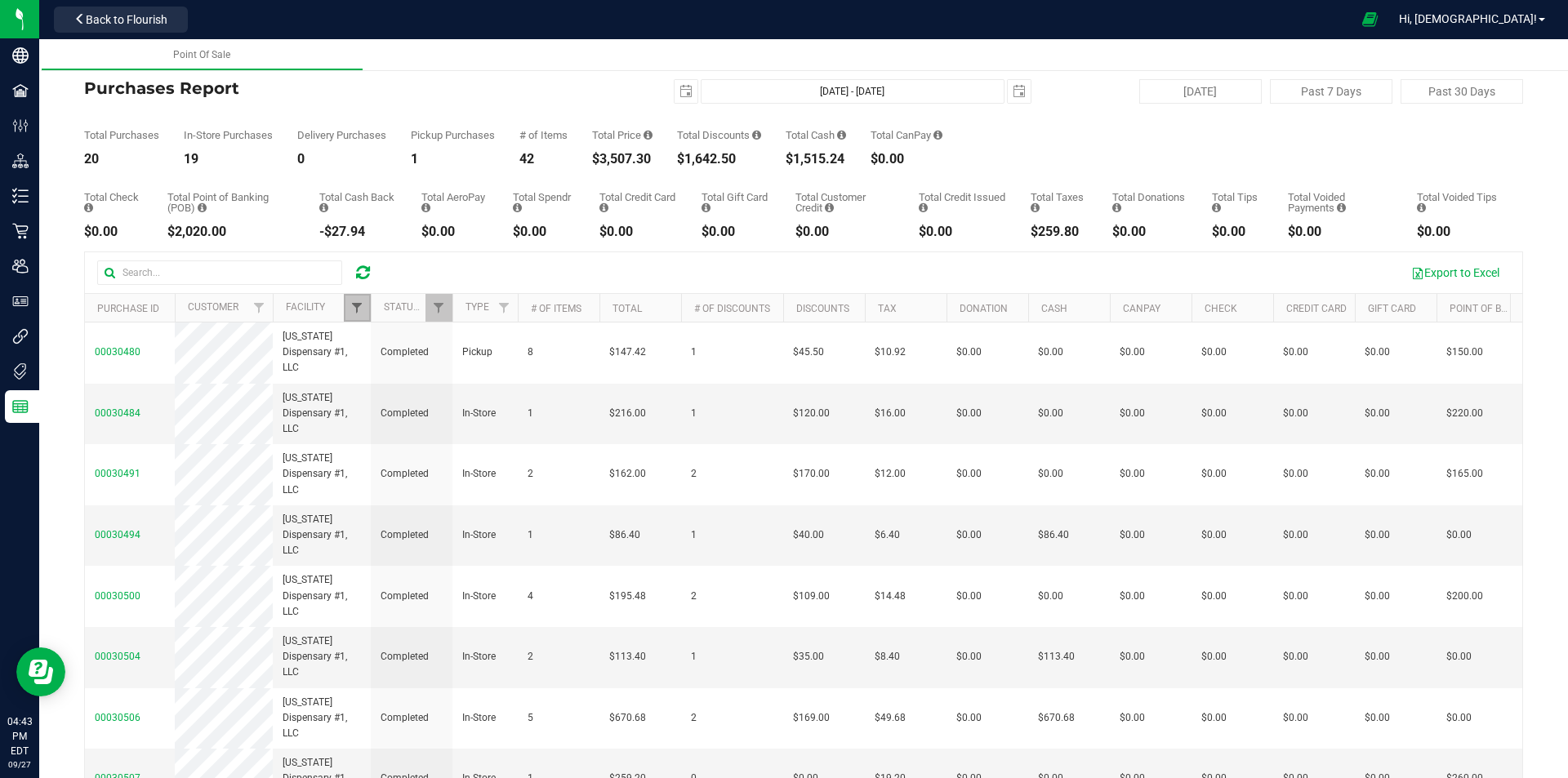
click at [358, 305] on span "Filter" at bounding box center [356, 308] width 13 height 13
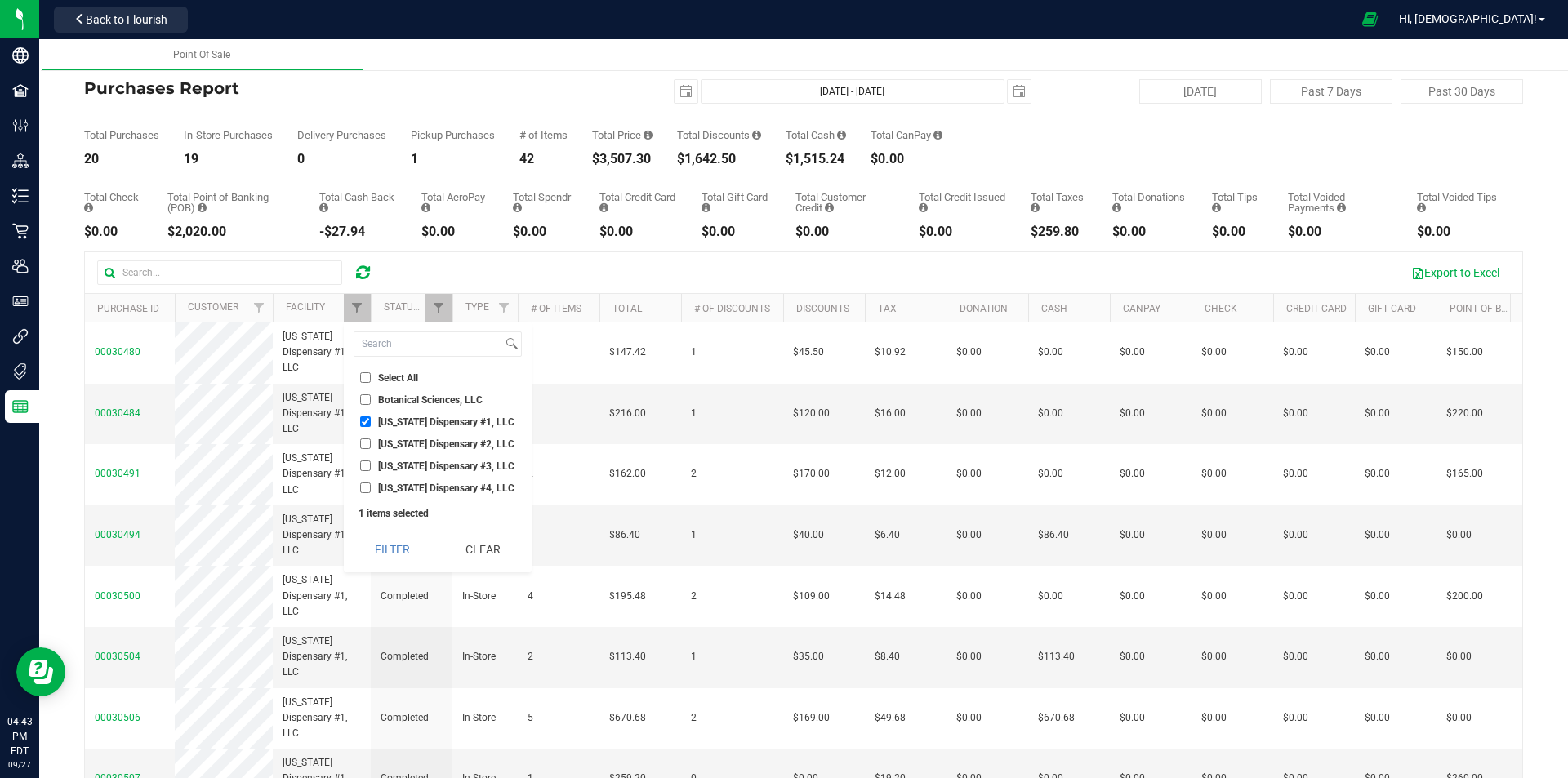
click at [402, 422] on span "[US_STATE] Dispensary #1, LLC" at bounding box center [446, 422] width 136 height 10
click at [370, 422] on input "[US_STATE] Dispensary #1, LLC" at bounding box center [365, 421] width 11 height 11
checkbox input "false"
click at [407, 487] on span "[US_STATE] Dispensary #4, LLC" at bounding box center [446, 489] width 136 height 10
click at [370, 487] on input "[US_STATE] Dispensary #4, LLC" at bounding box center [365, 488] width 11 height 11
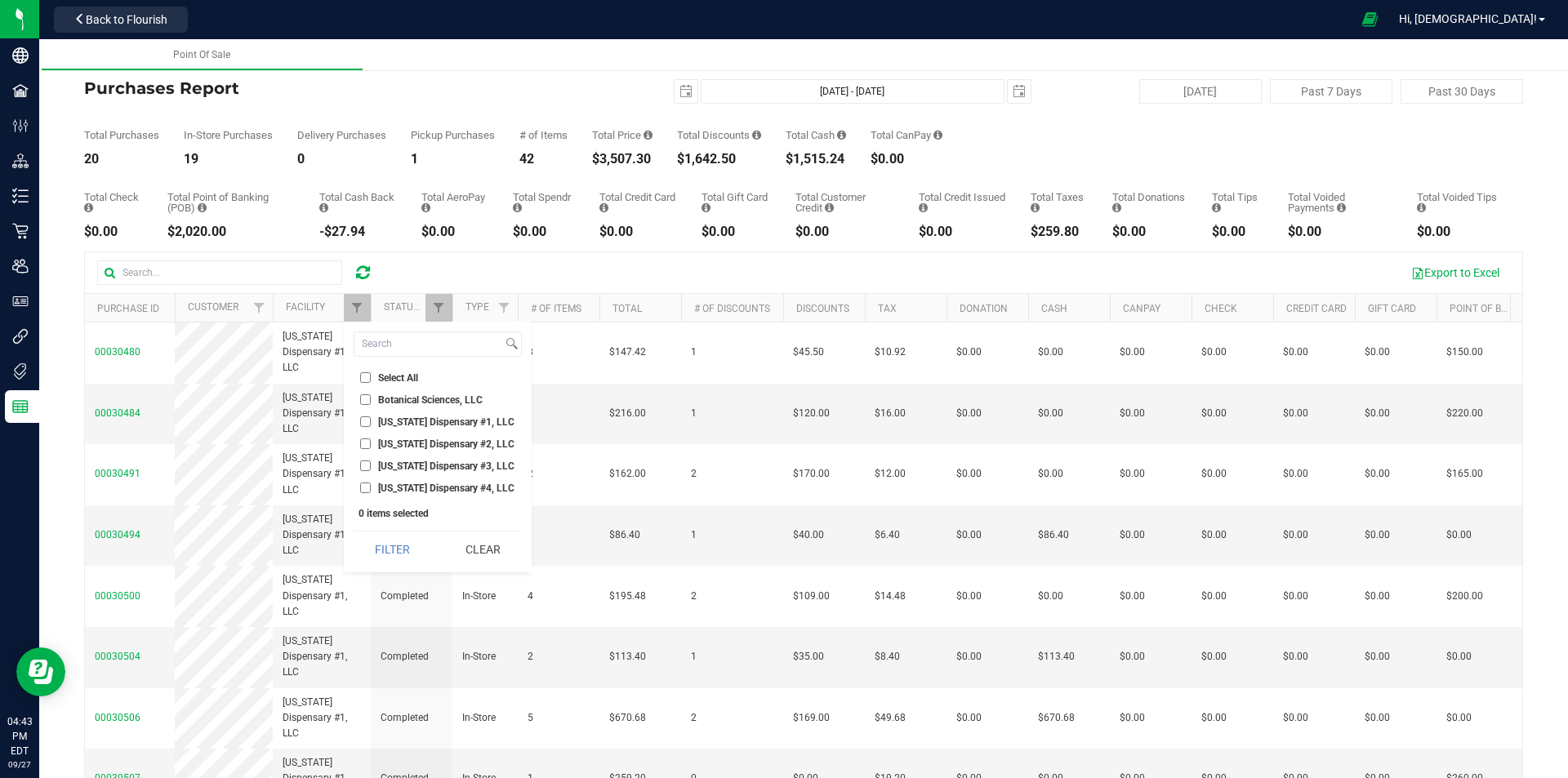
checkbox input "true"
click at [402, 555] on button "Filter" at bounding box center [392, 550] width 78 height 36
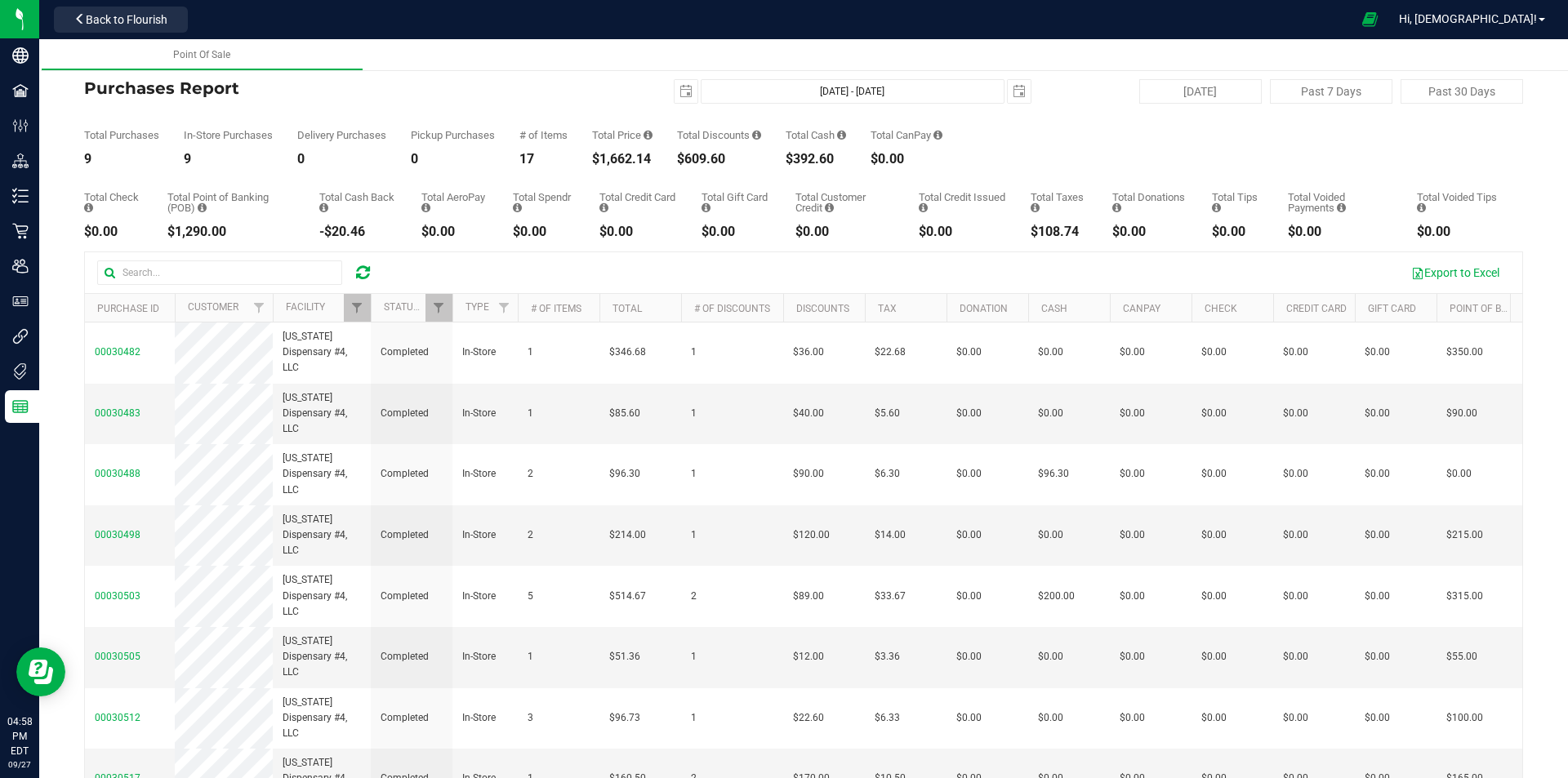
click at [364, 269] on icon at bounding box center [362, 273] width 14 height 16
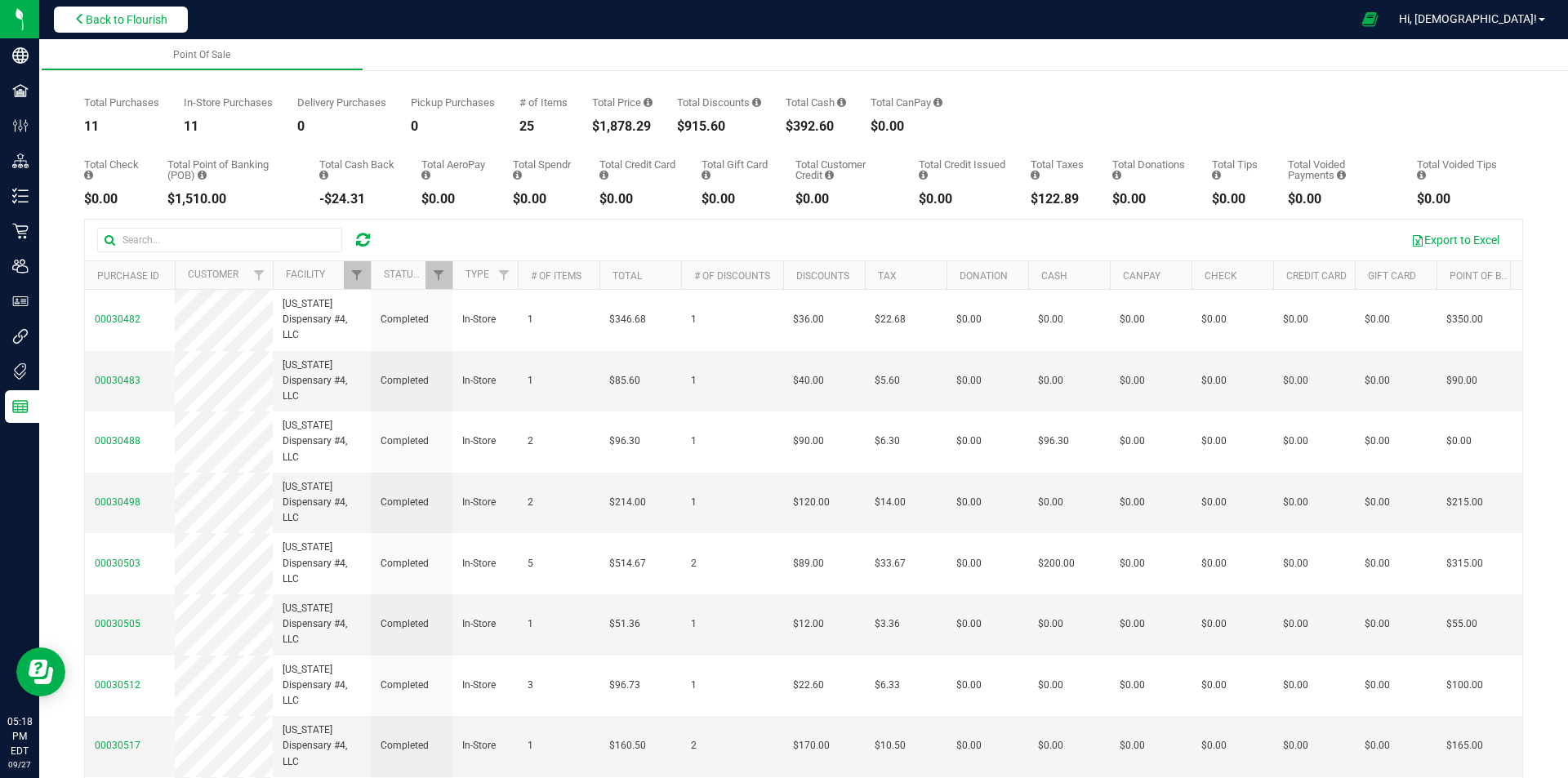
click at [136, 25] on span "Back to Flourish" at bounding box center [126, 20] width 81 height 13
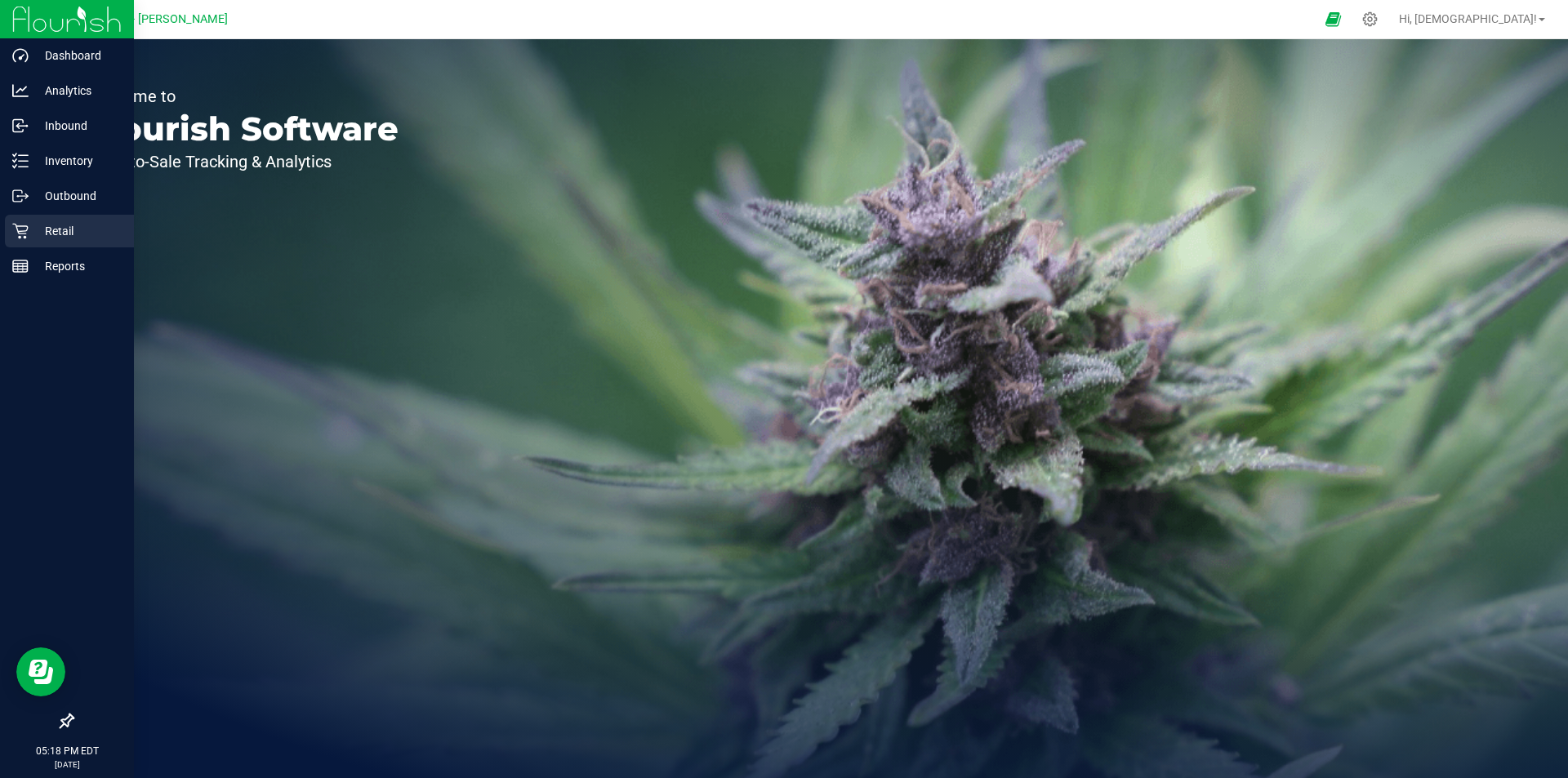
click at [27, 223] on icon at bounding box center [21, 231] width 16 height 16
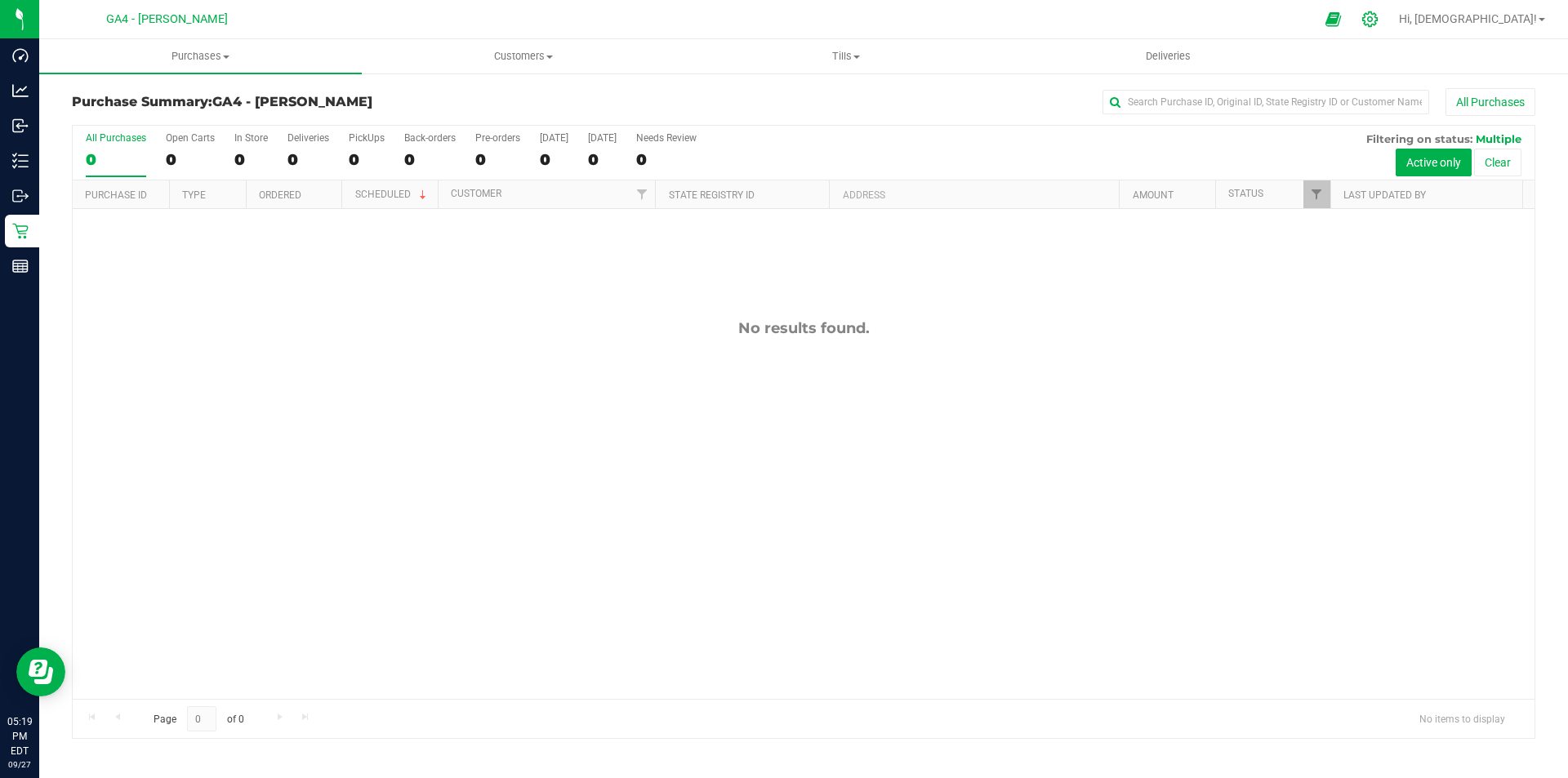
click at [1378, 16] on icon at bounding box center [1369, 19] width 17 height 17
click at [1378, 25] on icon at bounding box center [1369, 19] width 17 height 17
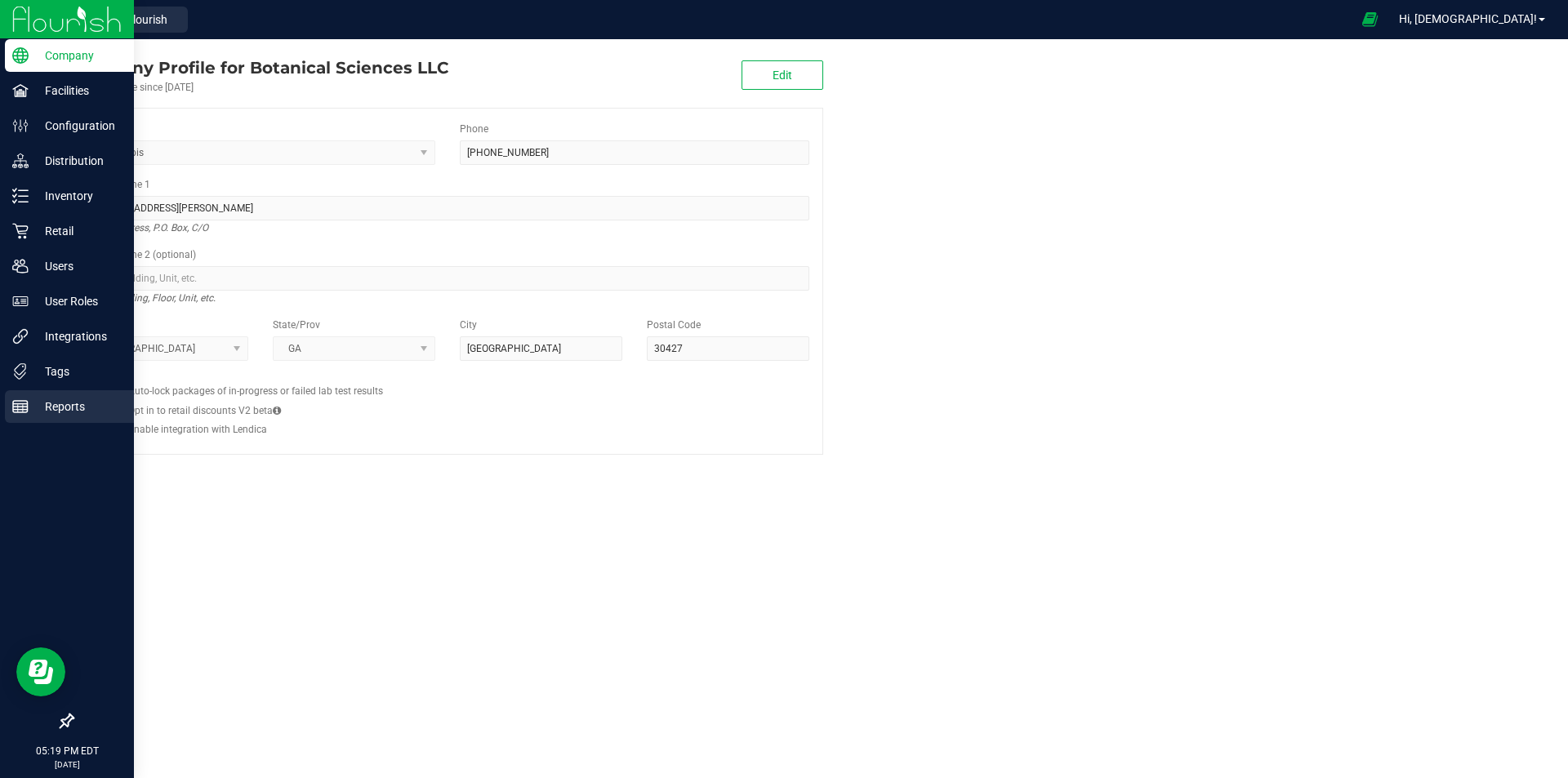
drag, startPoint x: 30, startPoint y: 403, endPoint x: 67, endPoint y: 410, distance: 37.7
click at [30, 403] on p "Reports" at bounding box center [77, 407] width 98 height 20
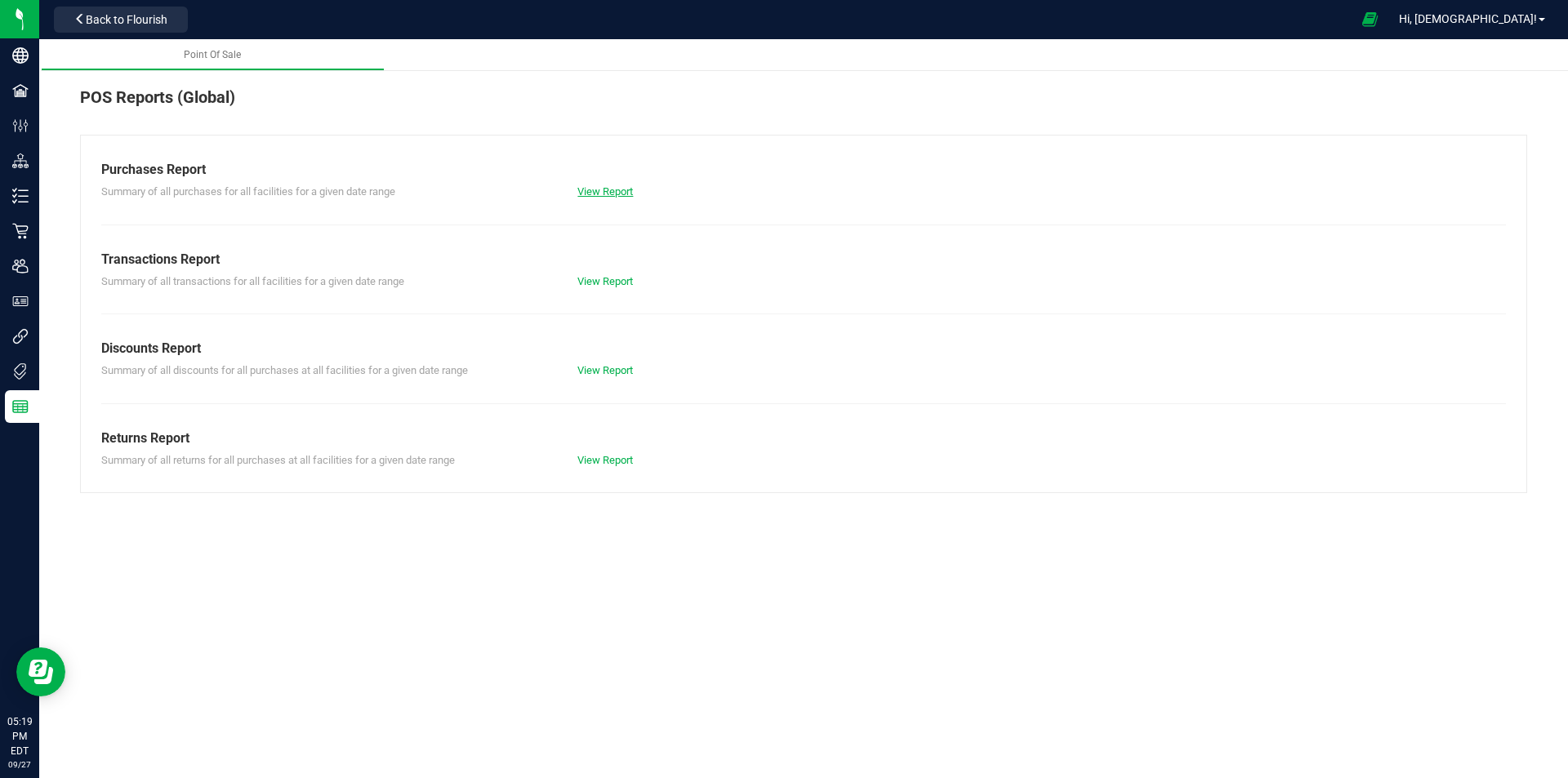
click at [632, 187] on link "View Report" at bounding box center [605, 191] width 56 height 12
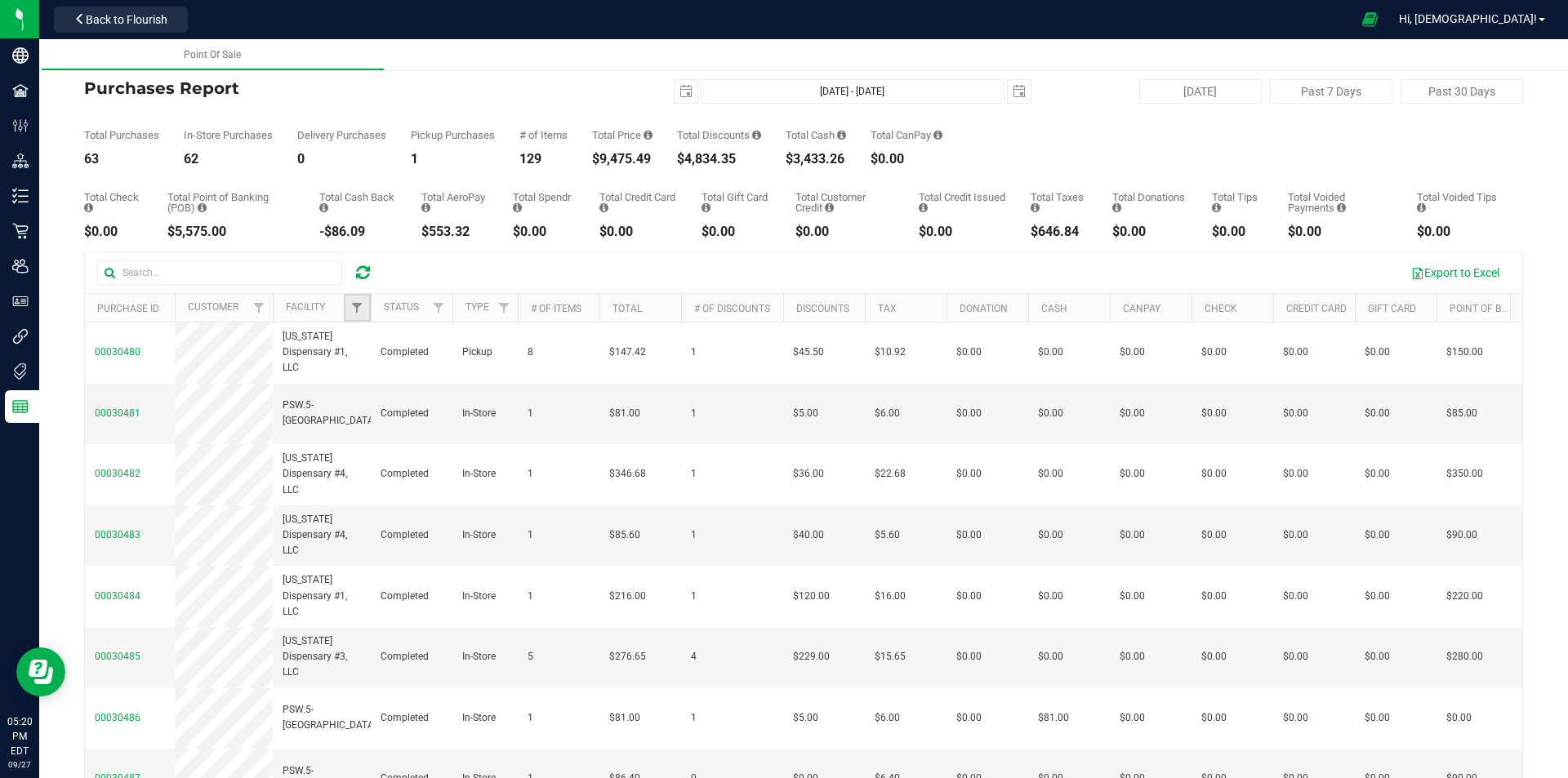
click at [364, 313] on link "Filter" at bounding box center [357, 308] width 27 height 28
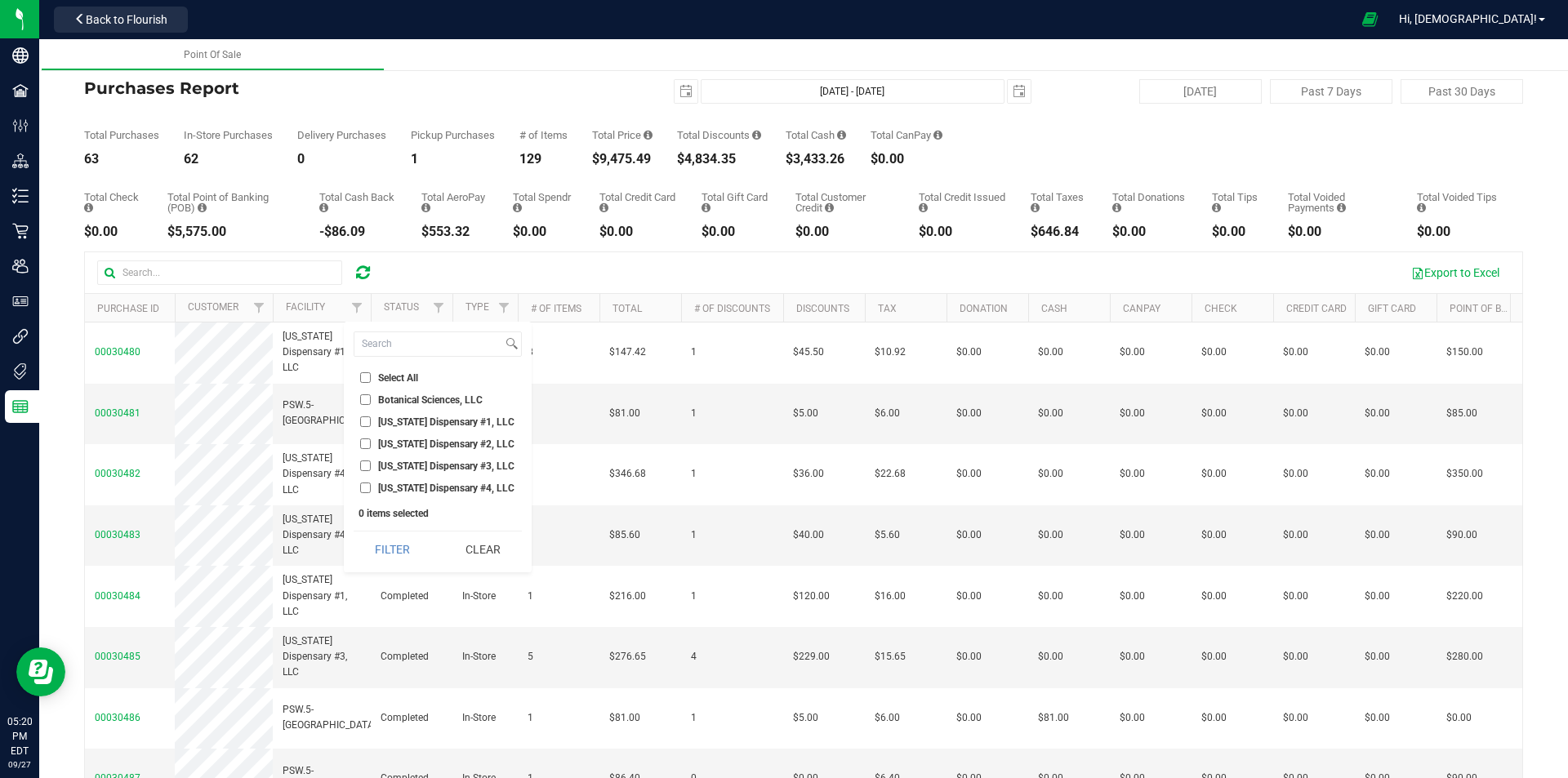
click at [386, 490] on span "[US_STATE] Dispensary #4, LLC" at bounding box center [446, 489] width 136 height 10
click at [370, 490] on input "[US_STATE] Dispensary #4, LLC" at bounding box center [365, 488] width 11 height 11
checkbox input "true"
click at [407, 542] on button "Filter" at bounding box center [392, 550] width 78 height 36
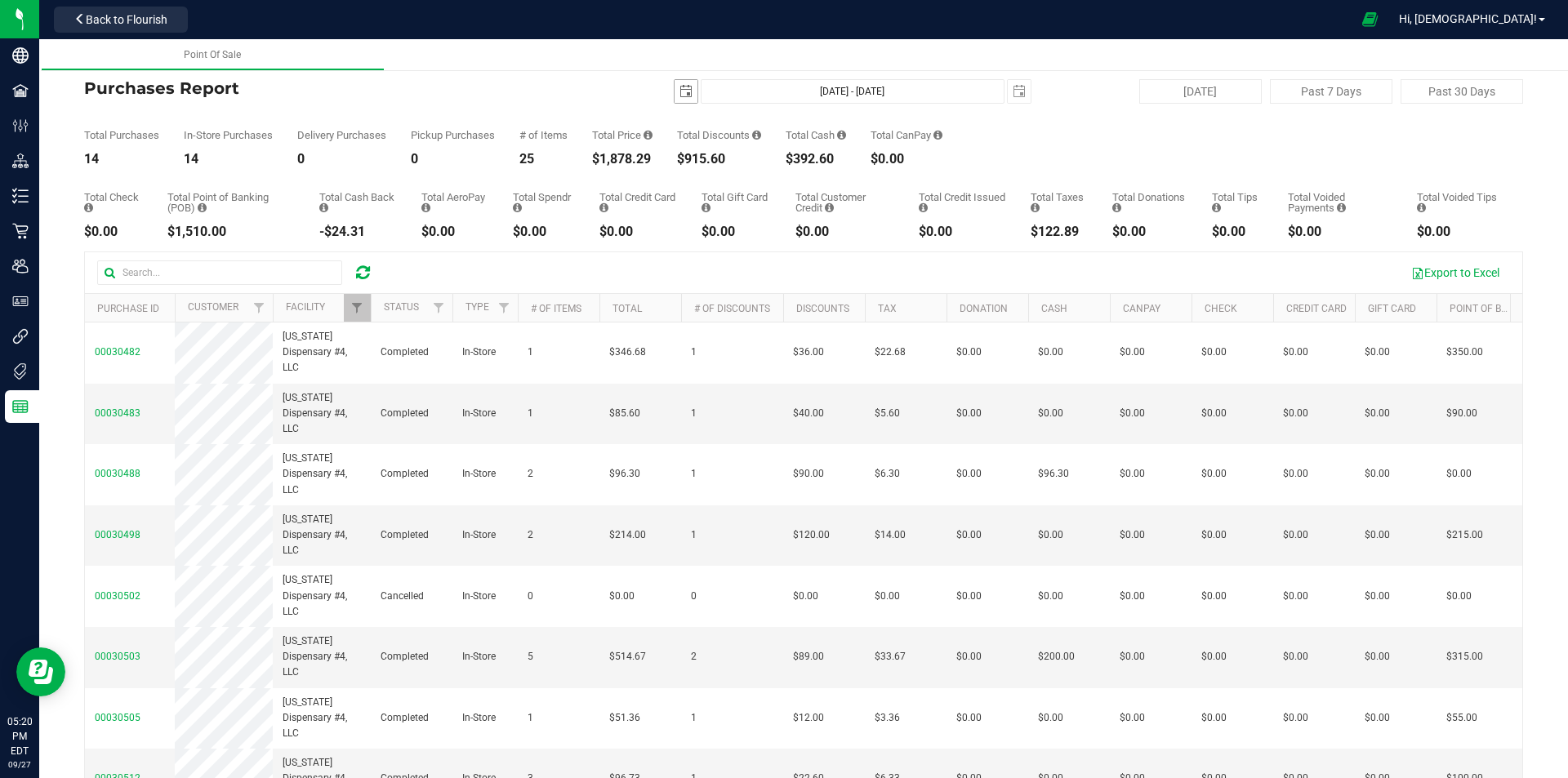
click at [679, 95] on span "select" at bounding box center [686, 91] width 13 height 13
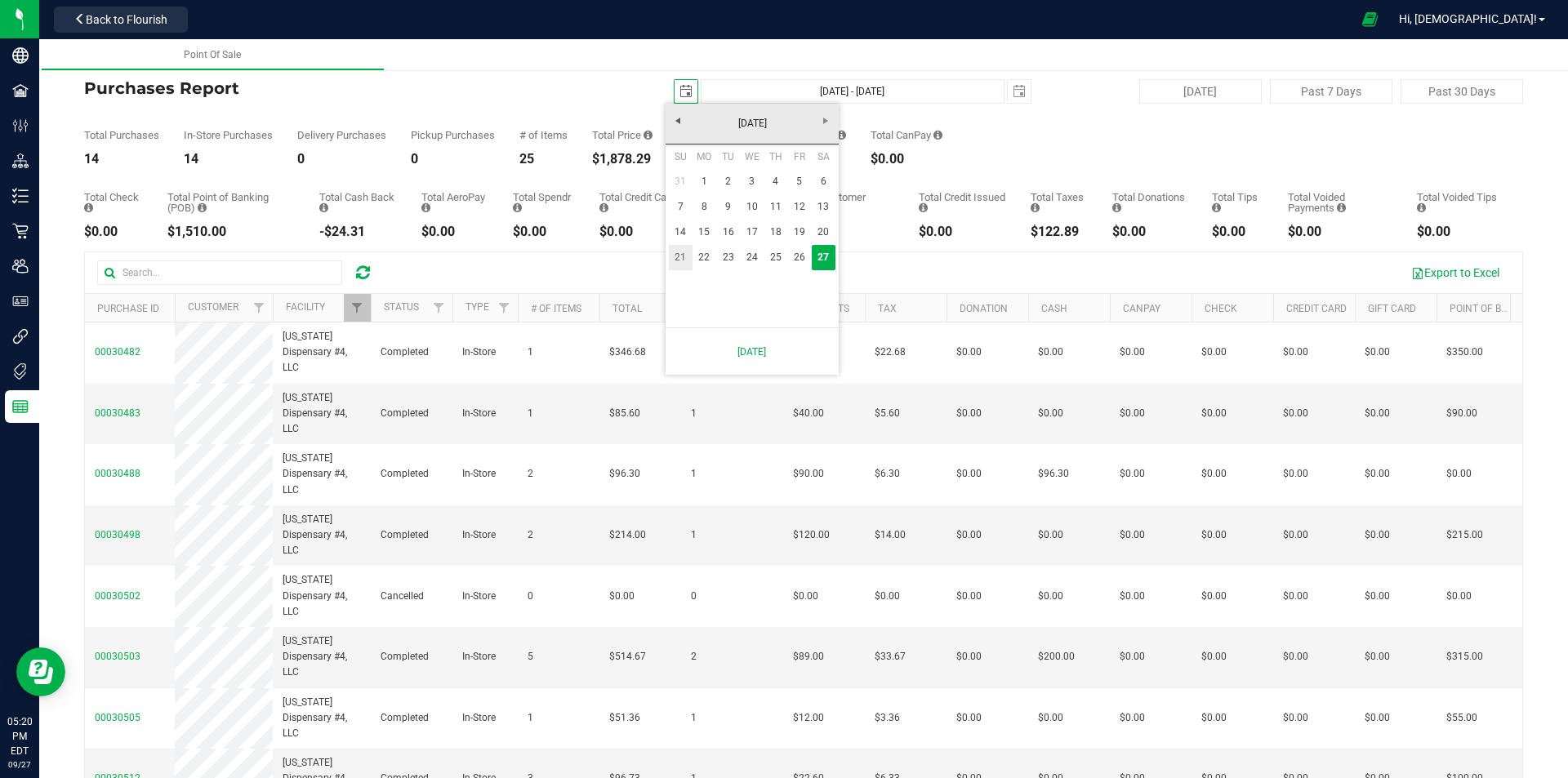
click at [681, 251] on link "21" at bounding box center [680, 257] width 24 height 25
type input "[DATE]"
type input "[DATE] - [DATE]"
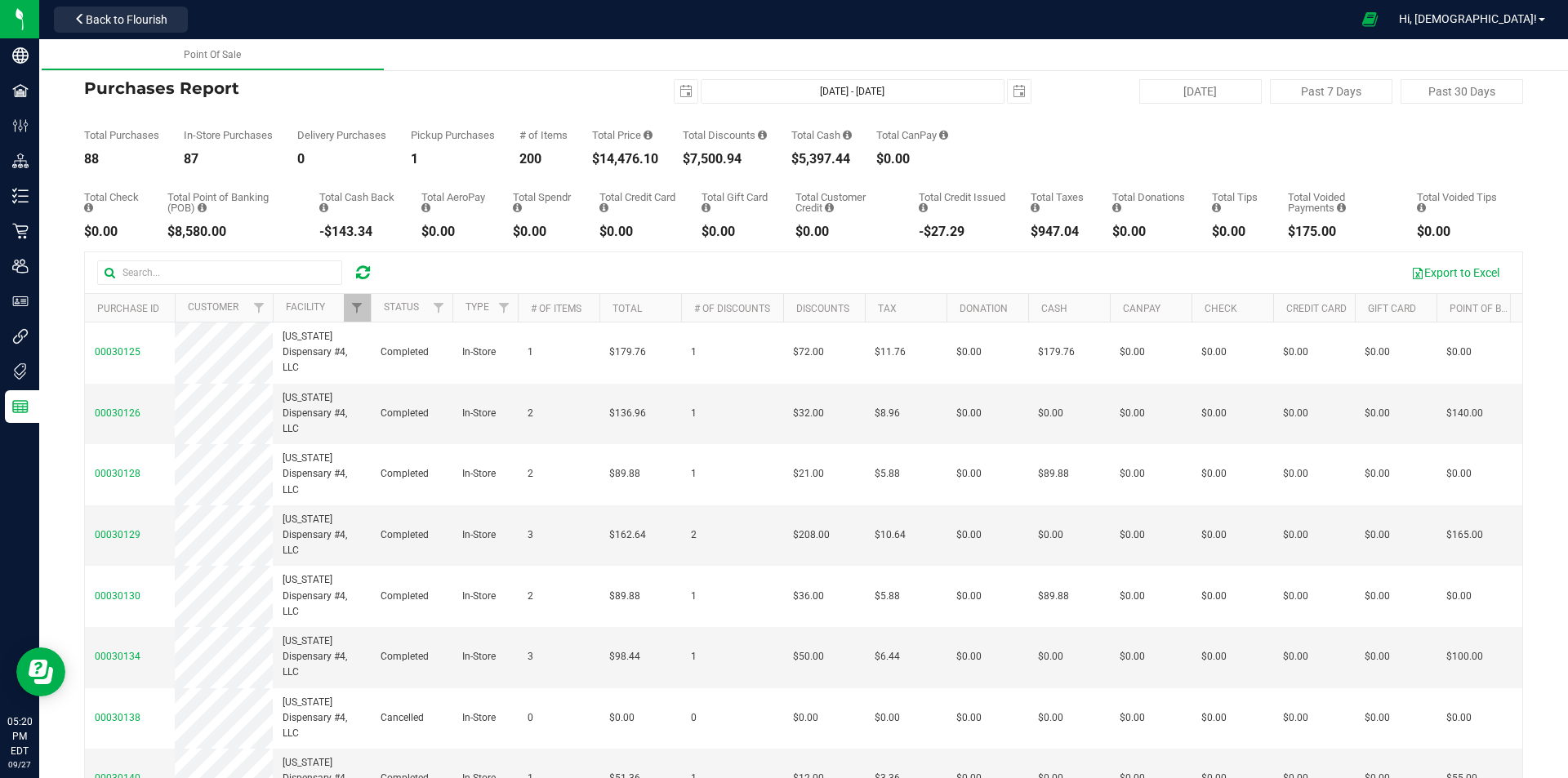
drag, startPoint x: 1047, startPoint y: 230, endPoint x: 1074, endPoint y: 231, distance: 27.0
click at [1074, 231] on div "$947.04" at bounding box center [1060, 232] width 57 height 13
click at [991, 234] on div "-$27.29" at bounding box center [962, 232] width 87 height 13
click at [361, 311] on span "Filter" at bounding box center [356, 308] width 13 height 13
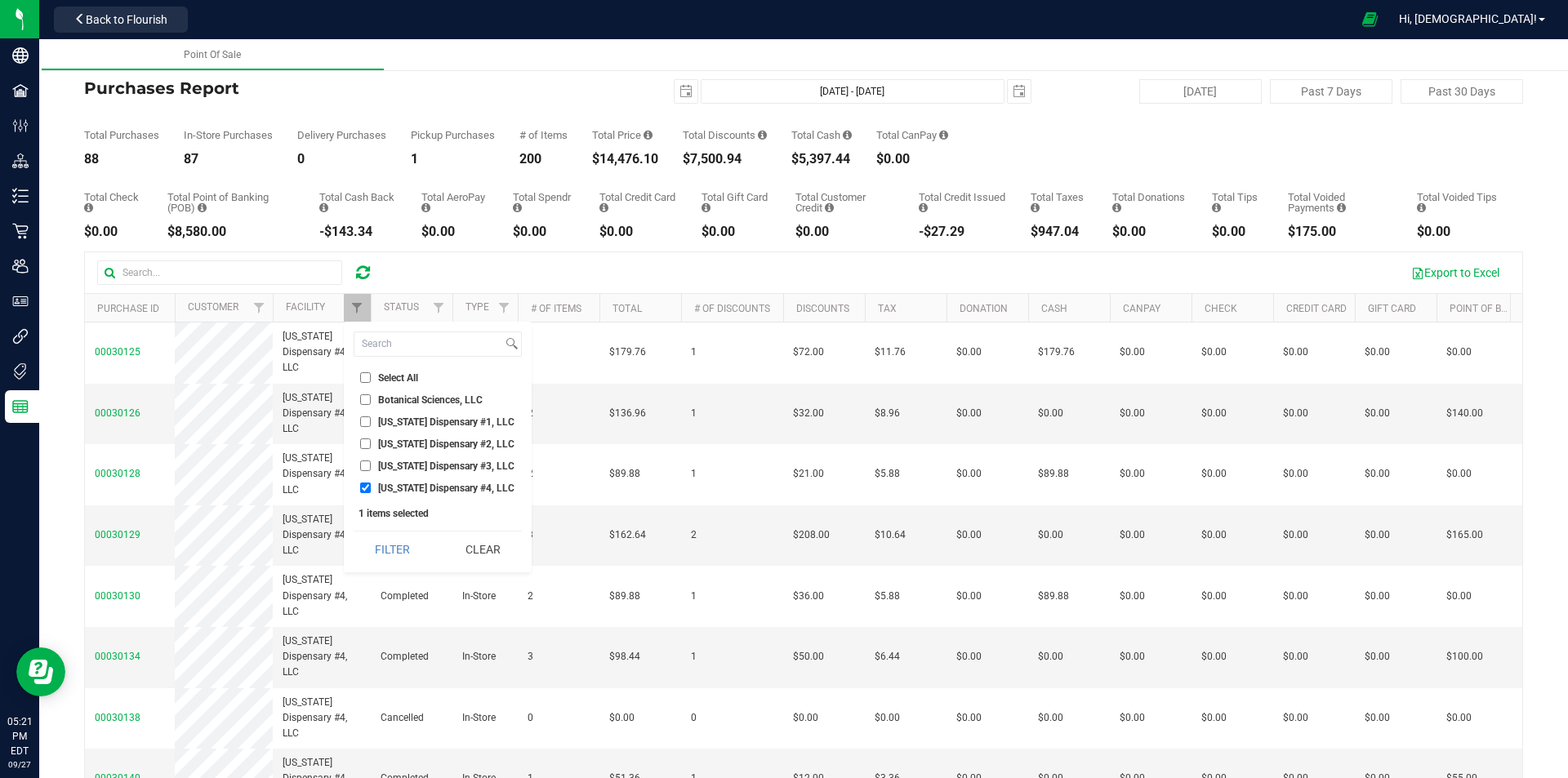
click at [364, 489] on input "[US_STATE] Dispensary #4, LLC" at bounding box center [365, 488] width 11 height 11
checkbox input "false"
click at [394, 470] on span "[US_STATE] Dispensary #3, LLC" at bounding box center [446, 467] width 136 height 10
click at [370, 470] on input "[US_STATE] Dispensary #3, LLC" at bounding box center [365, 466] width 11 height 11
checkbox input "true"
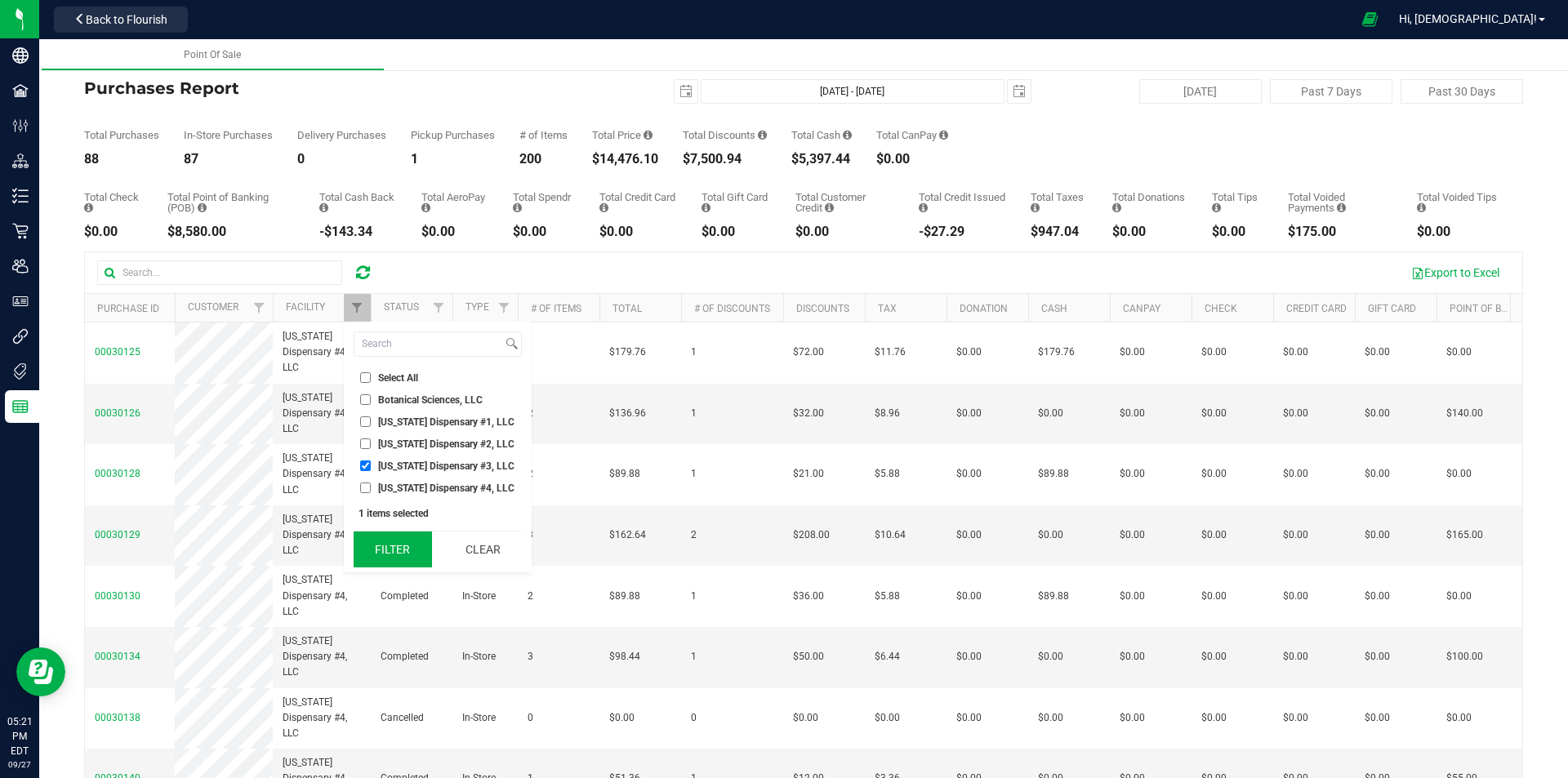
click at [396, 547] on button "Filter" at bounding box center [392, 550] width 78 height 36
